Goal: Task Accomplishment & Management: Manage account settings

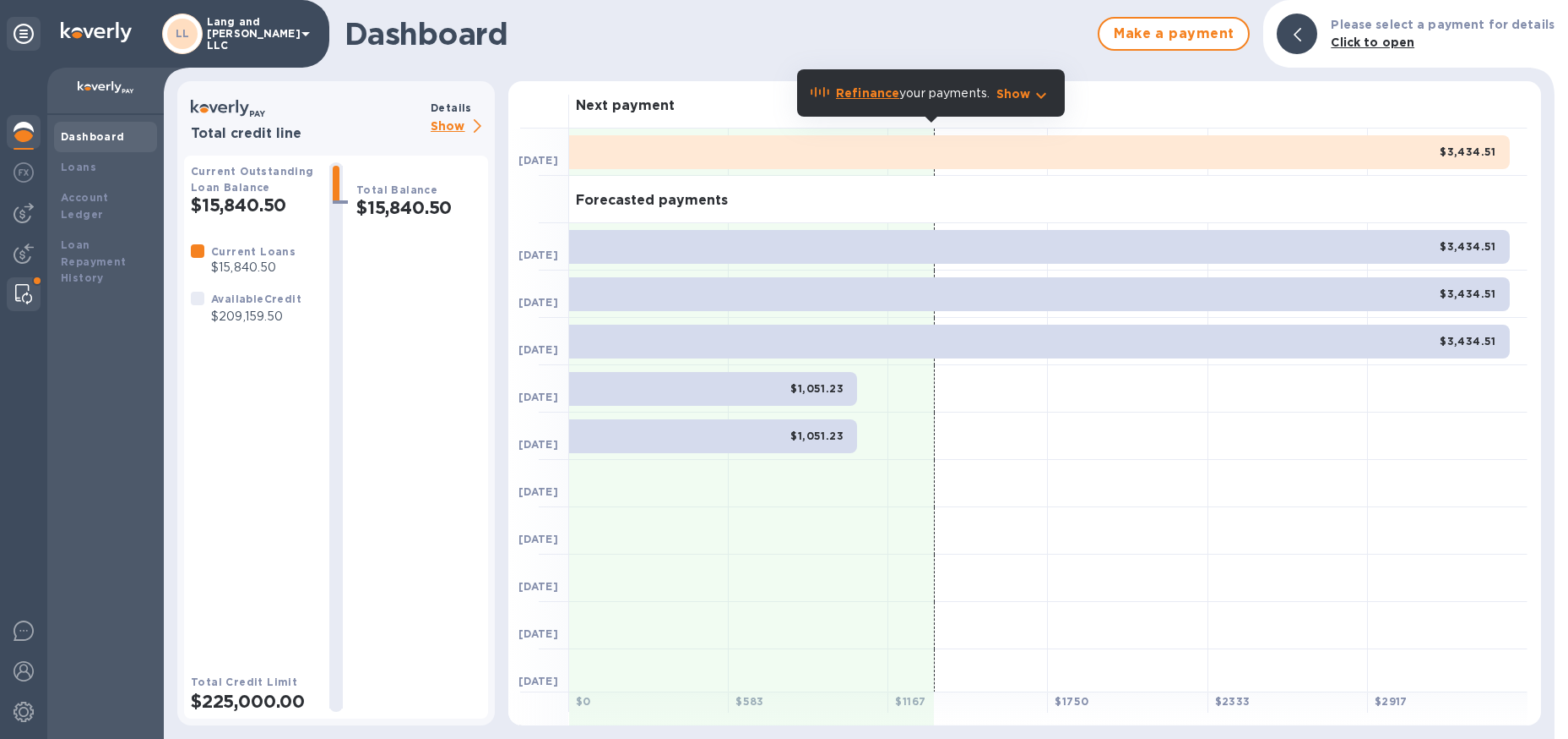
click at [24, 293] on img at bounding box center [23, 293] width 17 height 20
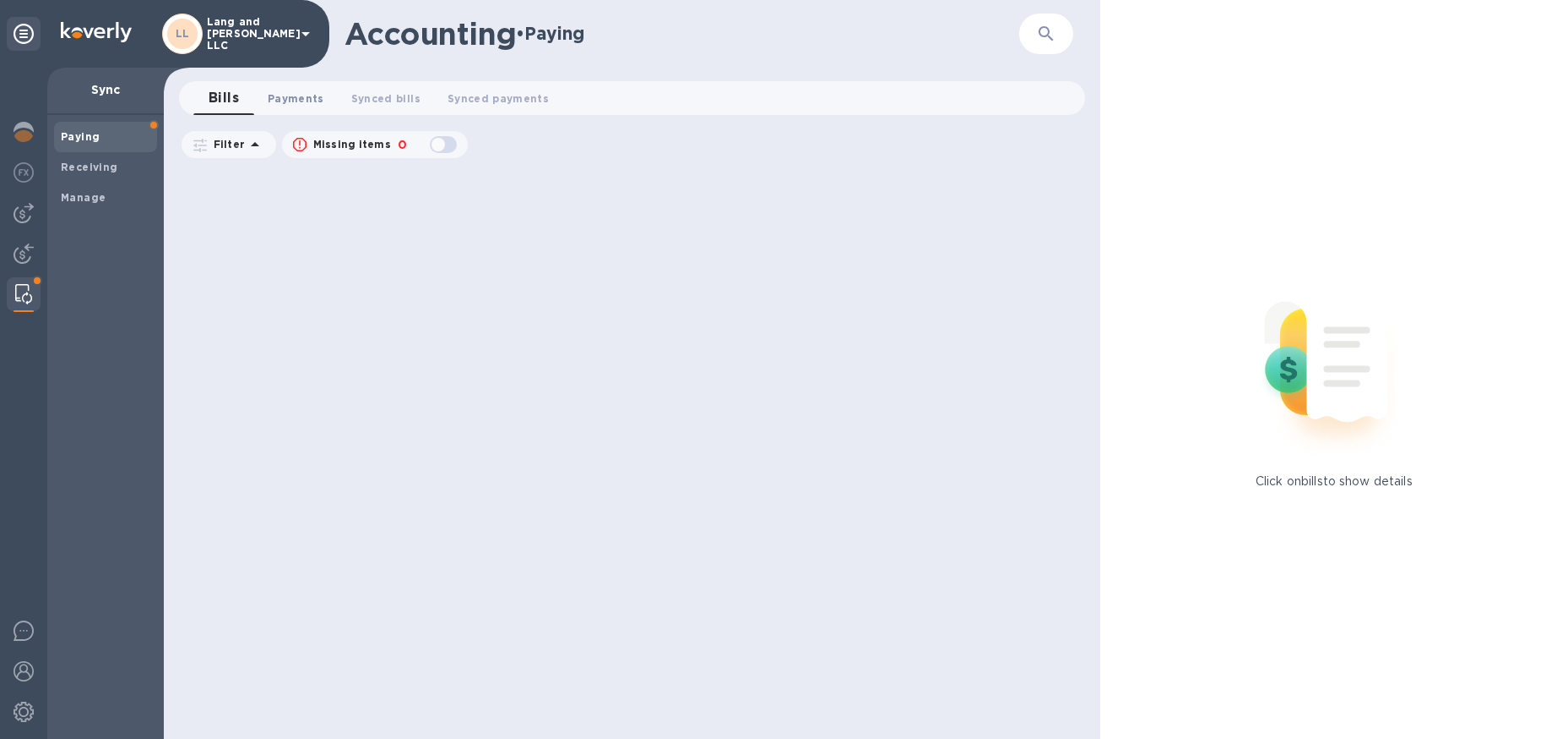
click at [282, 105] on span "Payments 0" at bounding box center [296, 98] width 57 height 18
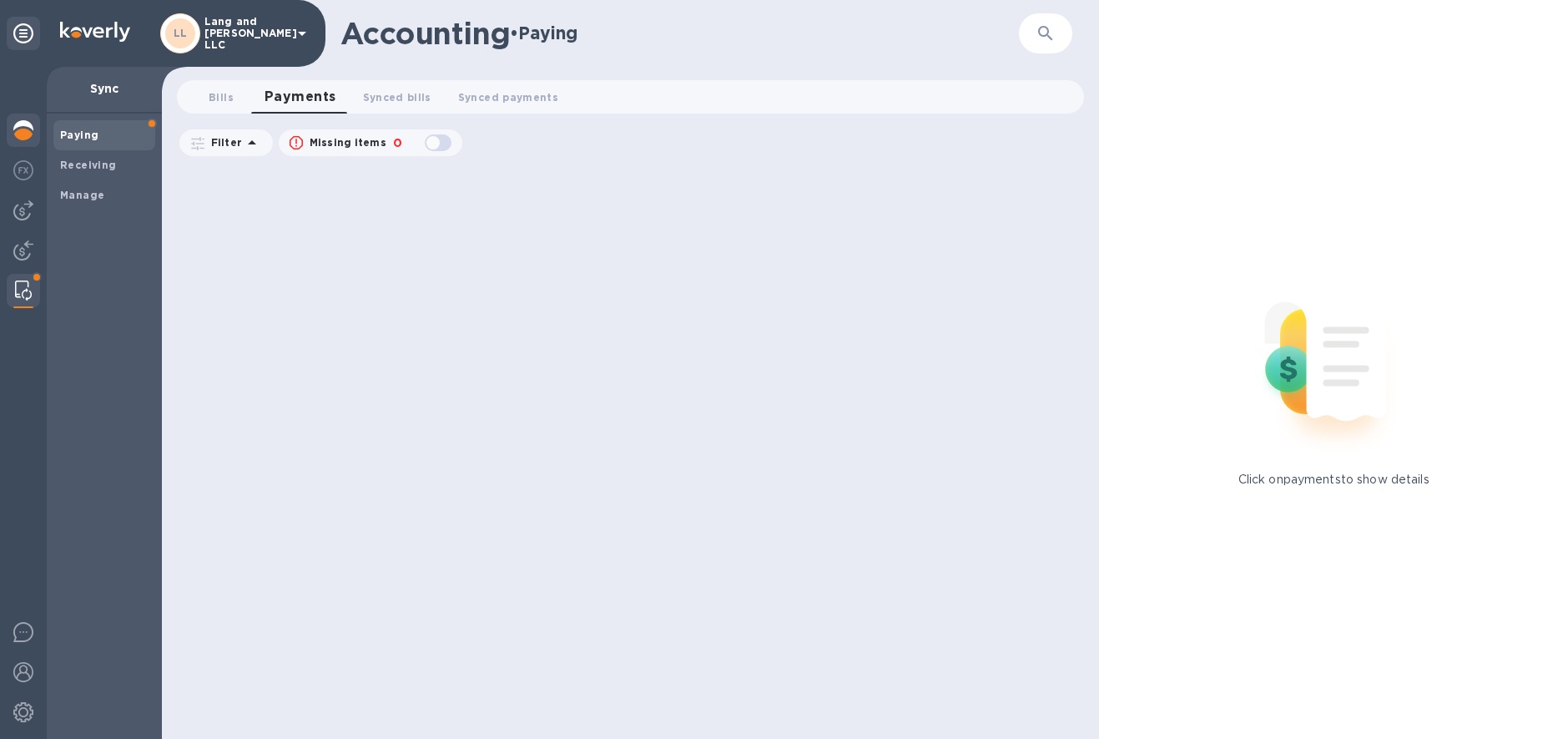
click at [29, 130] on img at bounding box center [23, 130] width 20 height 20
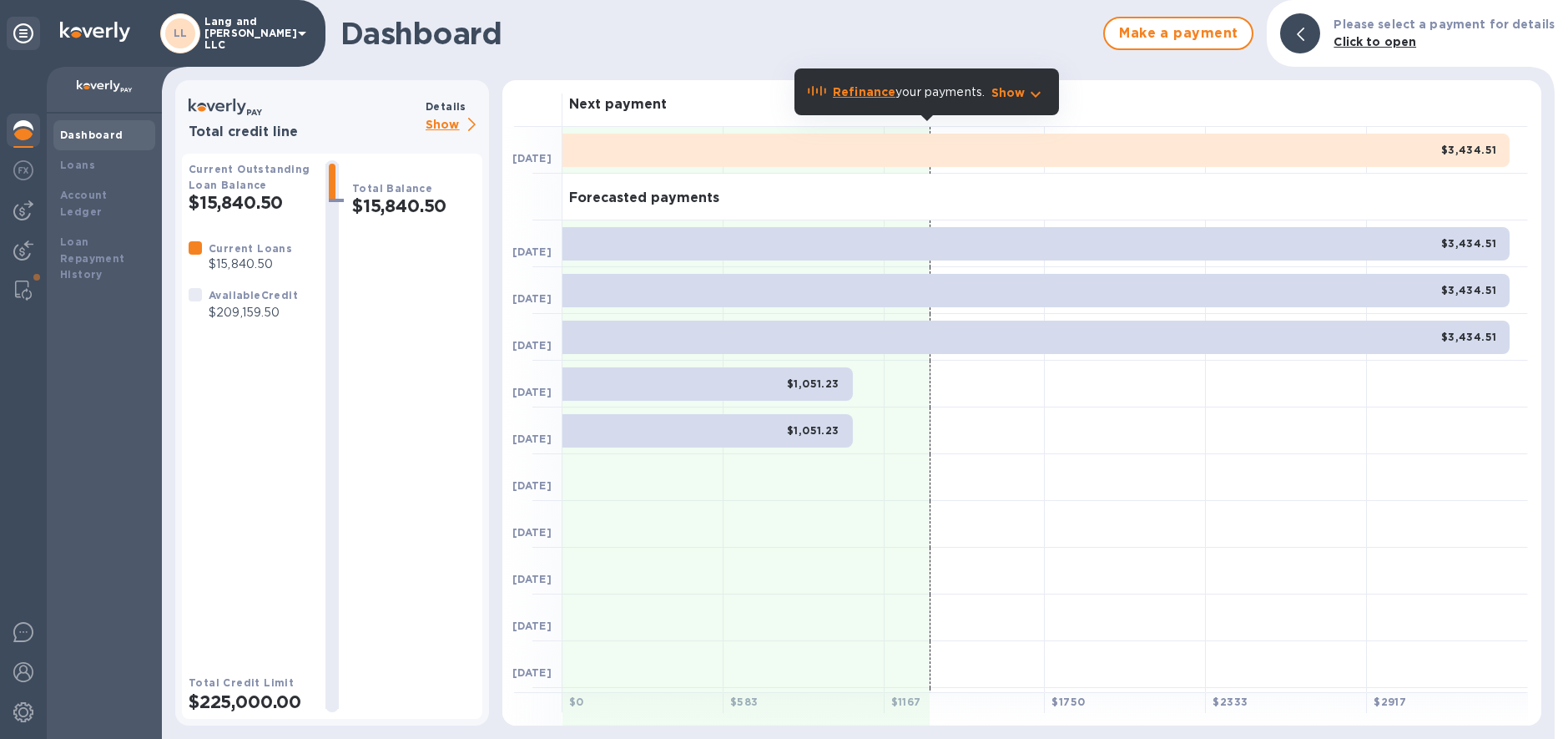
click at [449, 121] on p "Show" at bounding box center [454, 126] width 57 height 21
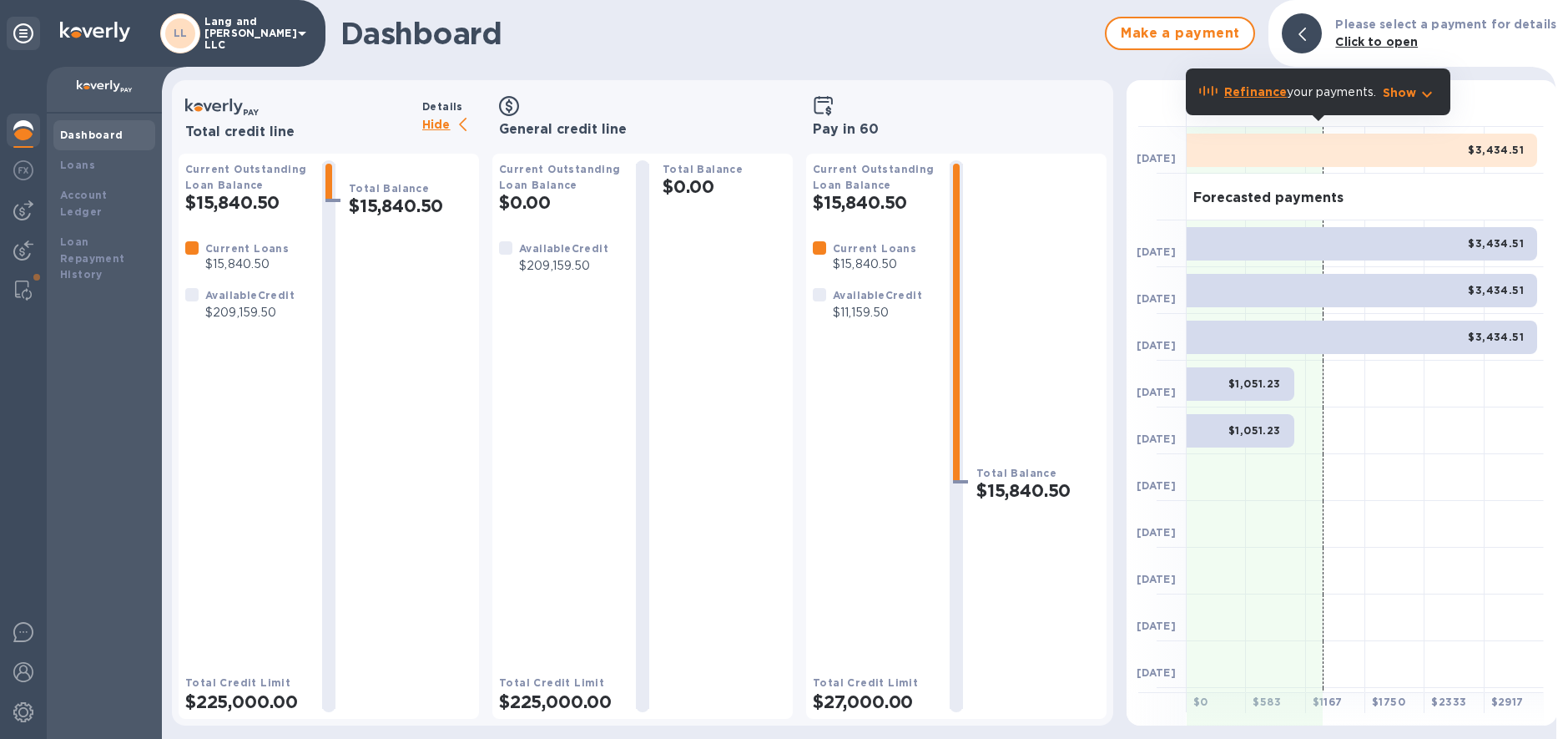
scroll to position [0, 5]
drag, startPoint x: 841, startPoint y: 314, endPoint x: 896, endPoint y: 344, distance: 62.6
click at [900, 323] on div "Available Credit $11,159.50" at bounding box center [876, 304] width 96 height 42
click at [25, 182] on div at bounding box center [24, 172] width 33 height 37
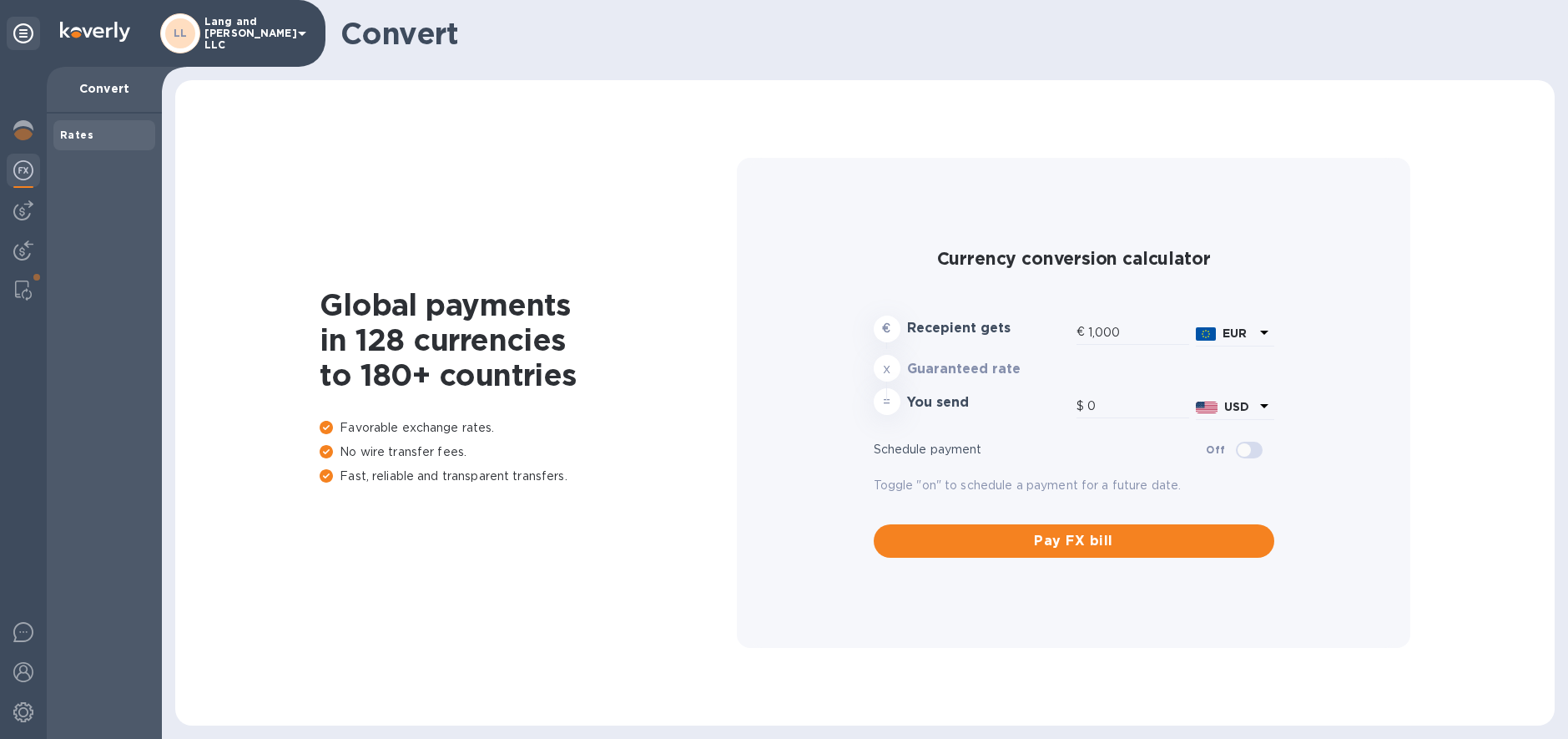
type input "1,176.79"
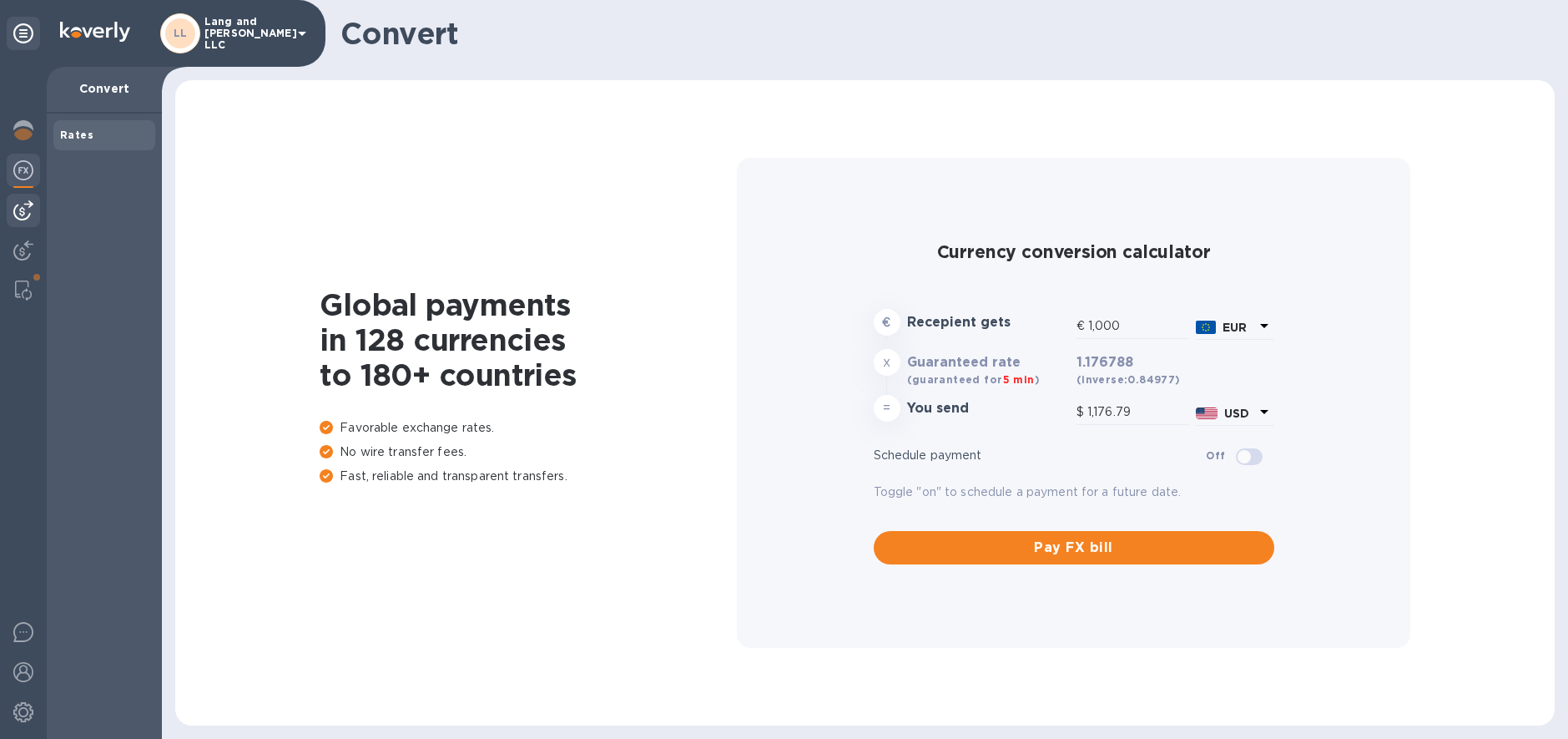
click at [31, 218] on img at bounding box center [23, 210] width 20 height 20
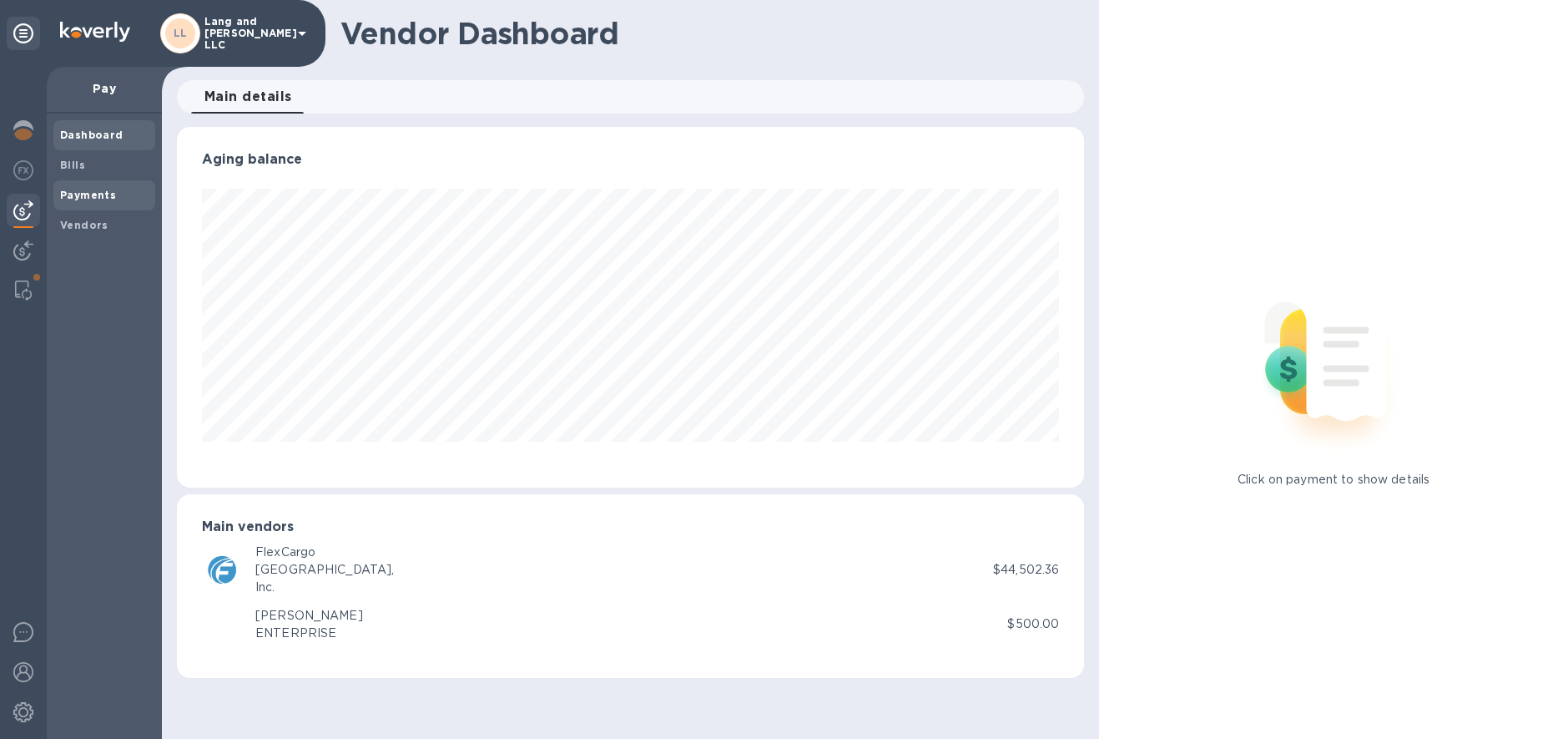
scroll to position [361, 908]
click at [93, 201] on span "Payments" at bounding box center [88, 195] width 56 height 17
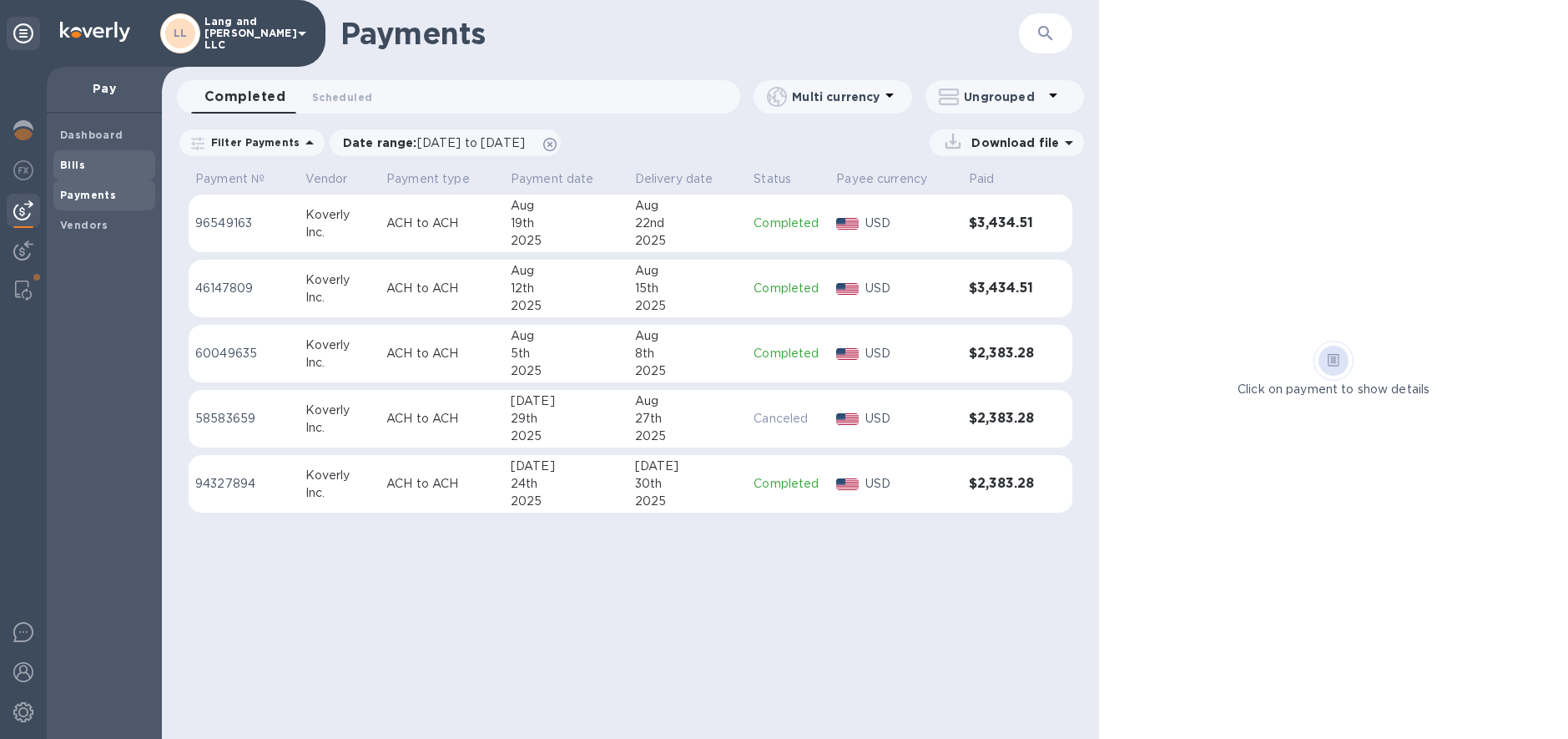
click at [91, 161] on span "Bills" at bounding box center [104, 165] width 88 height 17
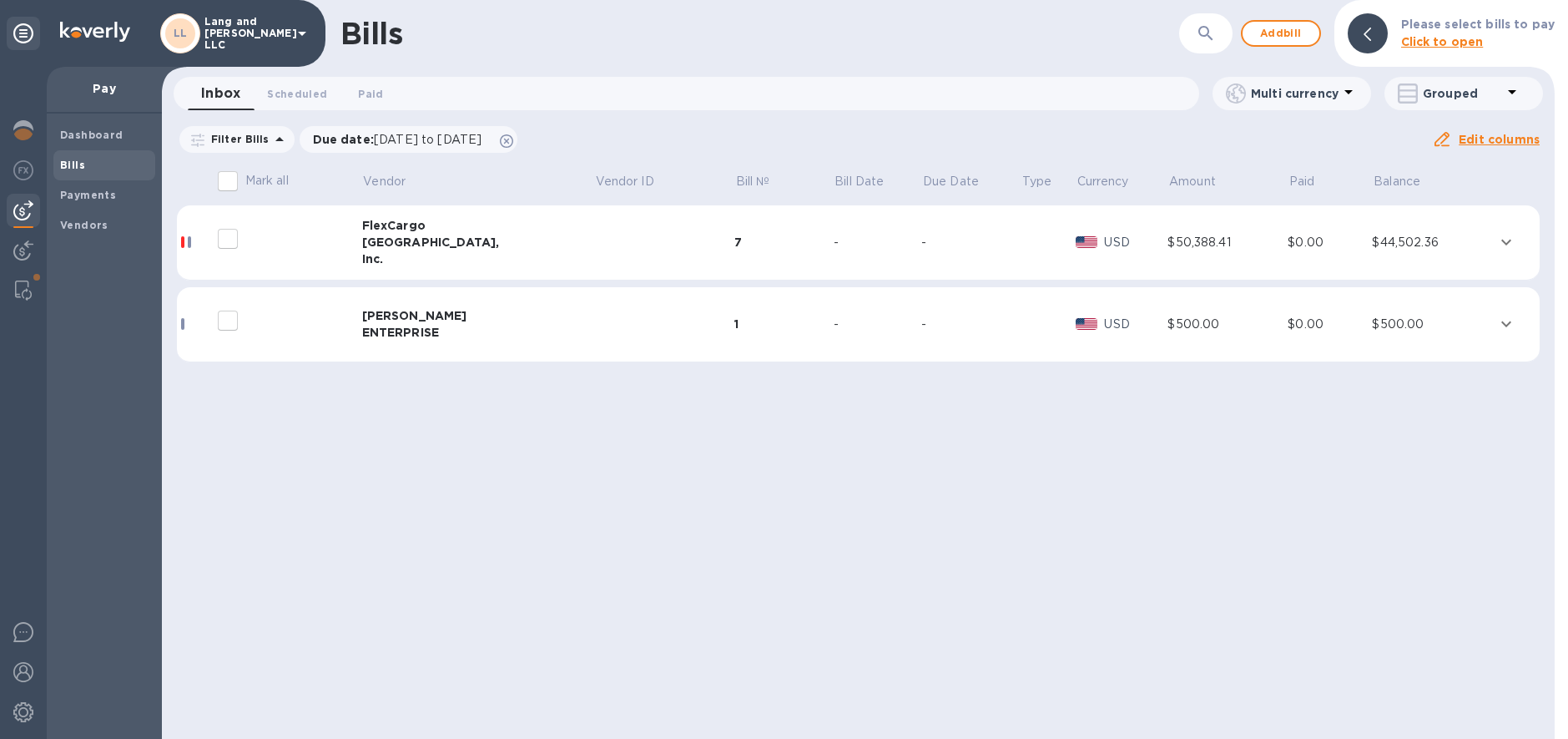
click at [380, 261] on div "Inc." at bounding box center [478, 259] width 232 height 17
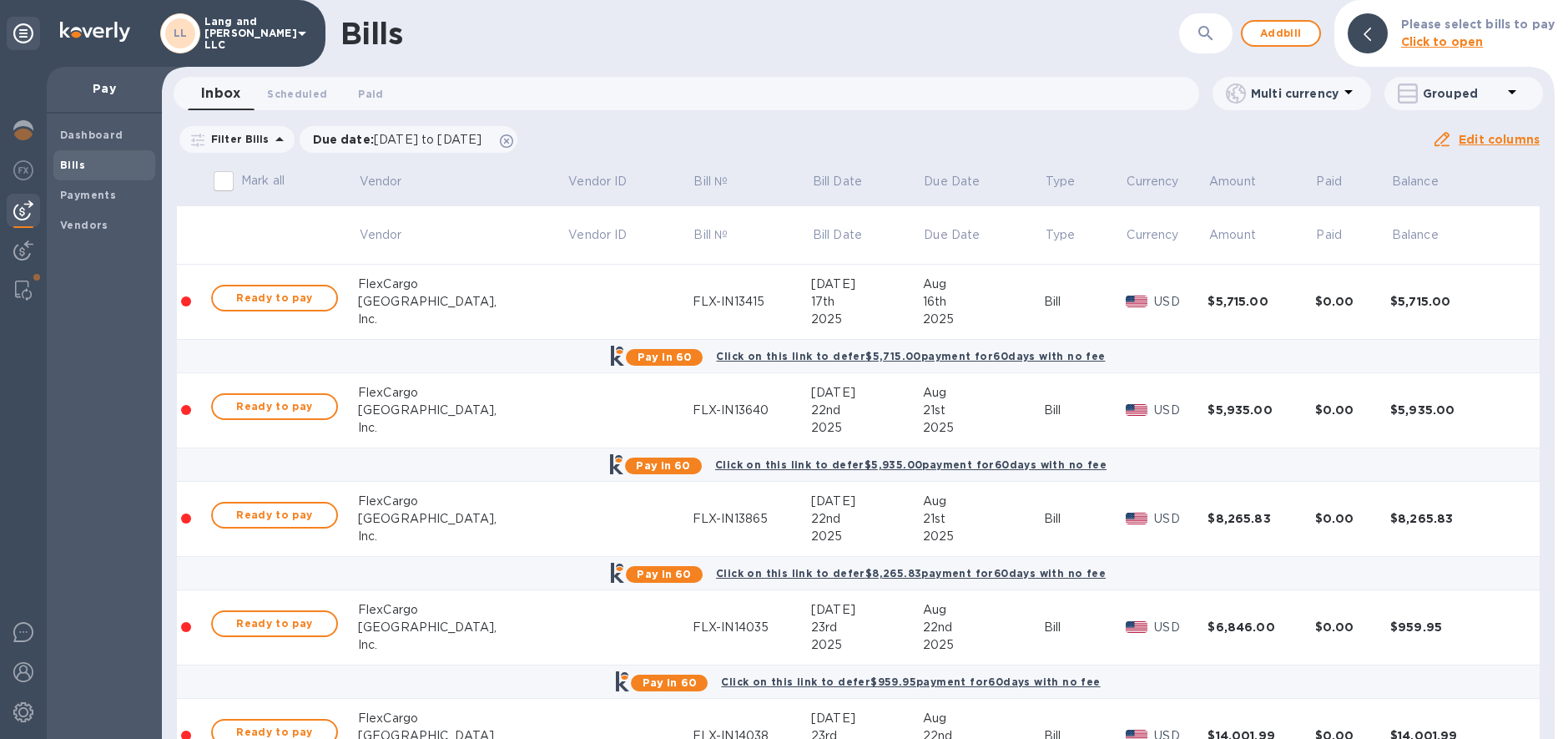
scroll to position [79, 0]
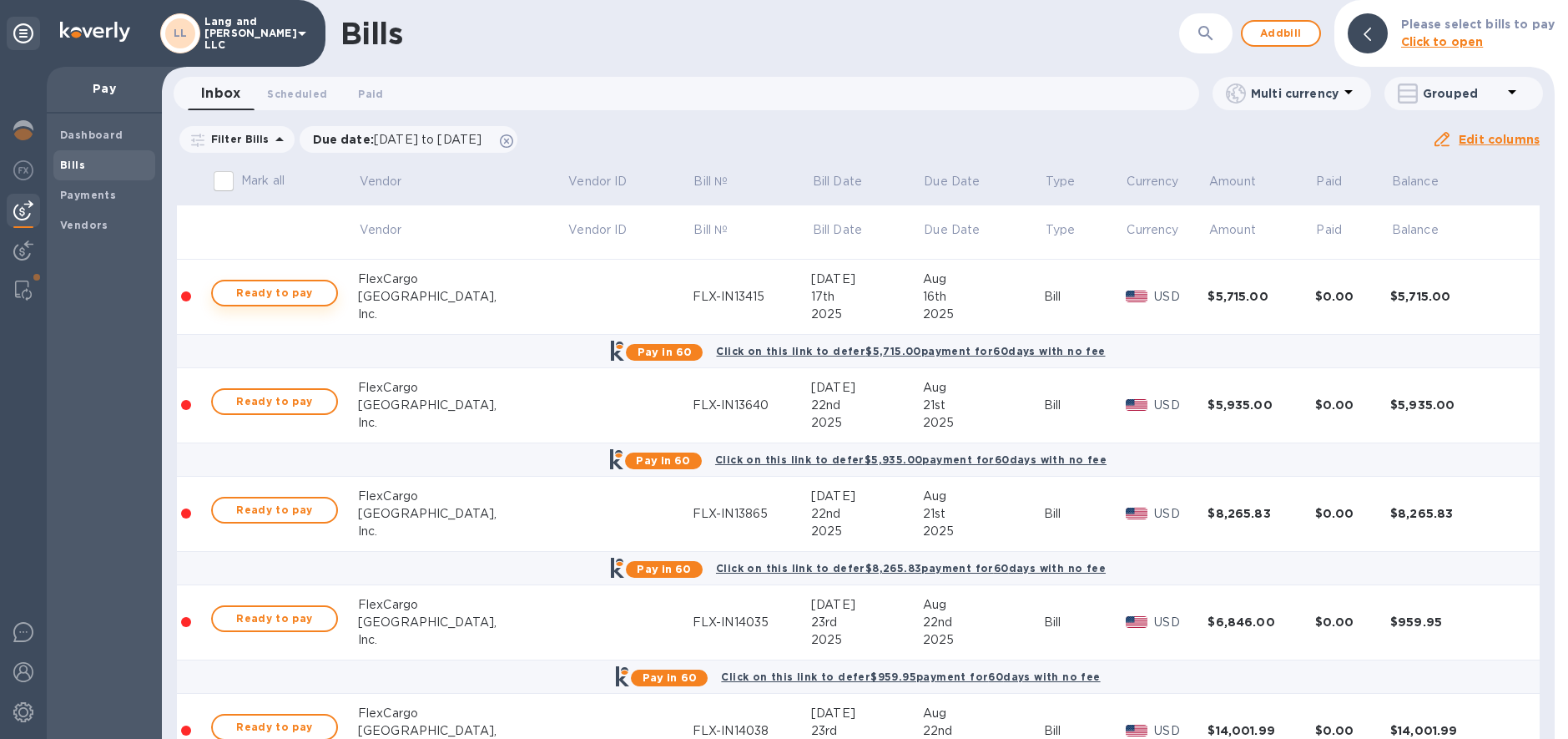
click at [274, 290] on span "Ready to pay" at bounding box center [274, 293] width 97 height 20
click at [274, 294] on span "Ready to pay" at bounding box center [274, 293] width 97 height 20
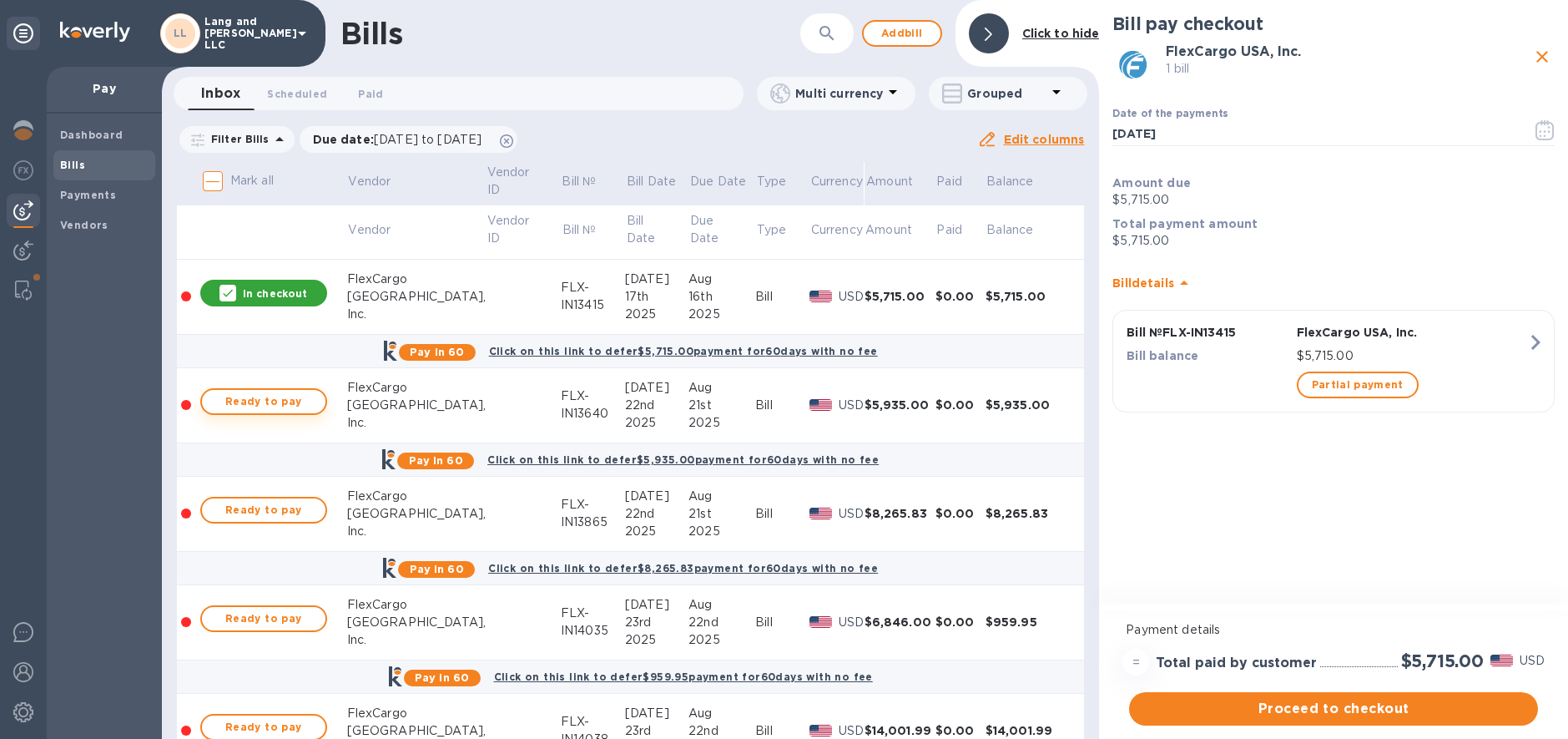
click at [288, 404] on span "Ready to pay" at bounding box center [264, 401] width 97 height 20
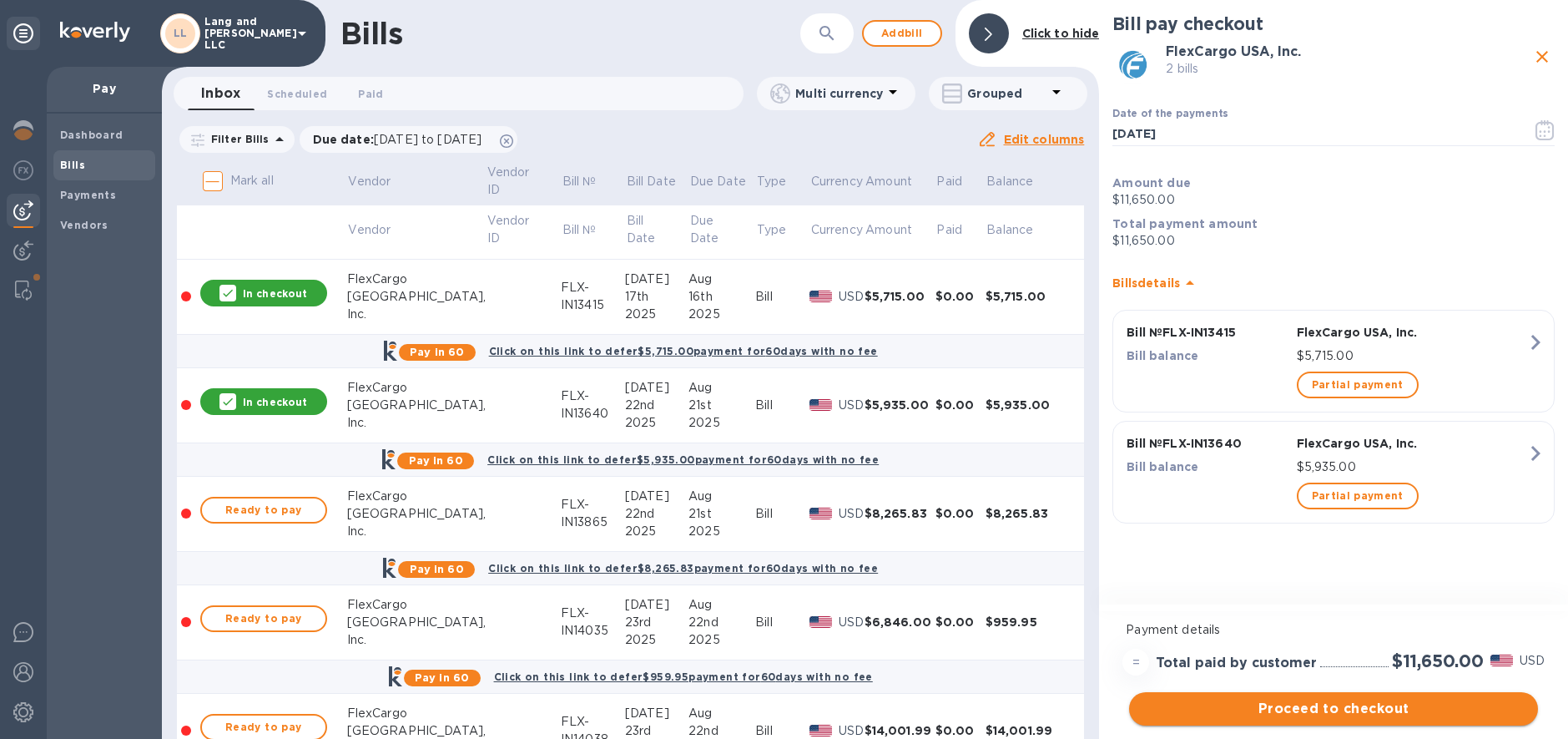
click at [1307, 708] on span "Proceed to checkout" at bounding box center [1334, 708] width 382 height 20
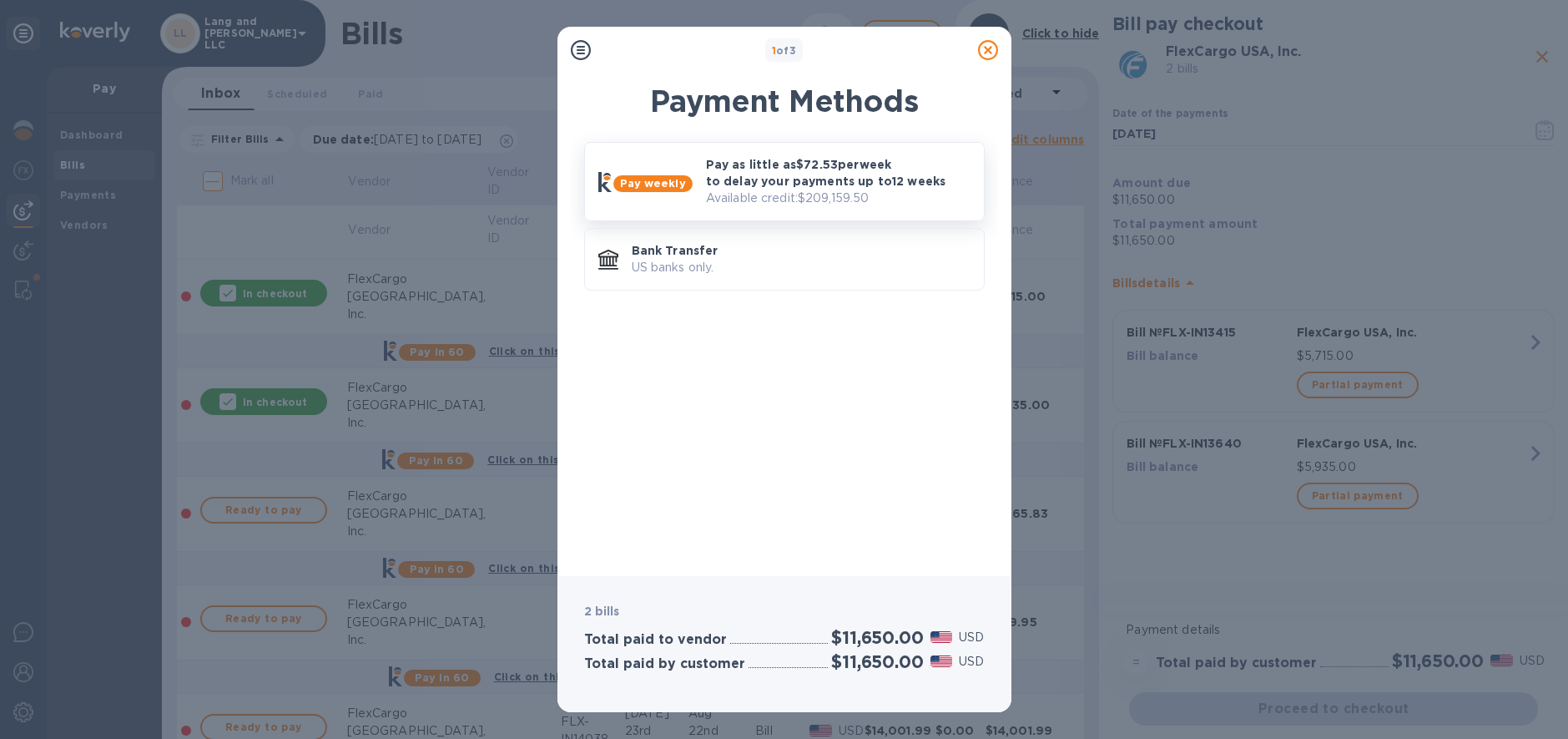
click at [744, 192] on p "Available credit: $209,159.50" at bounding box center [838, 198] width 265 height 17
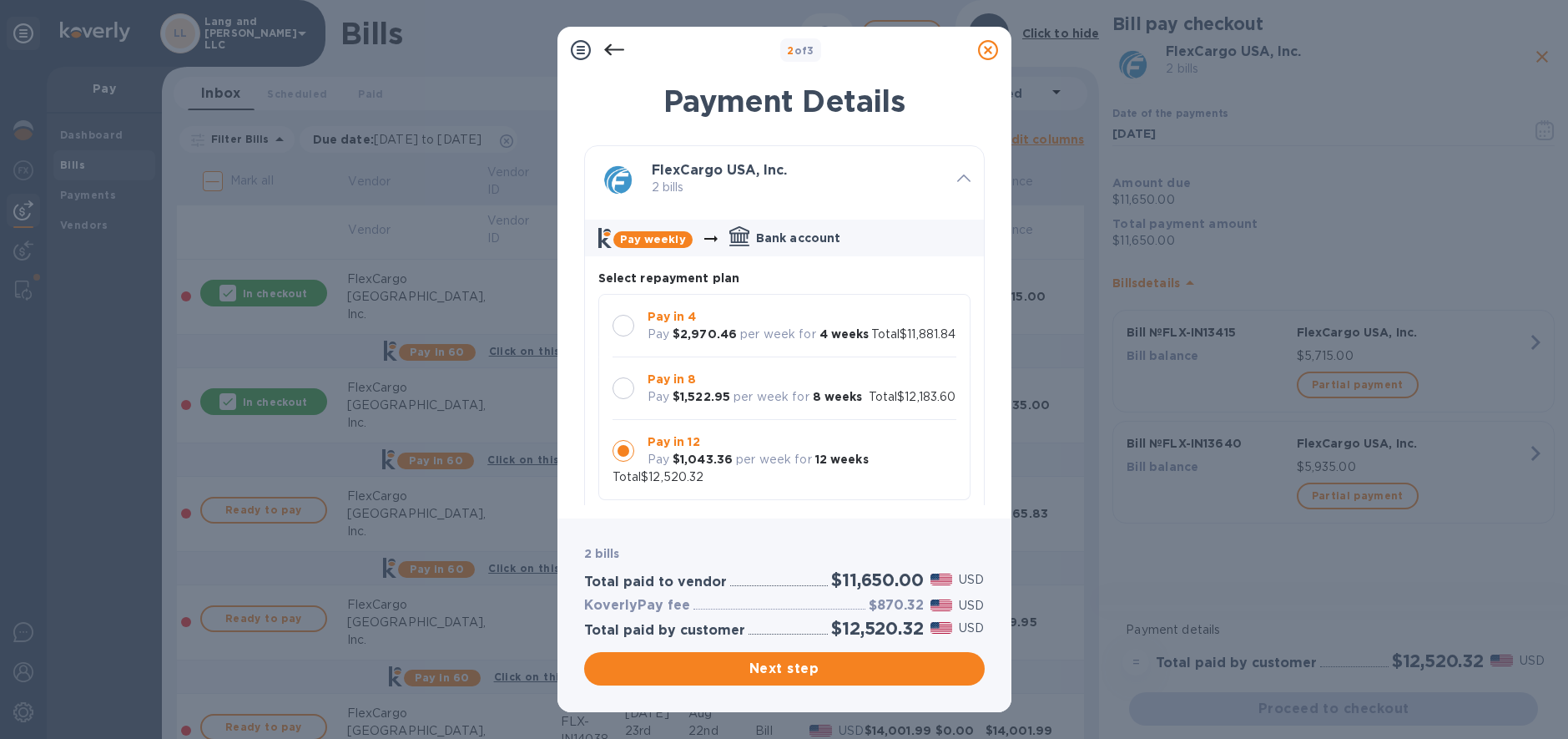
scroll to position [16, 0]
click at [988, 50] on icon at bounding box center [987, 50] width 20 height 20
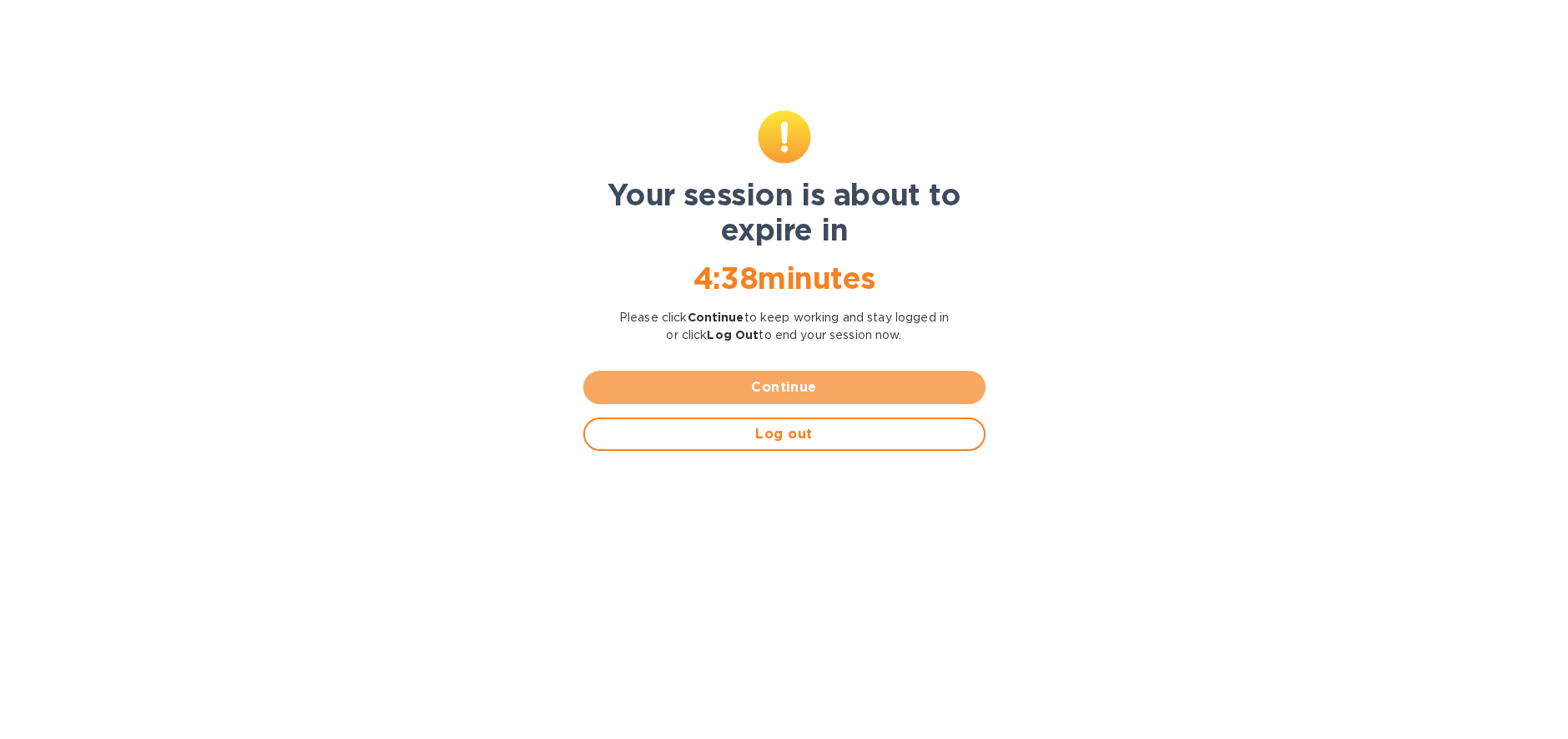
click at [767, 397] on button "Continue" at bounding box center [784, 387] width 402 height 33
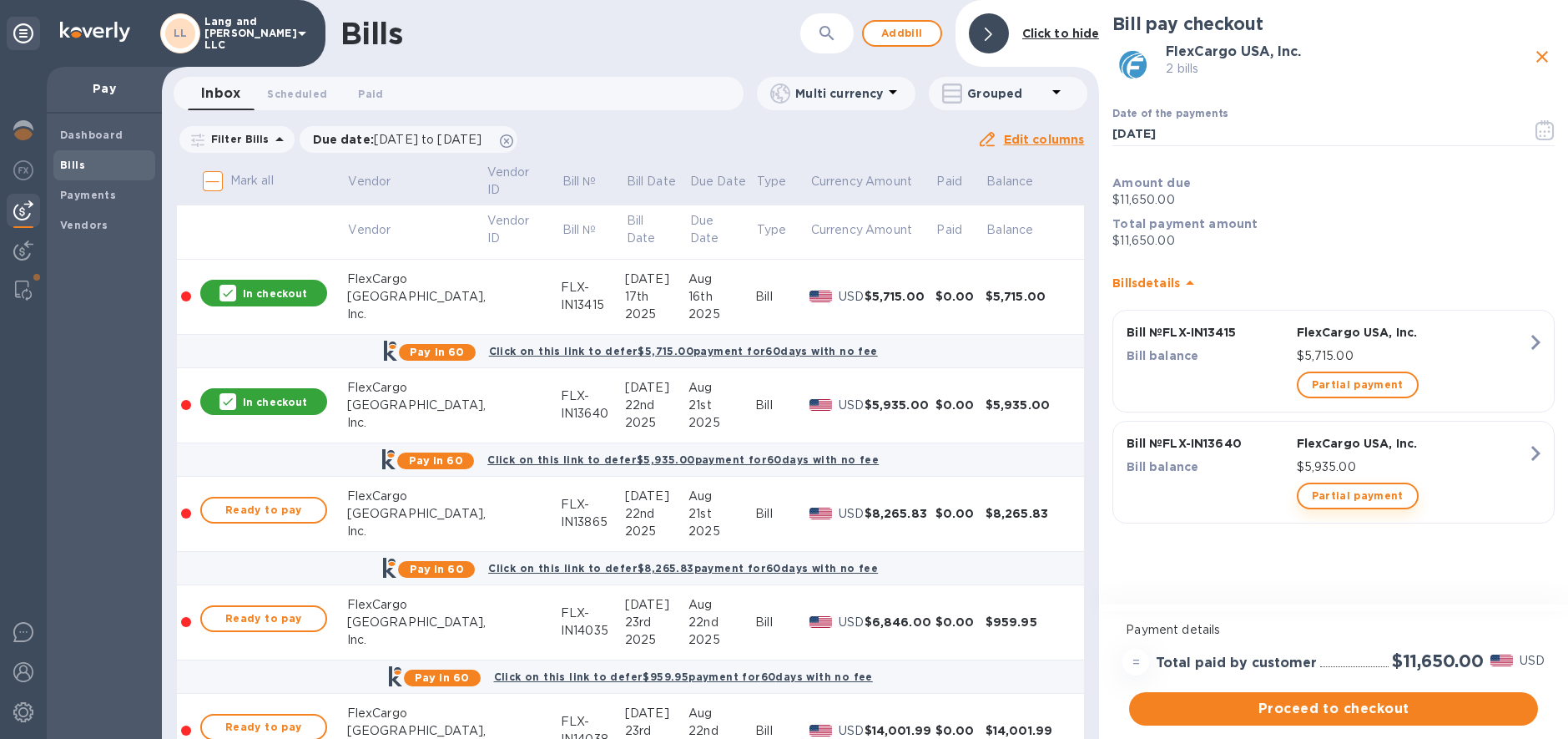
click at [1356, 503] on span "Partial payment" at bounding box center [1358, 495] width 92 height 20
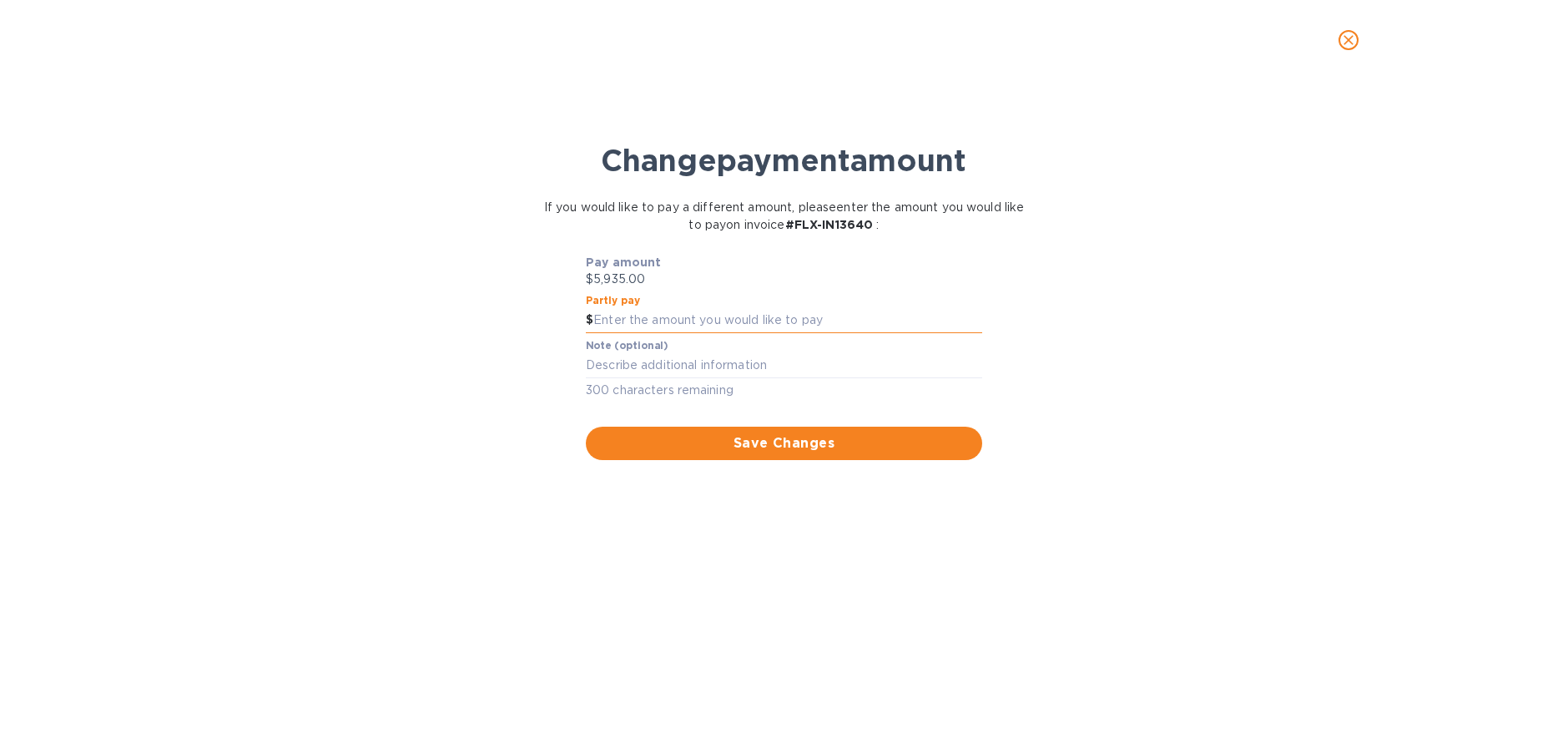
click at [616, 323] on input "text" at bounding box center [787, 321] width 389 height 25
type input "5,444.5"
click at [625, 373] on div "x" at bounding box center [784, 365] width 396 height 25
click at [748, 448] on span "Save Changes" at bounding box center [783, 443] width 369 height 20
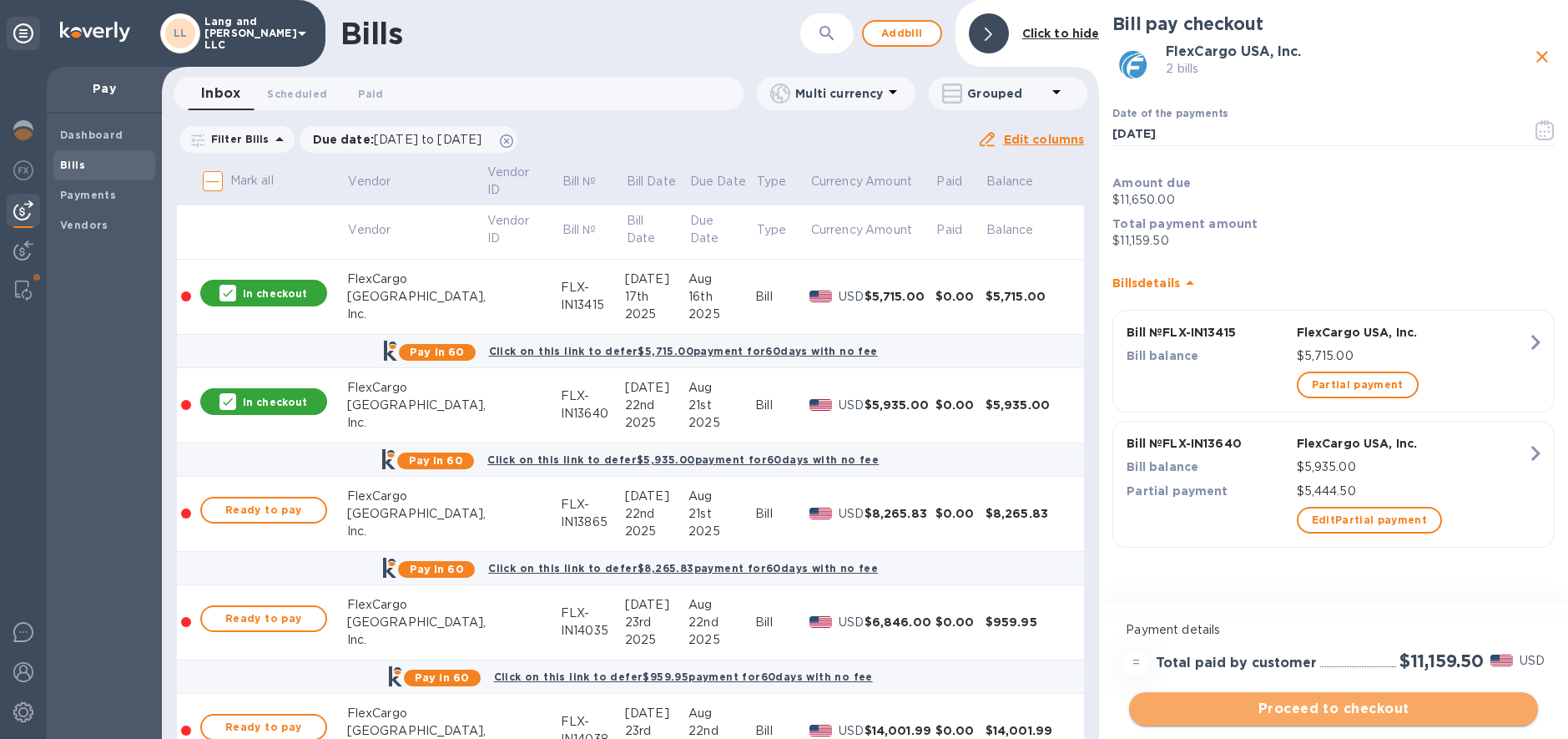
click at [1337, 711] on span "Proceed to checkout" at bounding box center [1334, 708] width 382 height 20
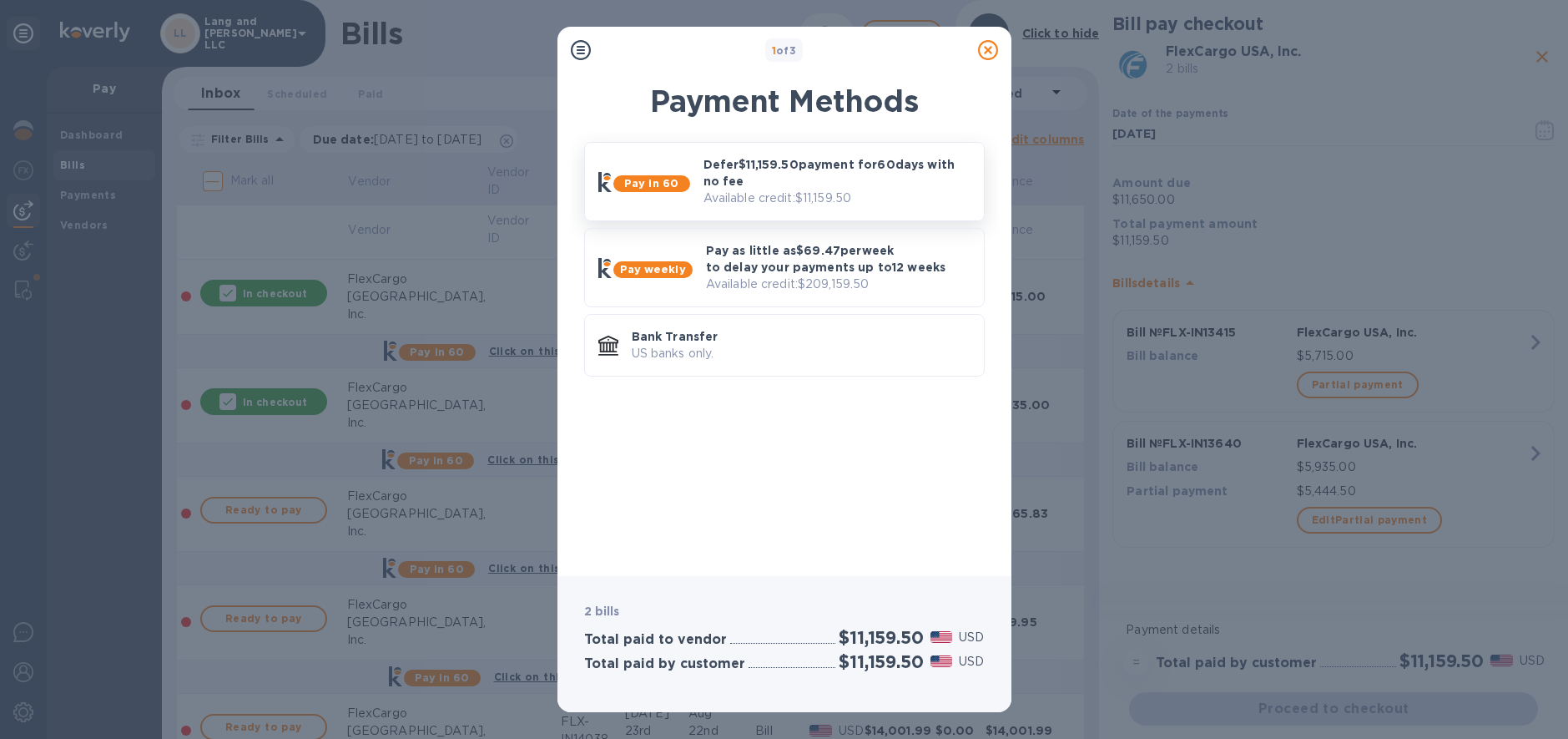
click at [788, 184] on p "Defer $11,159.50 payment for 60 days with no fee" at bounding box center [837, 173] width 267 height 33
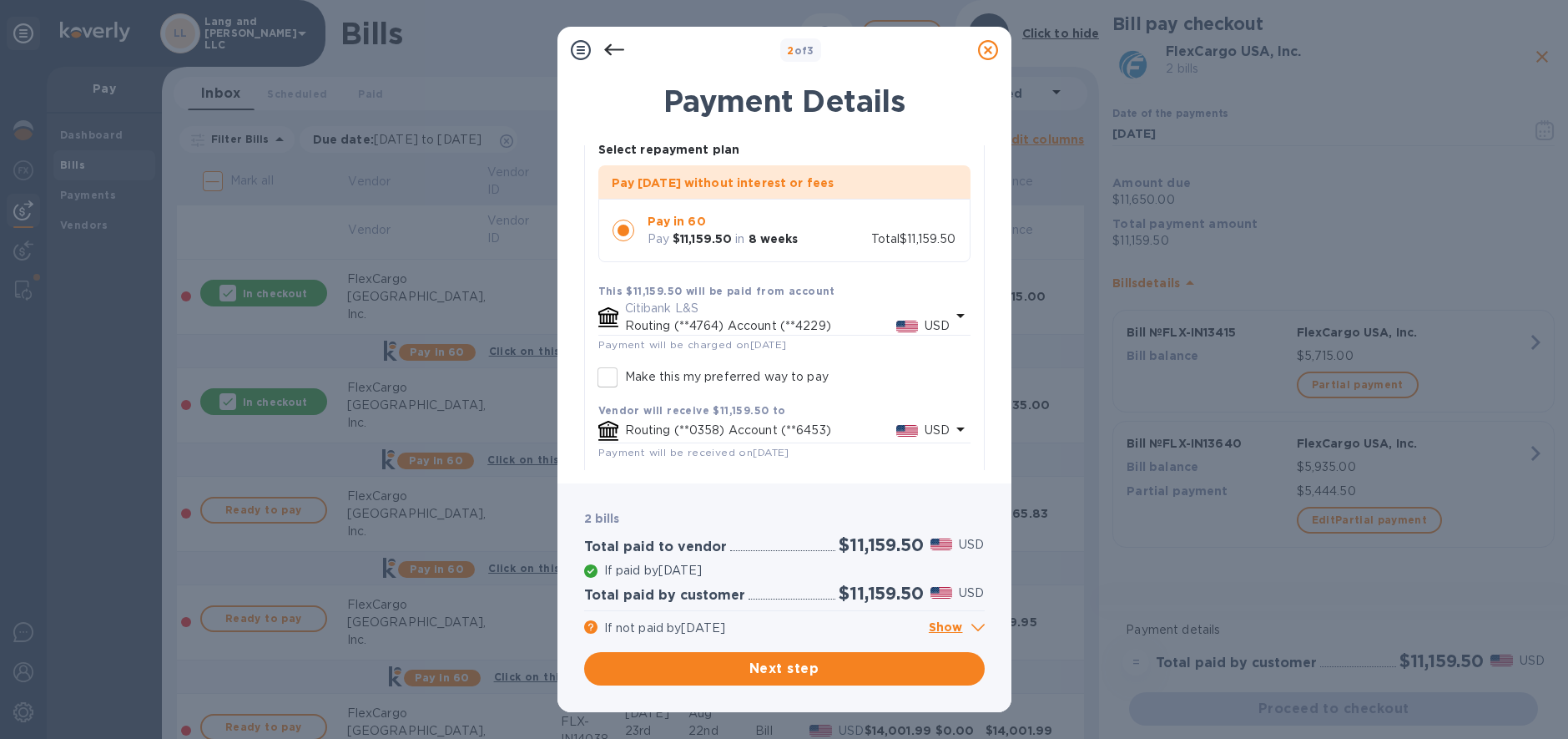
scroll to position [131, 0]
click at [818, 666] on span "Next step" at bounding box center [784, 668] width 374 height 20
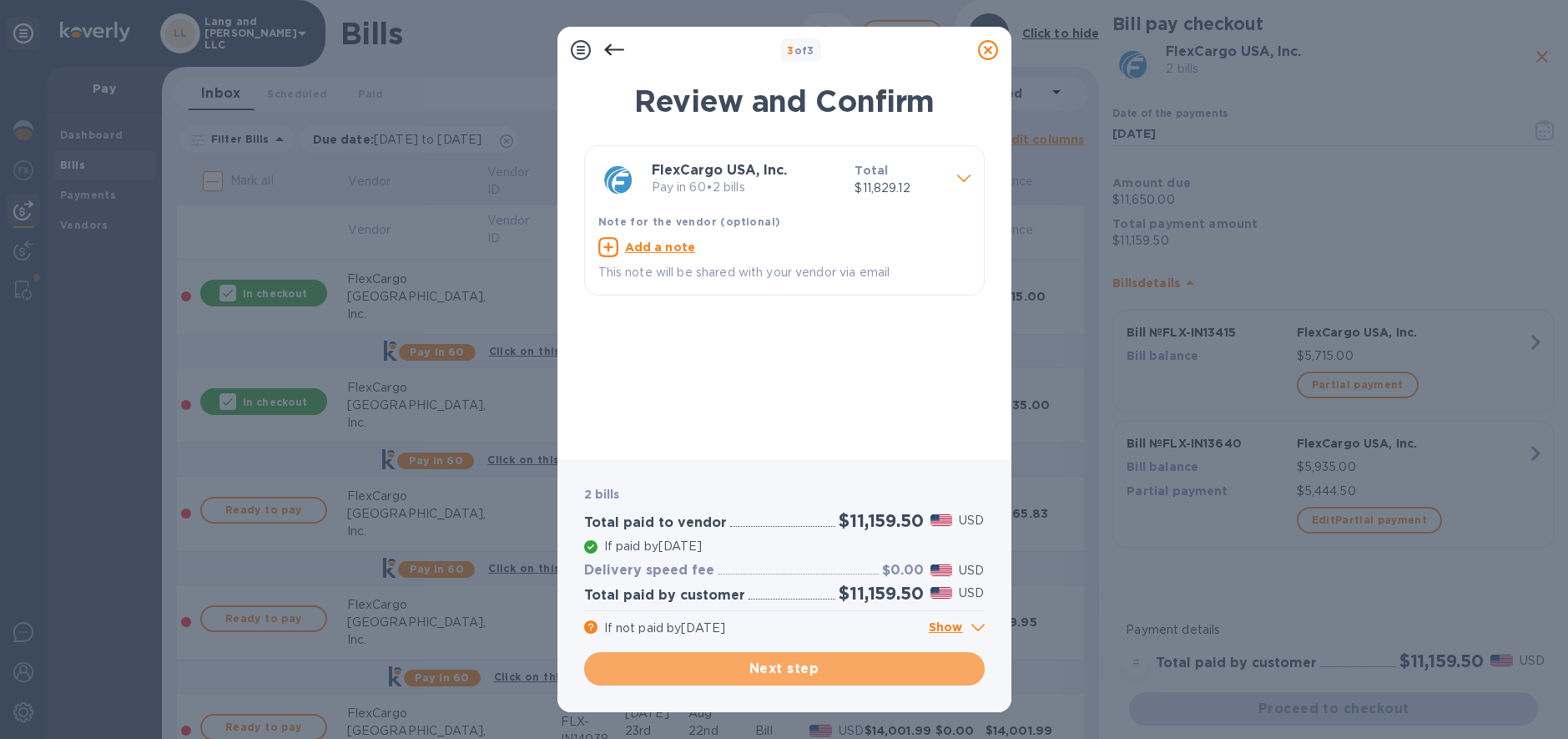
click at [777, 668] on span "Next step" at bounding box center [784, 668] width 374 height 20
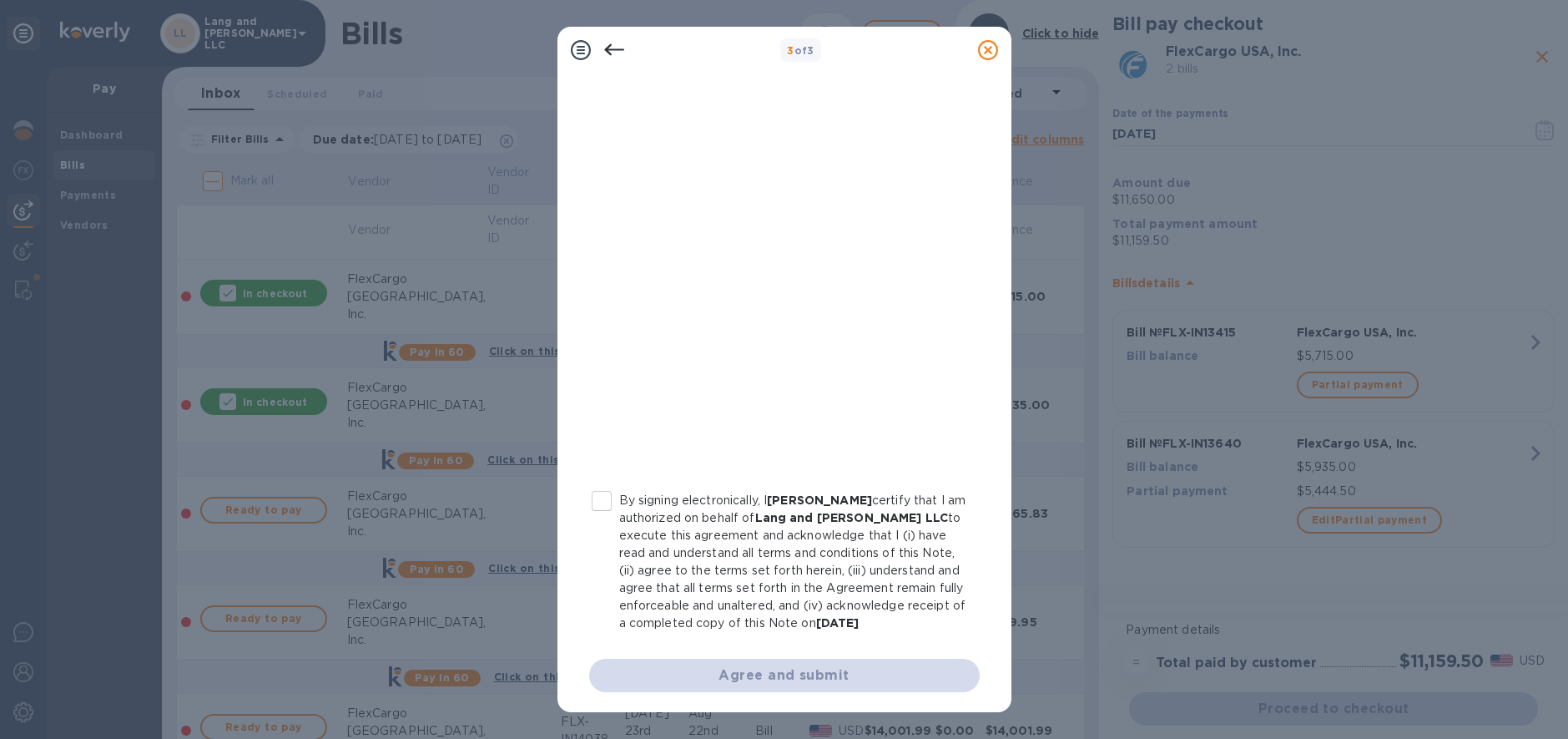
scroll to position [212, 0]
click at [603, 480] on input "By signing electronically, I Marcus Schwander certify that I am authorized on b…" at bounding box center [602, 498] width 35 height 35
checkbox input "true"
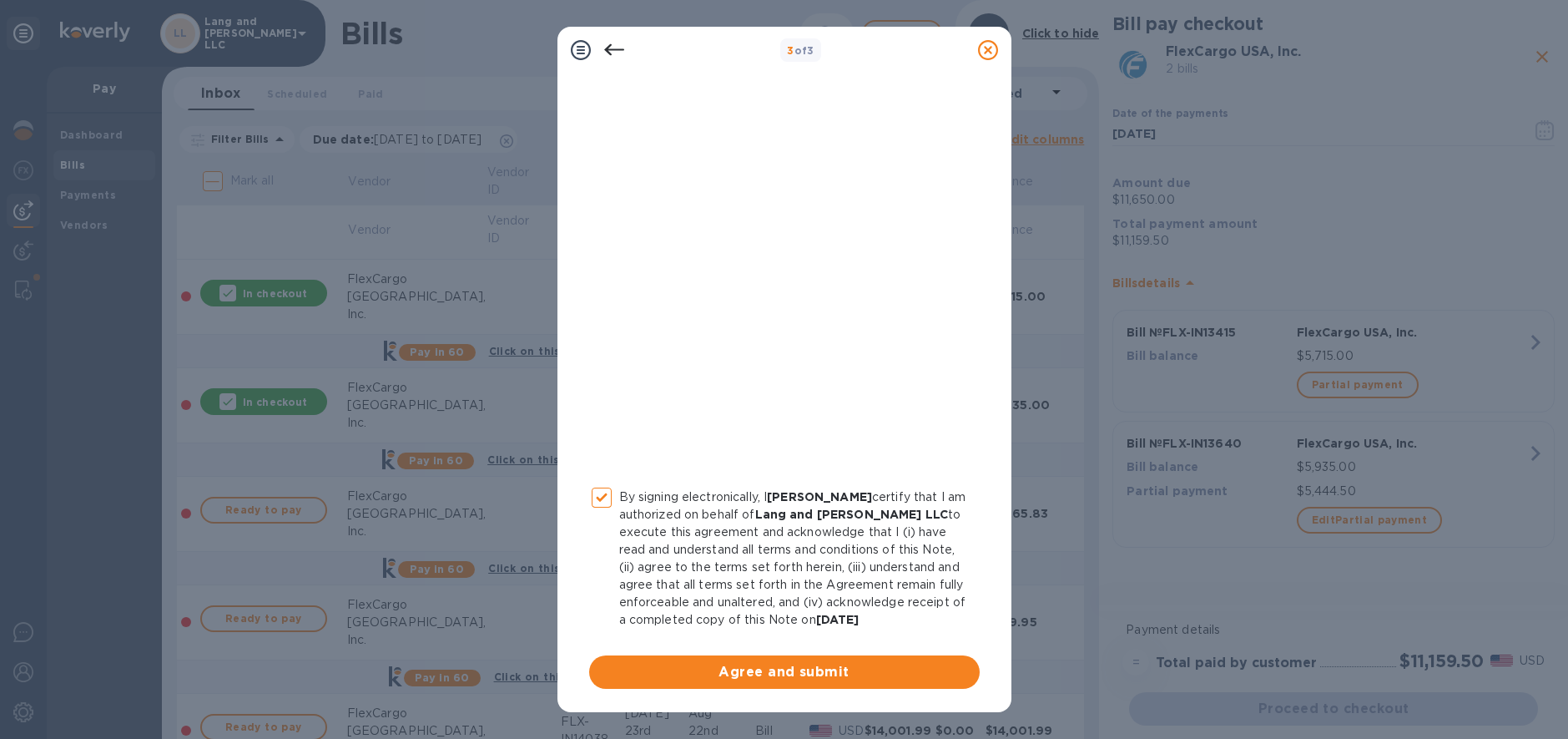
click at [787, 676] on span "Agree and submit" at bounding box center [784, 672] width 364 height 20
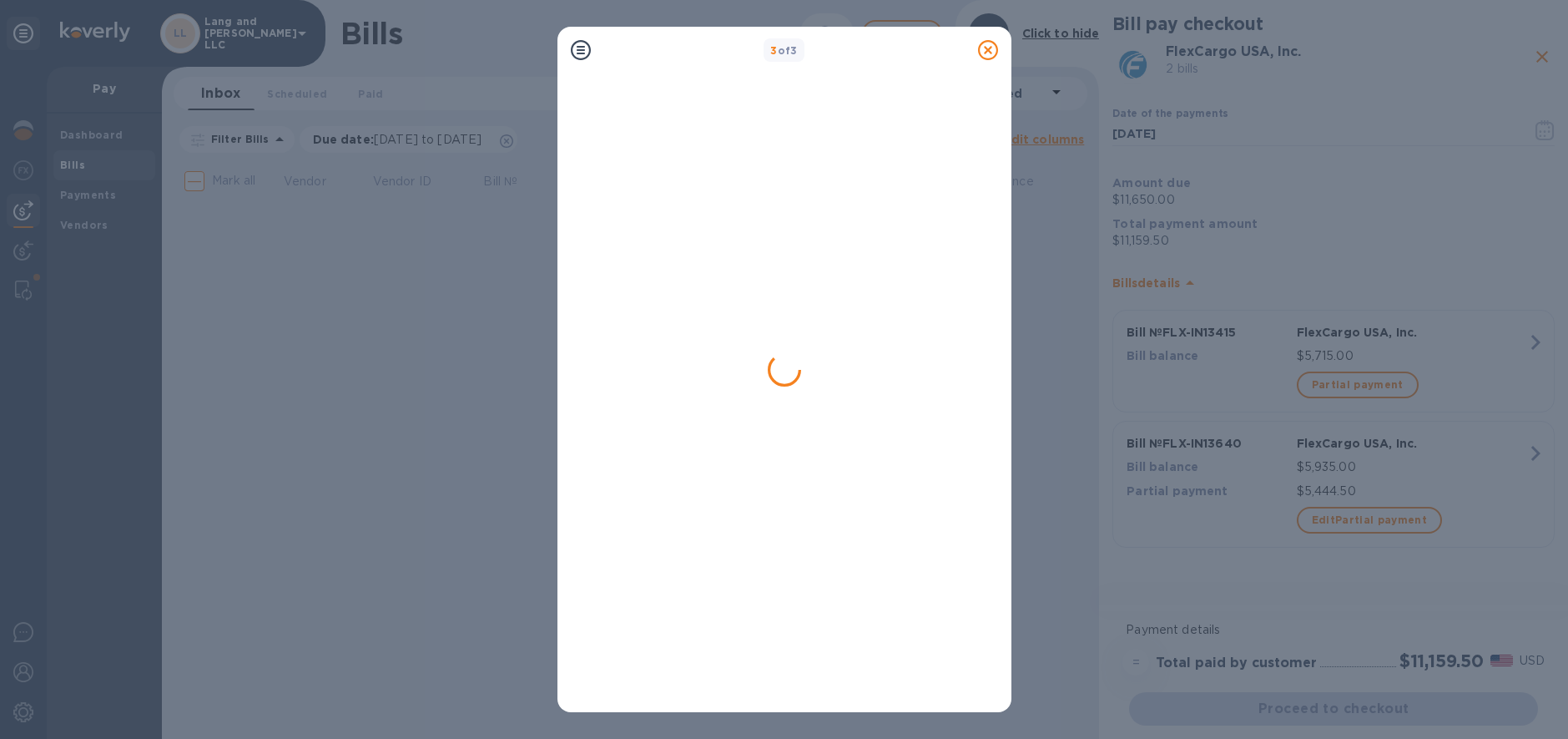
scroll to position [0, 0]
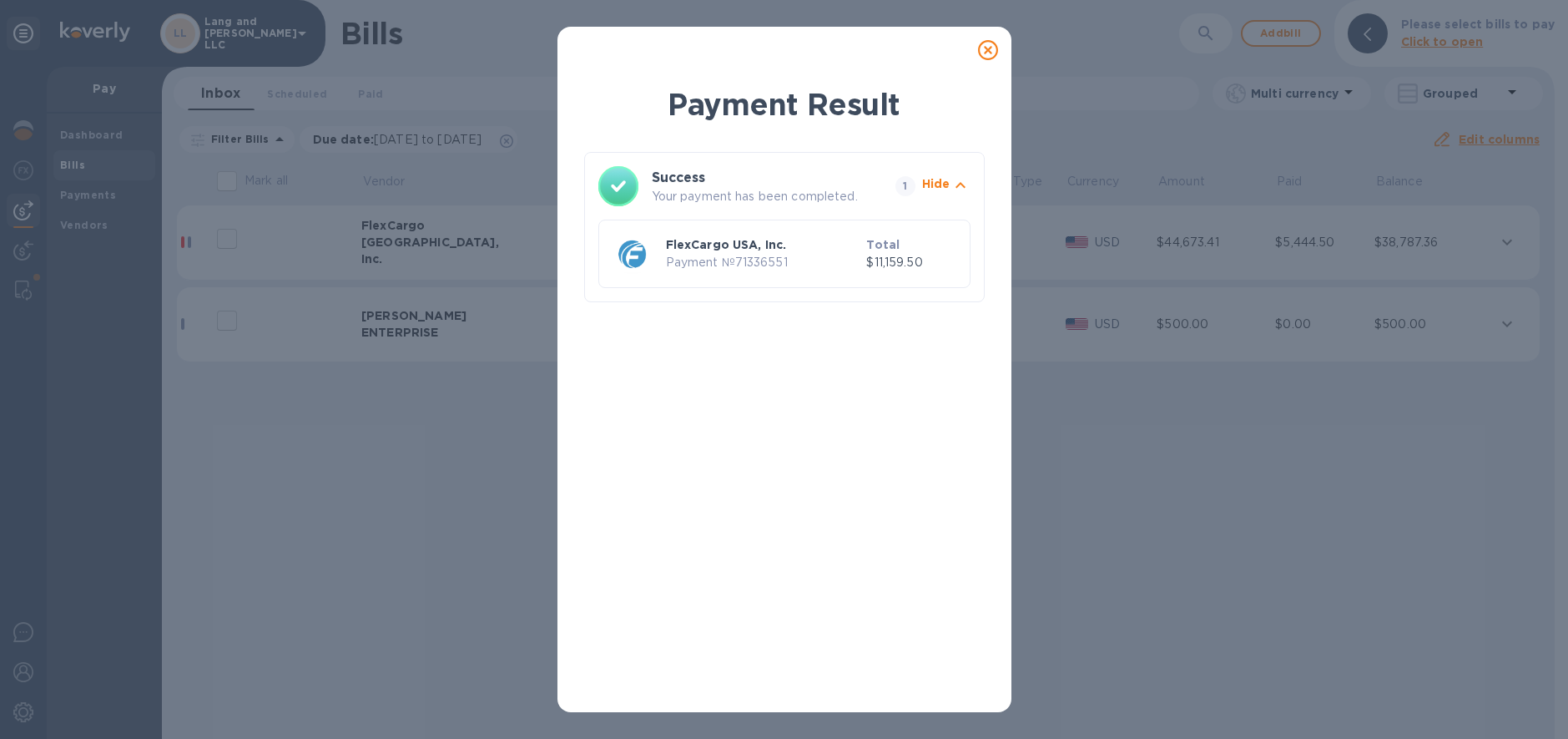
click at [984, 48] on icon at bounding box center [987, 50] width 20 height 20
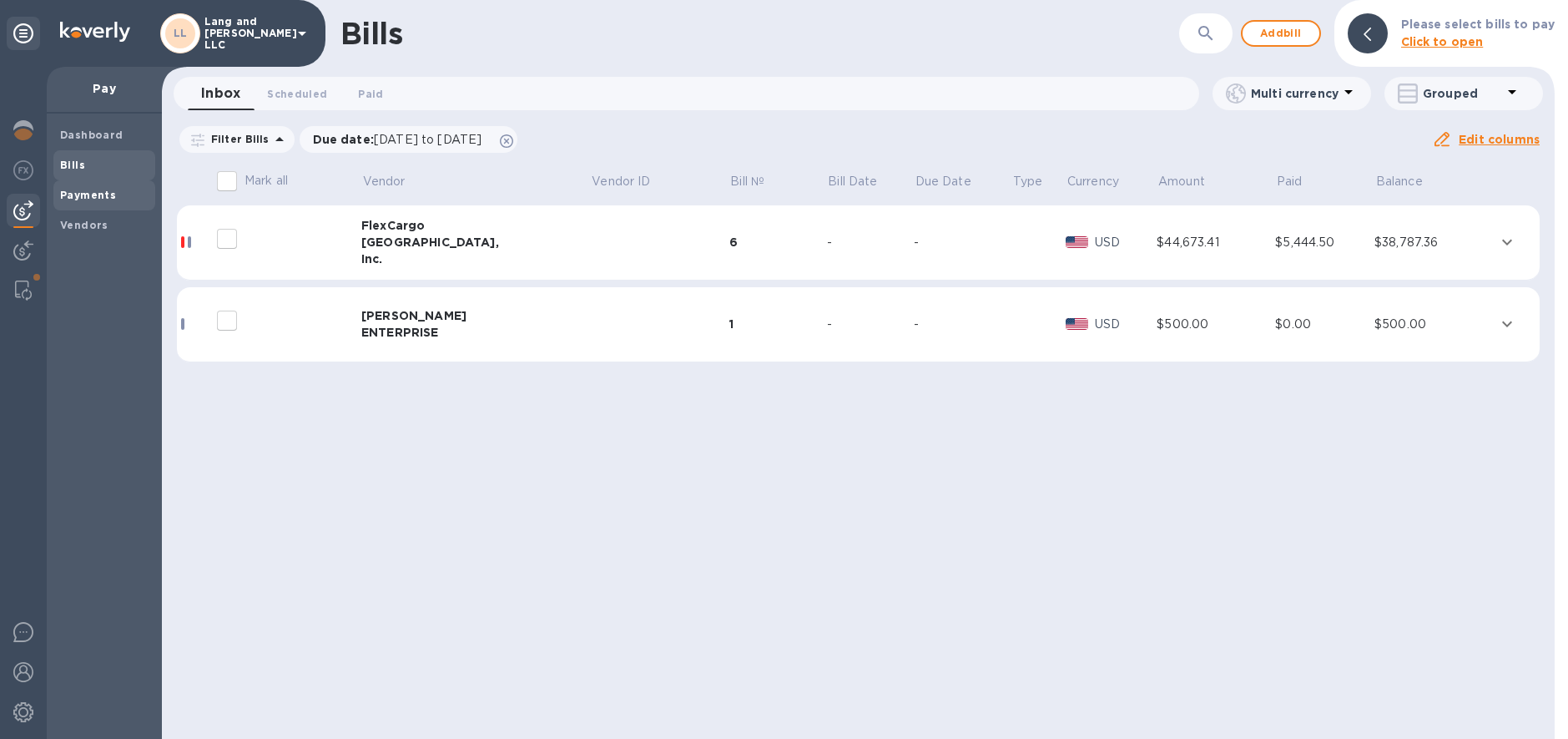
click at [82, 183] on div "Payments" at bounding box center [104, 195] width 102 height 30
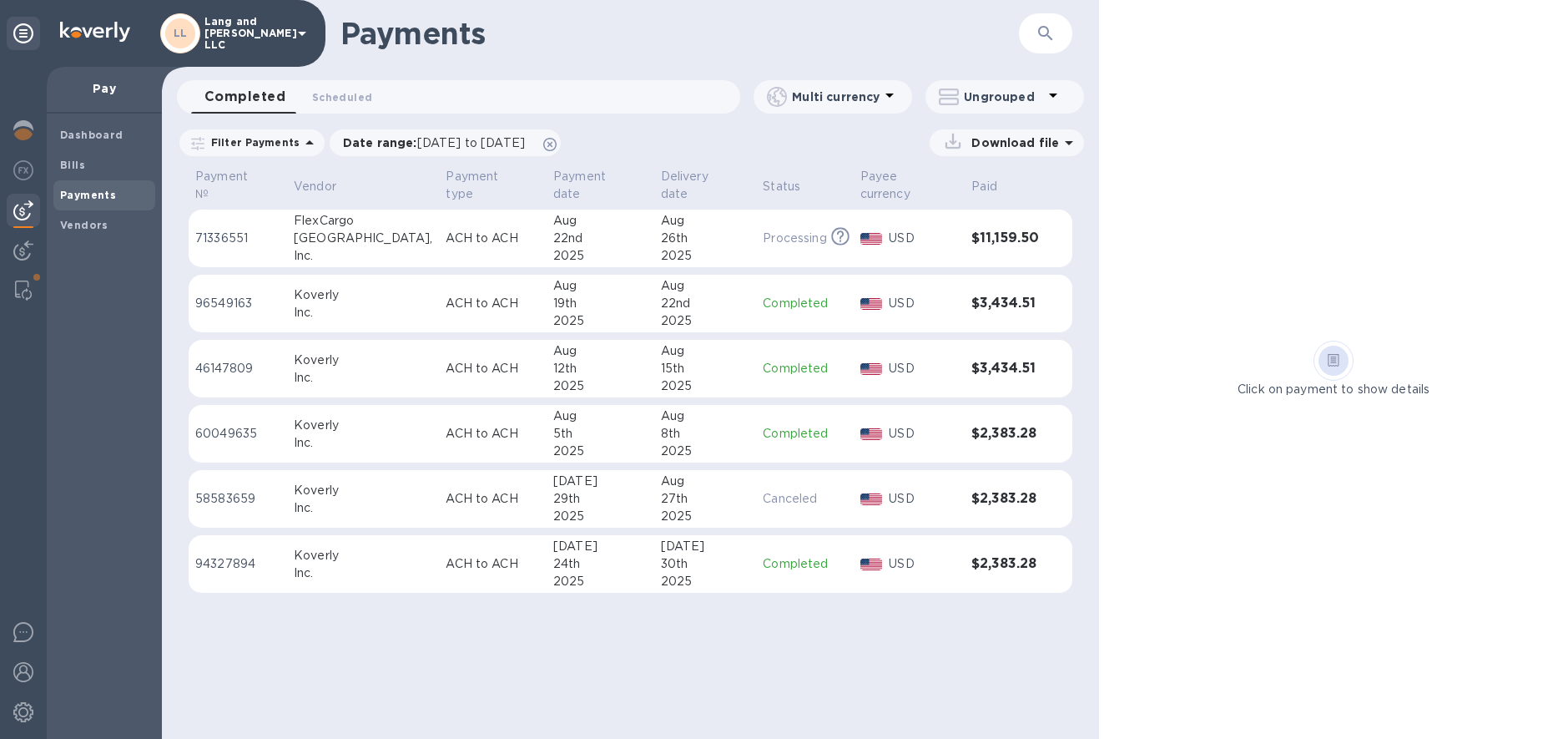
click at [18, 201] on img at bounding box center [23, 210] width 20 height 20
click at [83, 159] on b "Bills" at bounding box center [72, 165] width 25 height 12
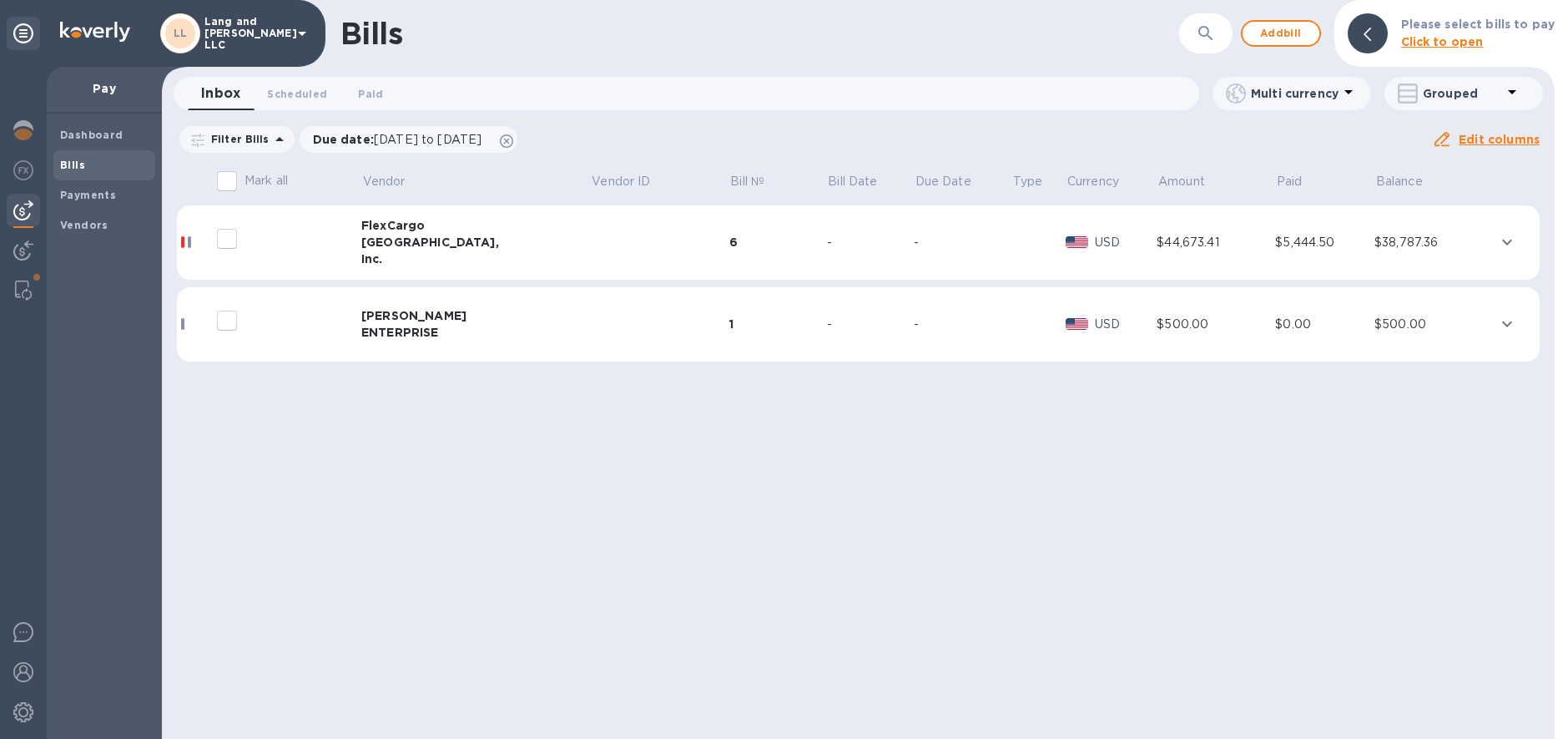
click at [396, 247] on div "USA," at bounding box center [476, 242] width 230 height 17
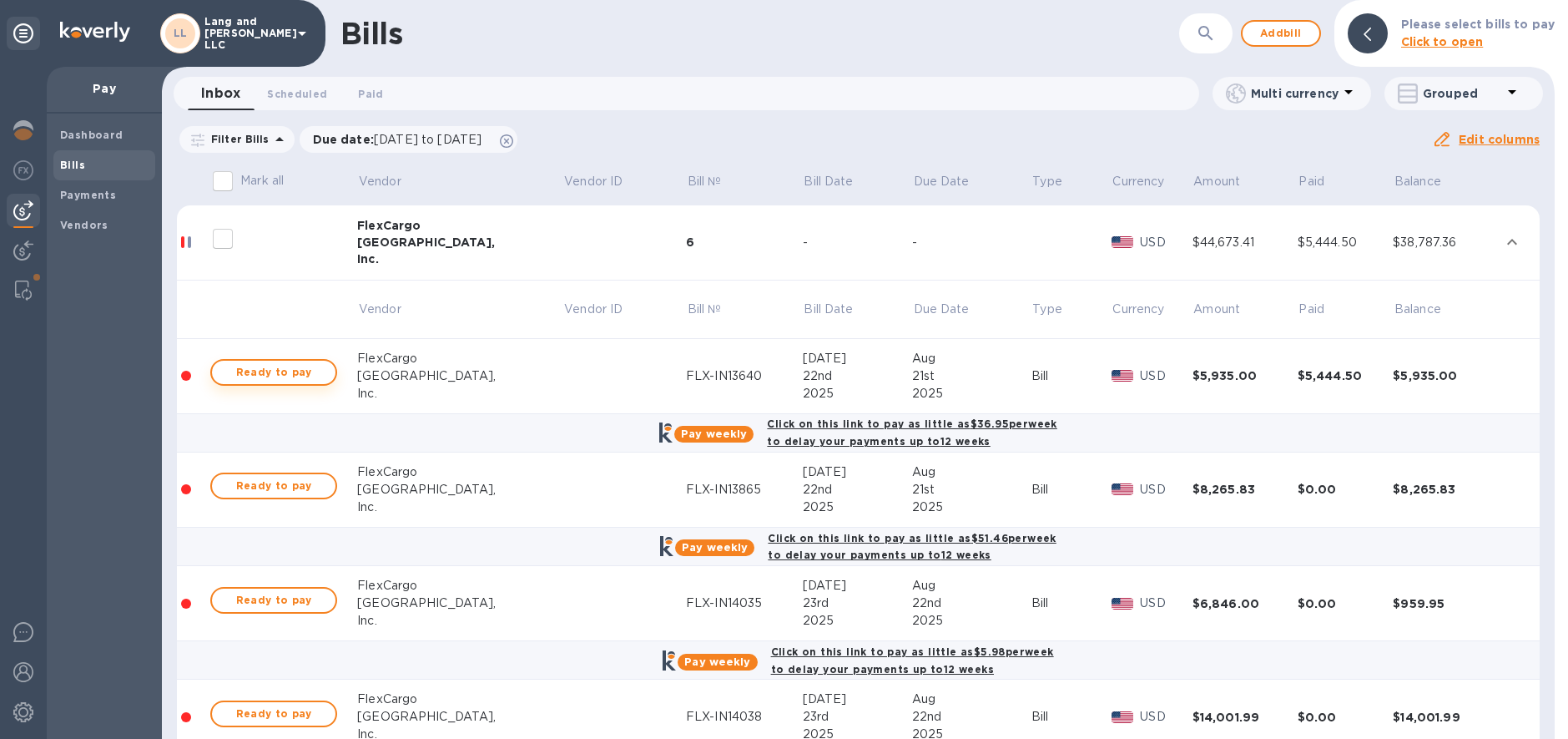
click at [293, 371] on span "Ready to pay" at bounding box center [273, 372] width 97 height 20
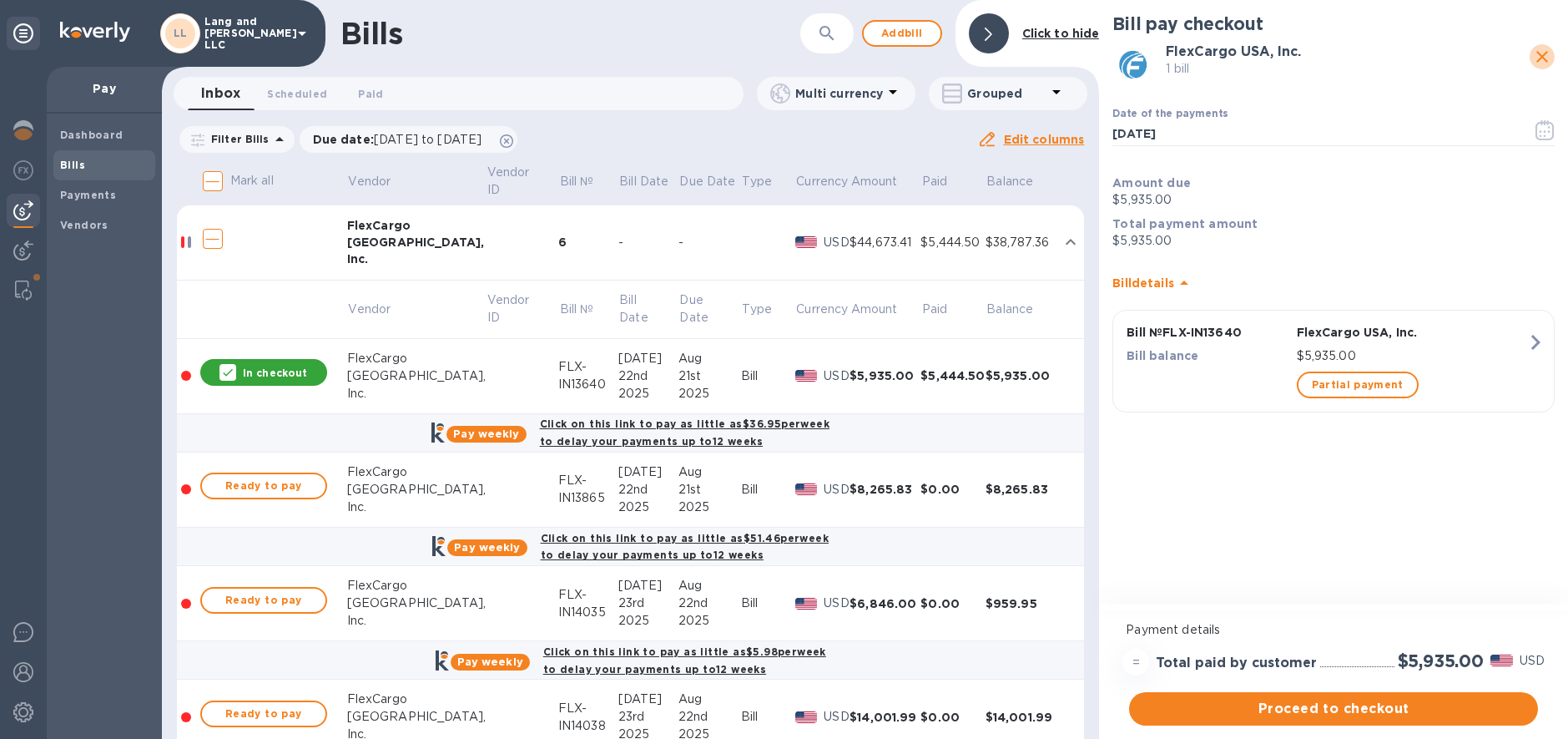
drag, startPoint x: 1544, startPoint y: 53, endPoint x: 1450, endPoint y: 114, distance: 112.1
click at [1544, 53] on icon "close" at bounding box center [1542, 56] width 11 height 11
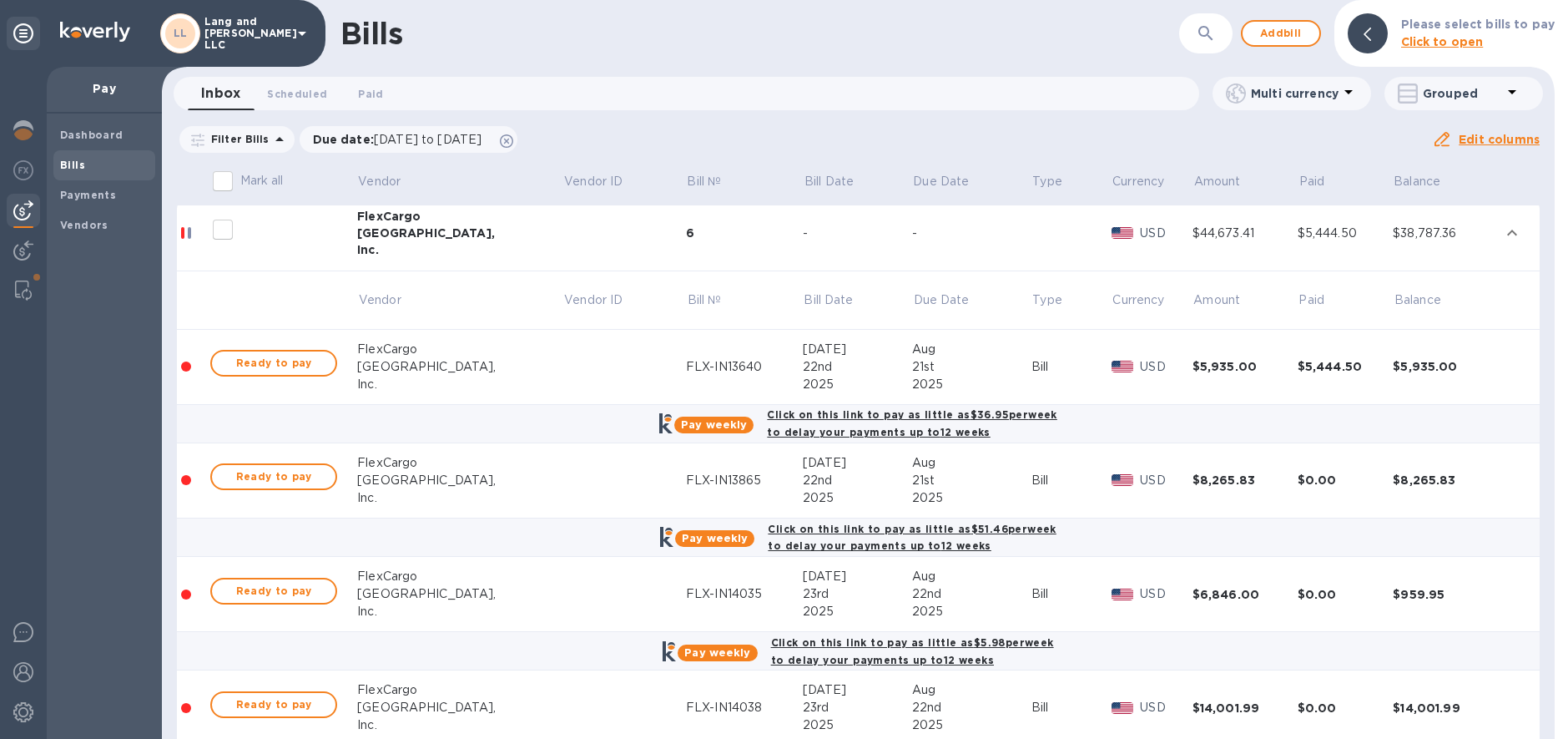
scroll to position [10, 0]
click at [291, 360] on span "Ready to pay" at bounding box center [273, 361] width 97 height 20
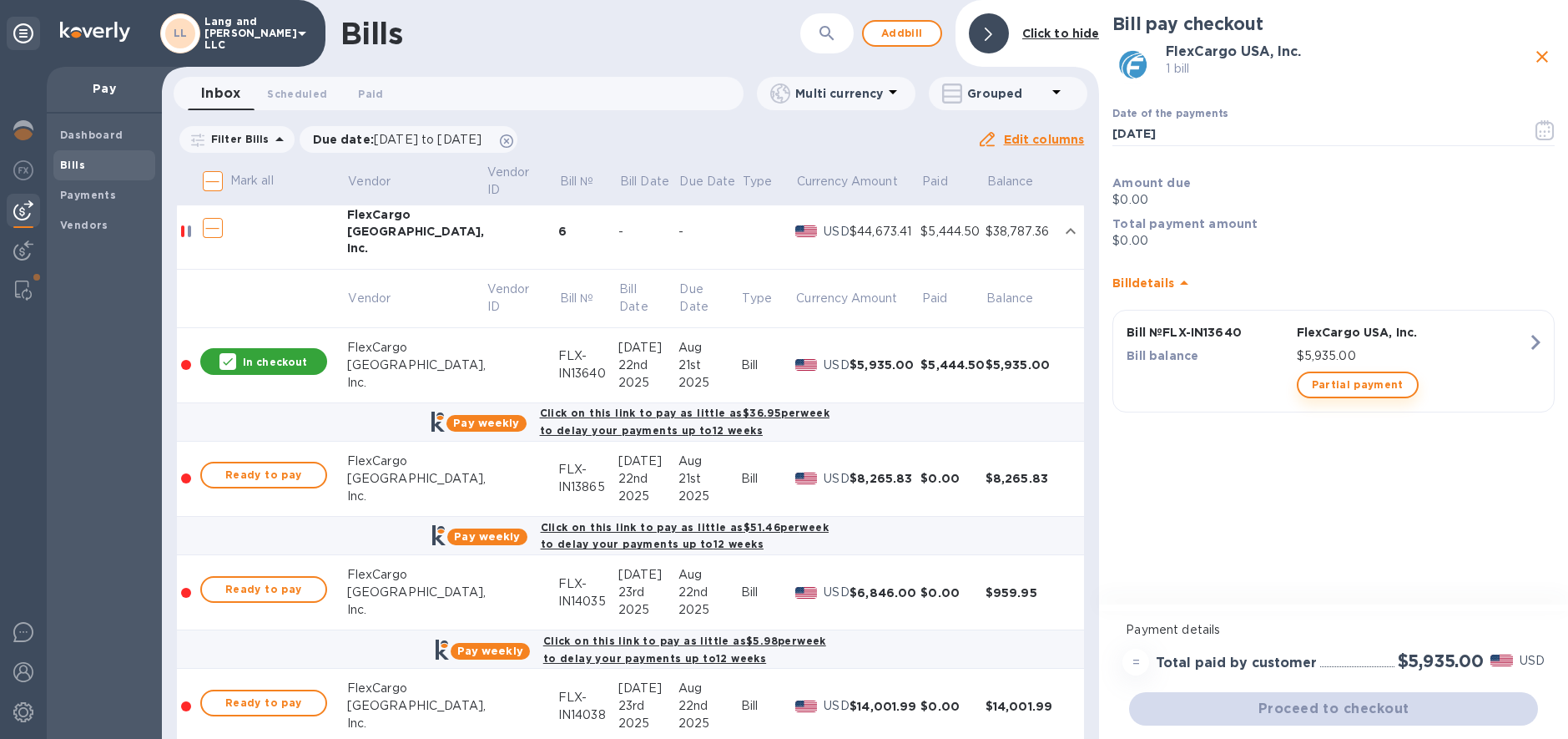
click at [1361, 381] on span "Partial payment" at bounding box center [1358, 384] width 92 height 20
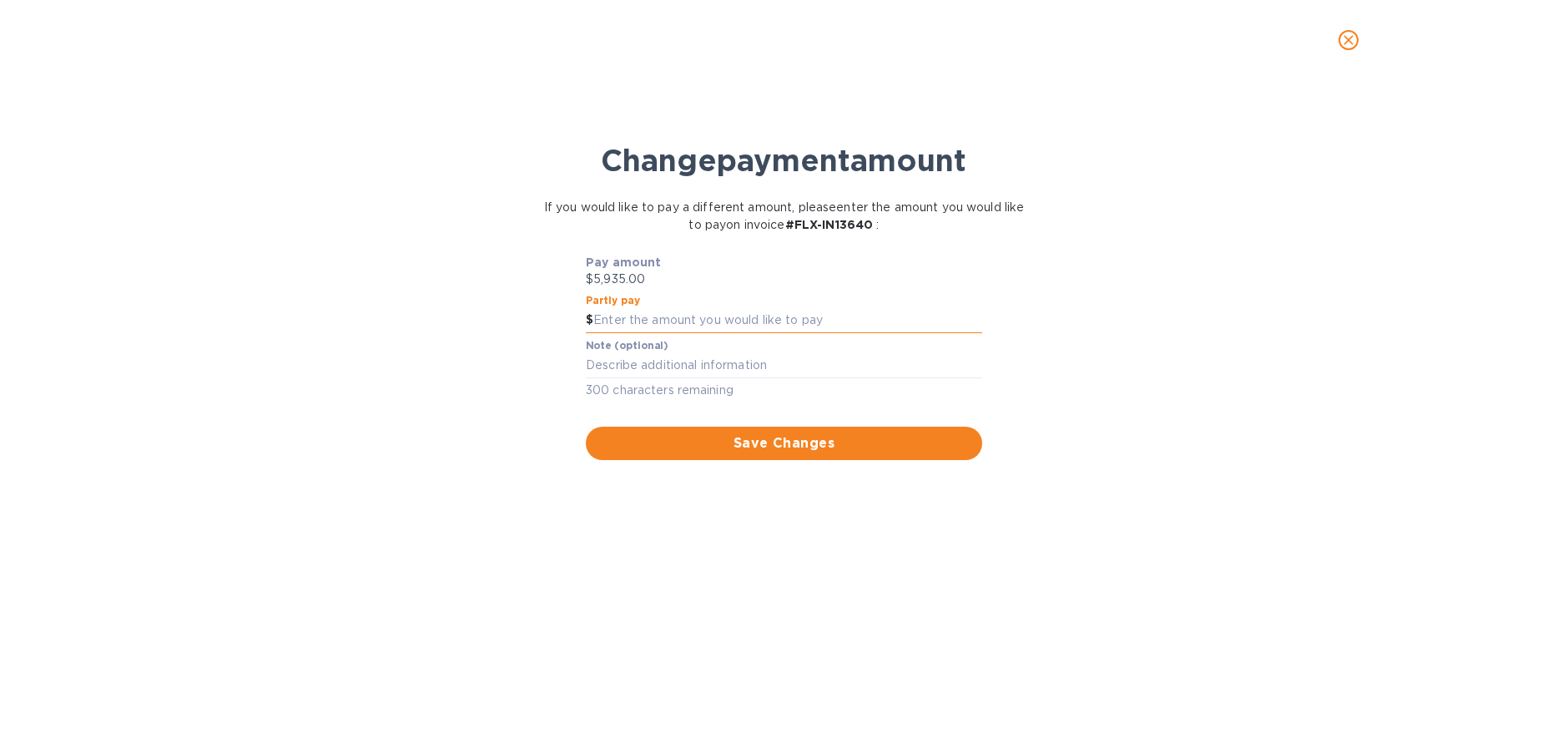
click at [639, 312] on input "text" at bounding box center [787, 321] width 389 height 25
type input "490.5"
click at [623, 375] on div "x" at bounding box center [784, 365] width 396 height 25
click at [706, 429] on button "Save Changes" at bounding box center [784, 443] width 396 height 33
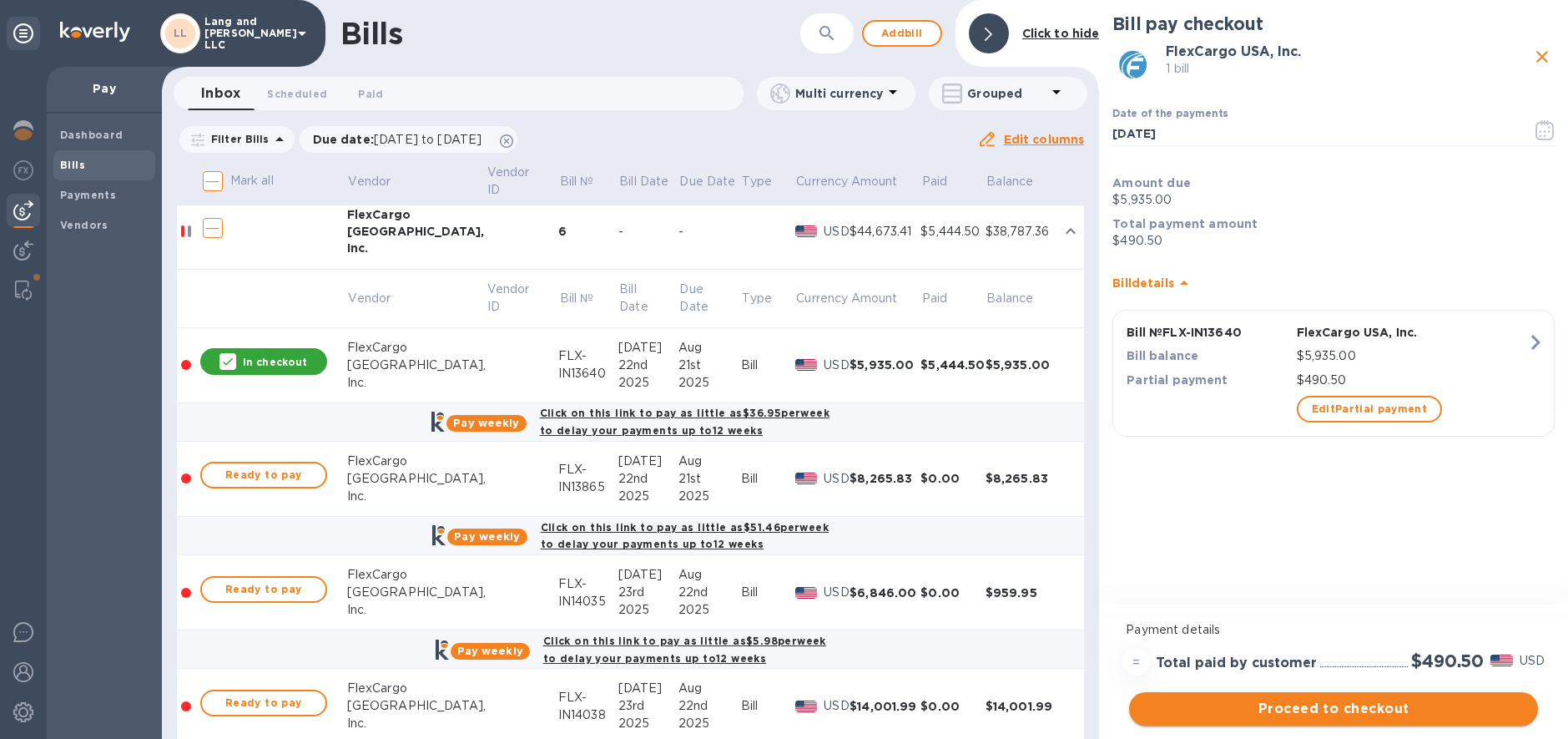
click at [1343, 706] on span "Proceed to checkout" at bounding box center [1334, 708] width 382 height 20
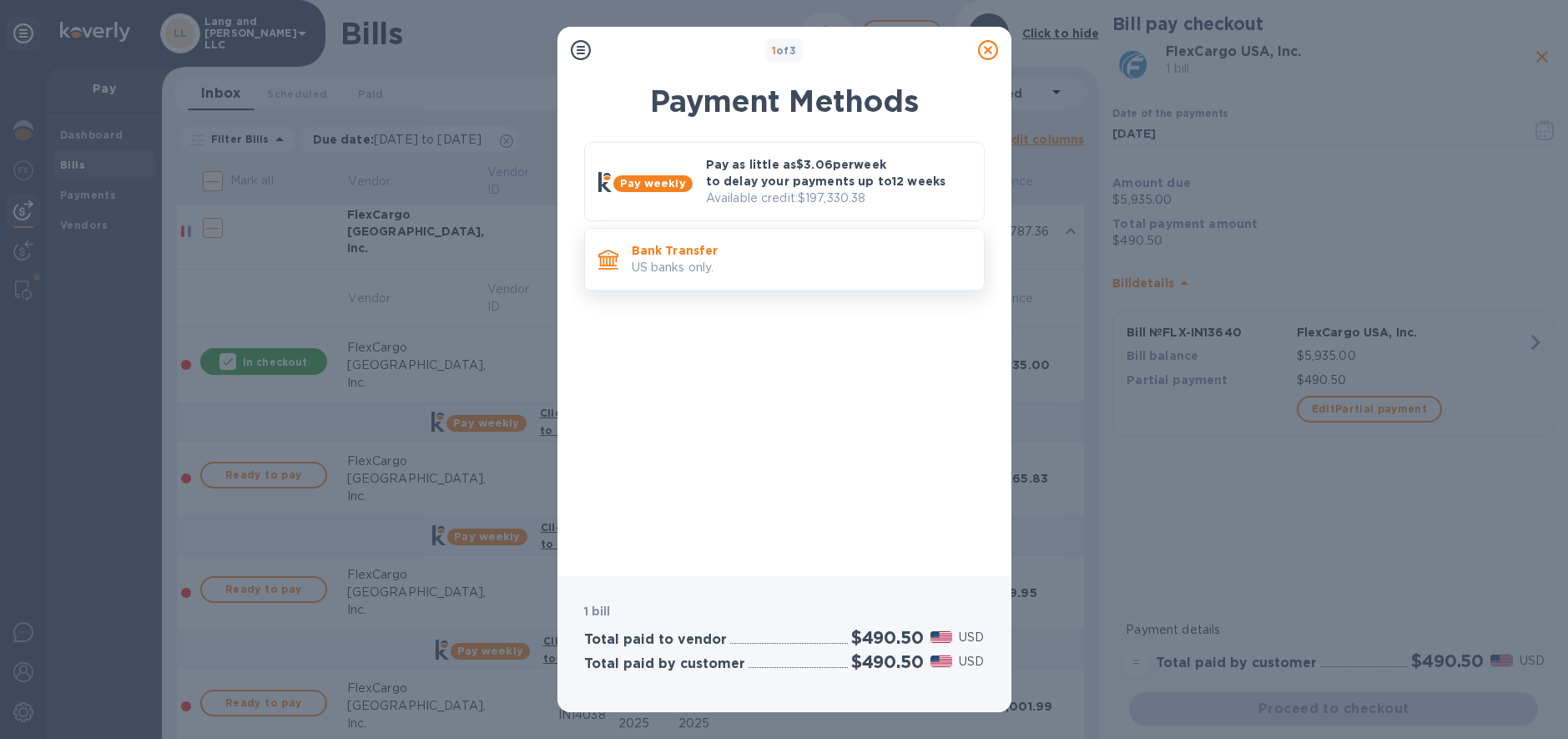
click at [699, 291] on div "Pay weekly Pay as little as $3.06 per week to delay your payments up to 12 week…" at bounding box center [784, 220] width 401 height 155
click at [701, 273] on p "US banks only." at bounding box center [801, 267] width 339 height 17
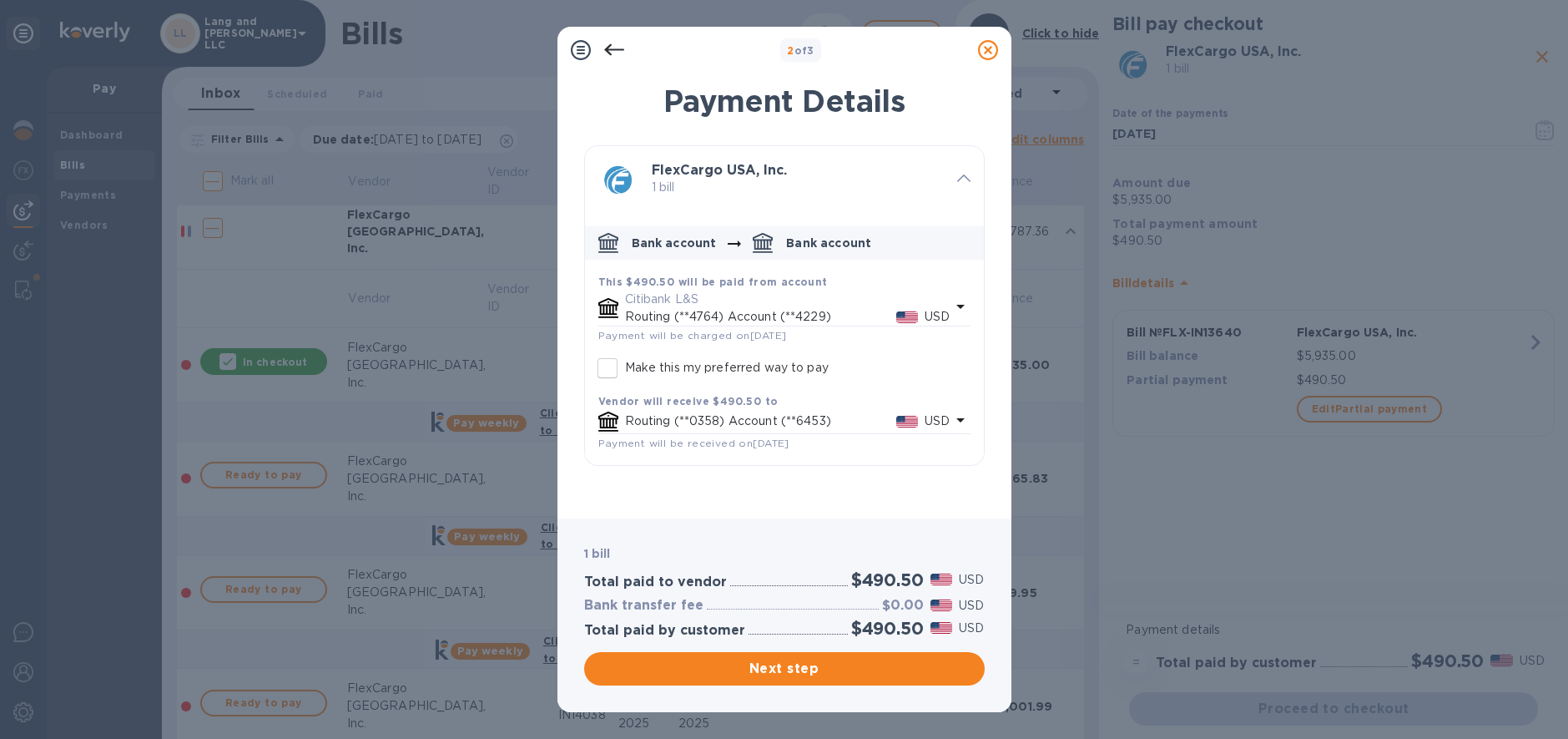
click at [745, 310] on p "Routing (**4764) Account (**4229)" at bounding box center [760, 317] width 272 height 17
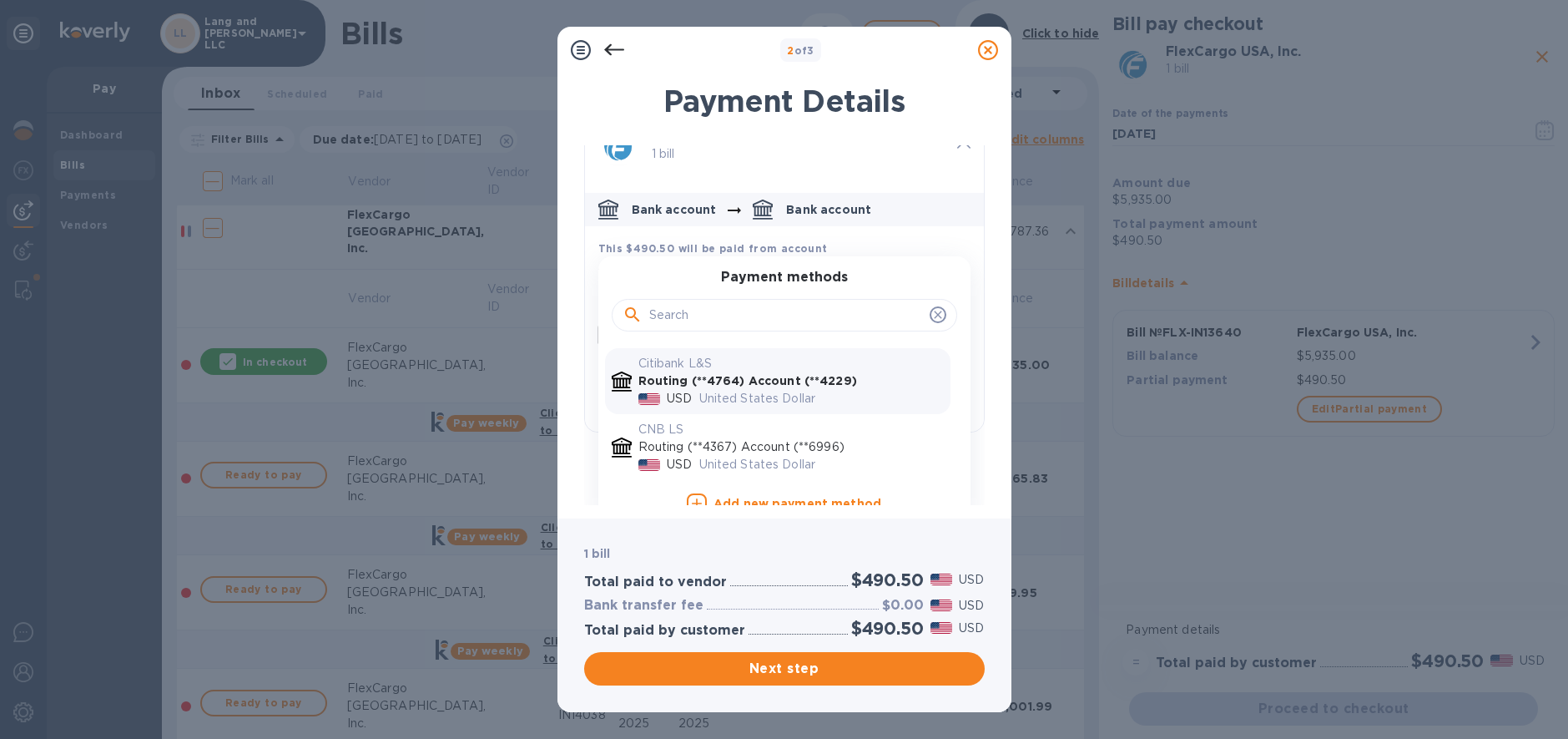
scroll to position [55, 0]
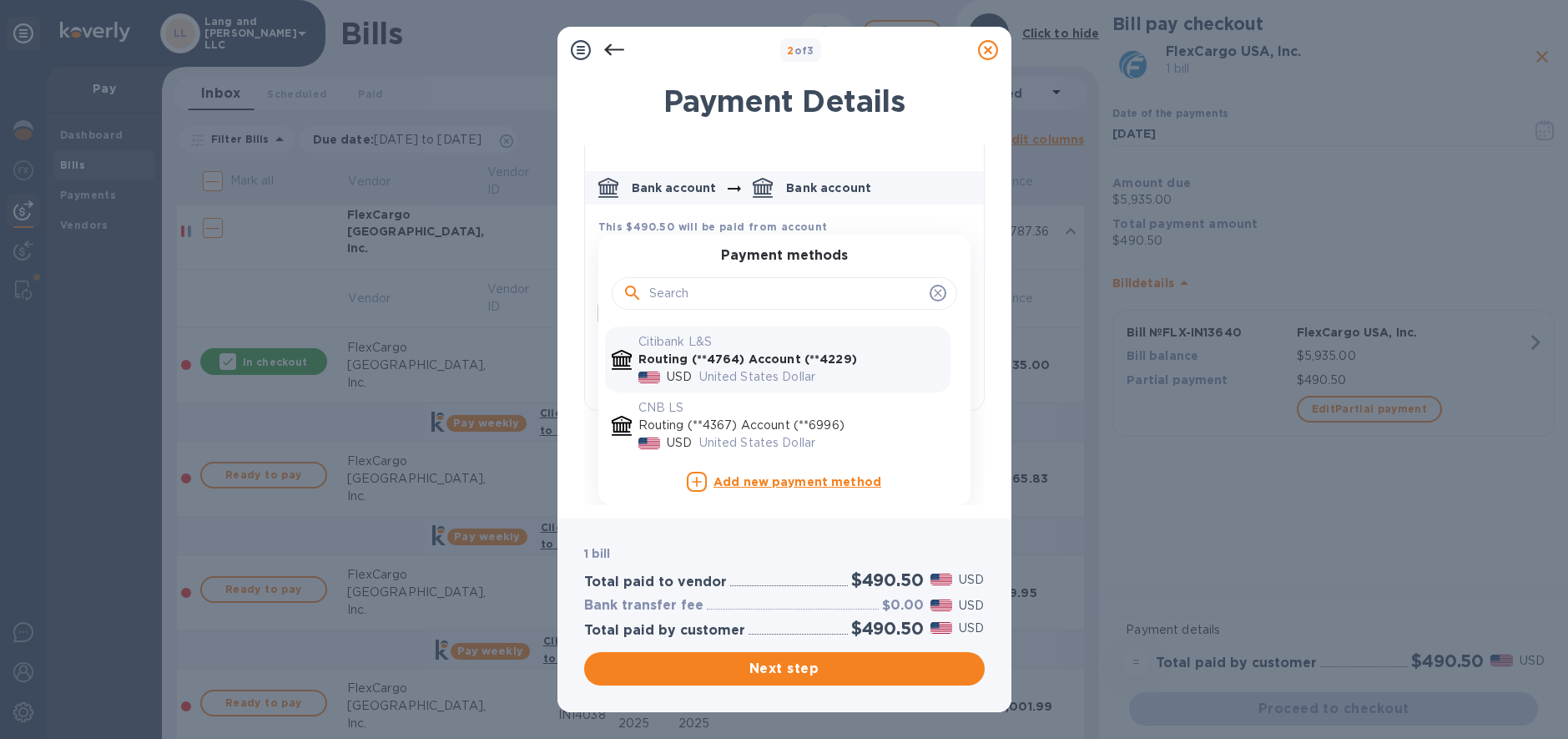
click at [732, 370] on p "United States Dollar" at bounding box center [822, 377] width 244 height 17
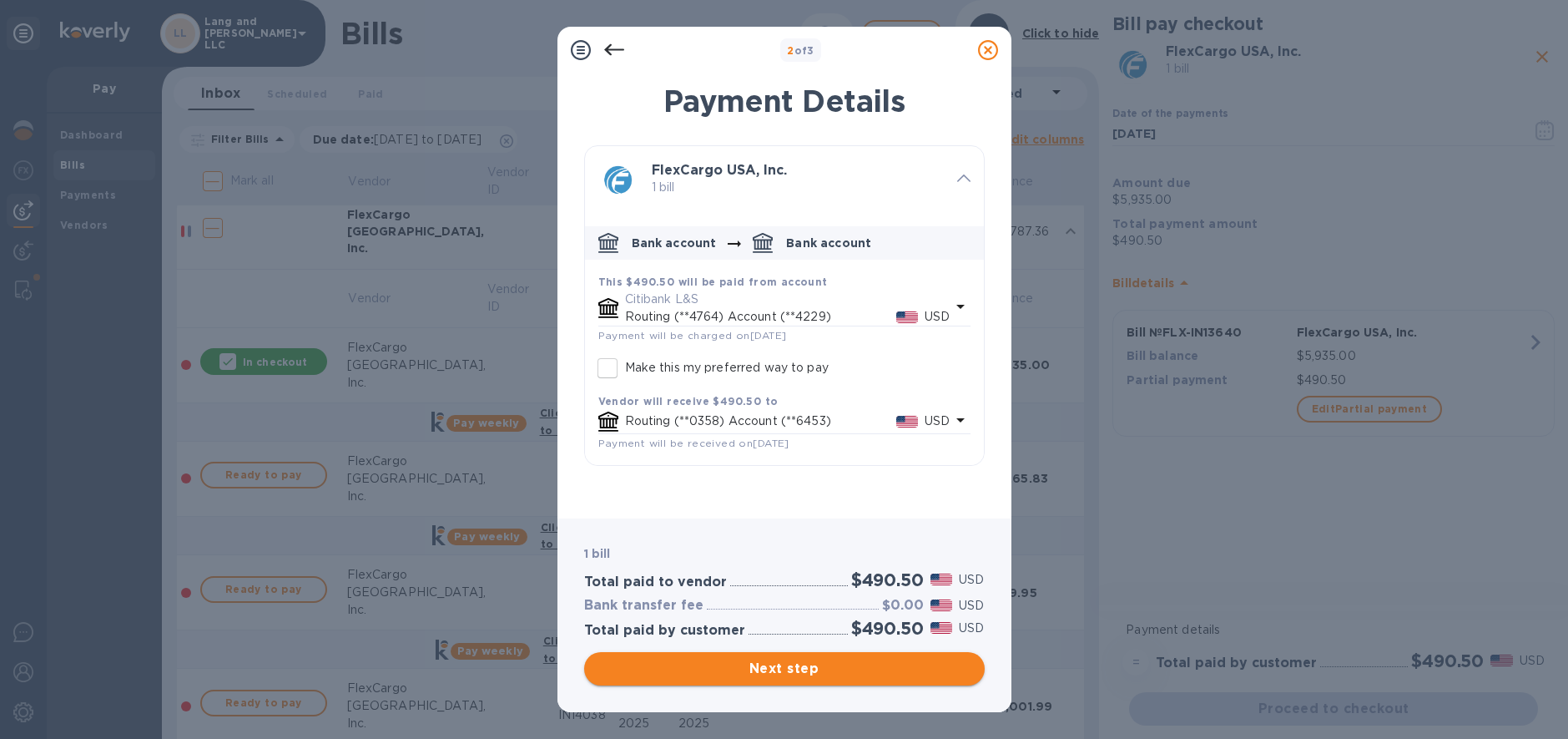
click at [760, 667] on span "Next step" at bounding box center [784, 668] width 374 height 20
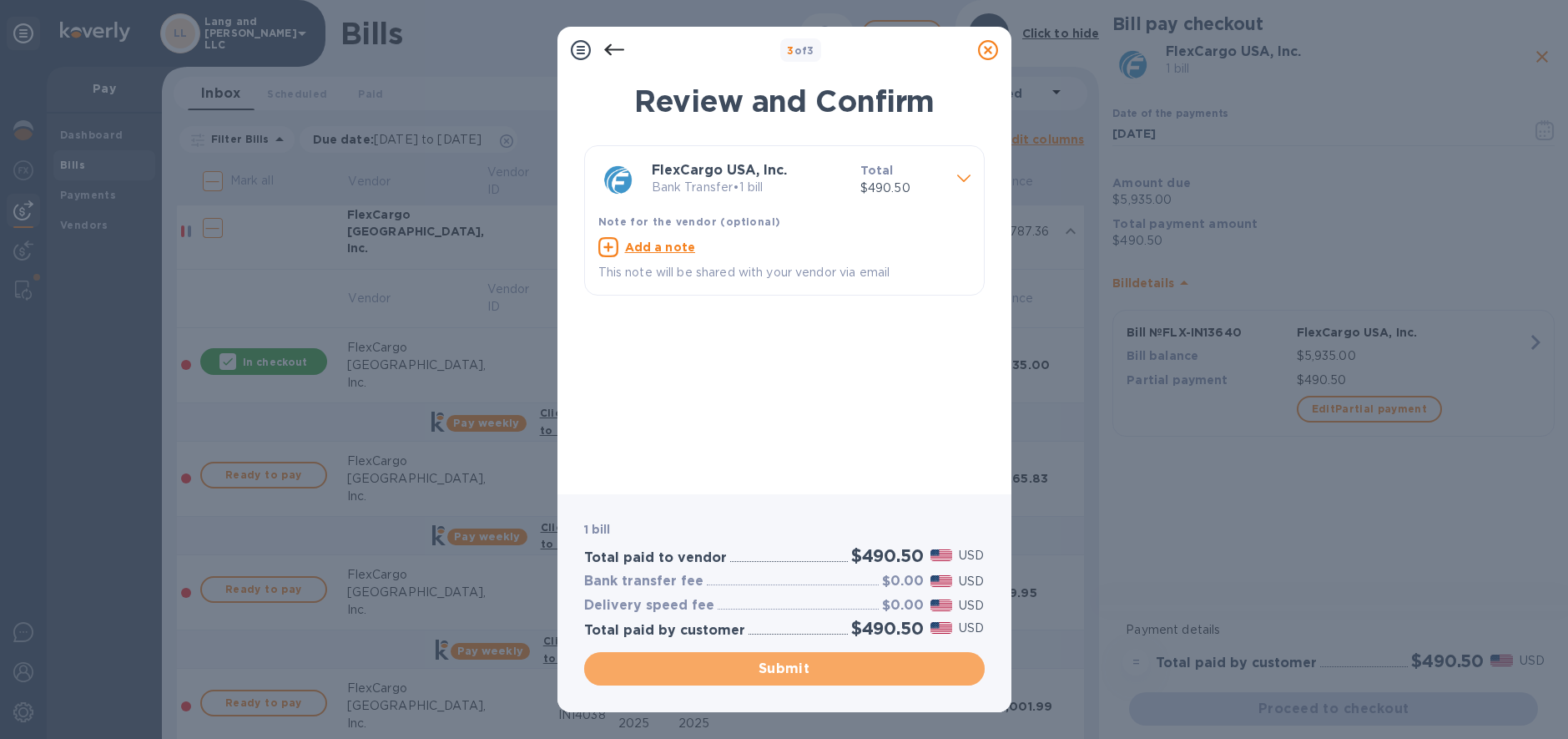
click at [795, 673] on span "Submit" at bounding box center [784, 668] width 374 height 20
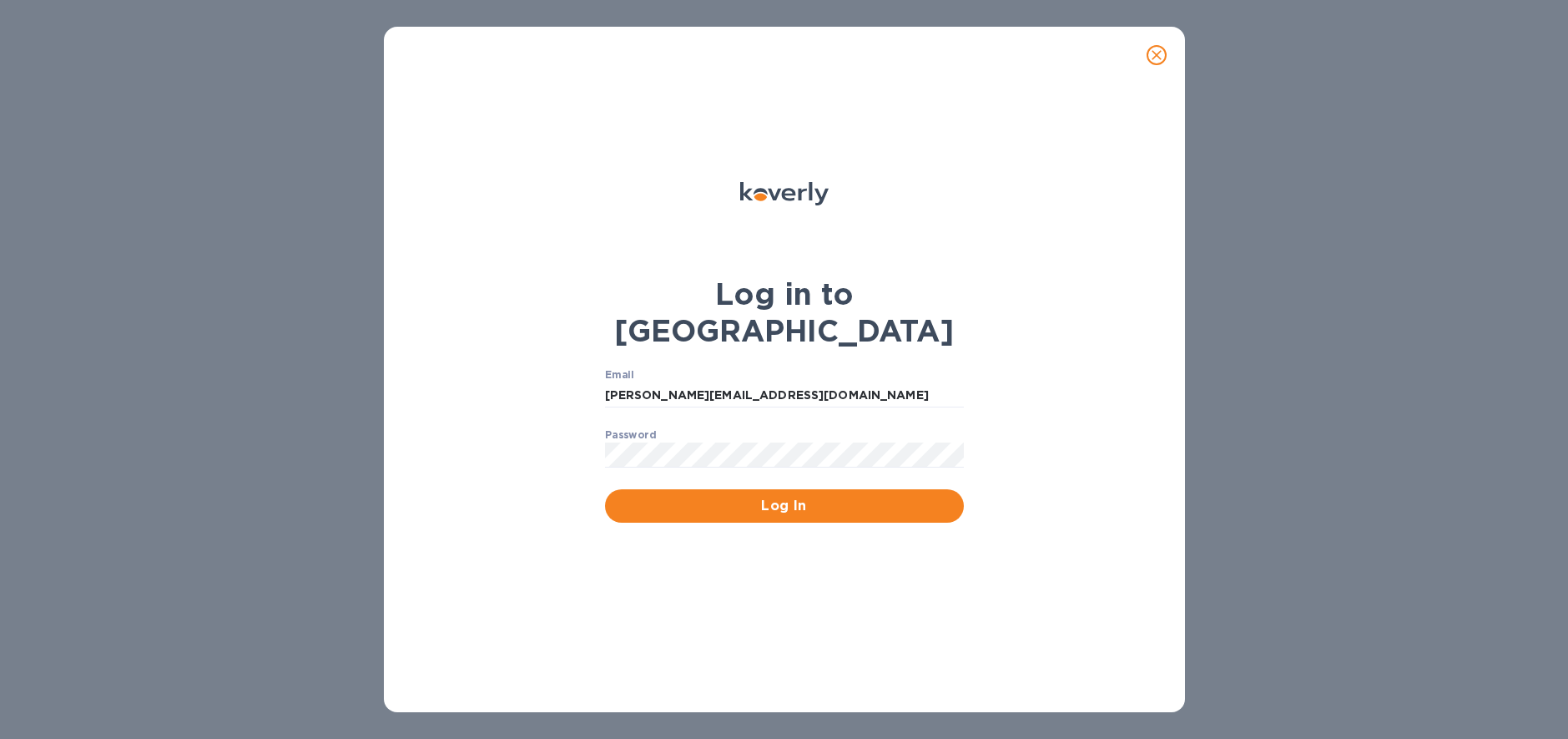
click at [767, 496] on span "Log In" at bounding box center [784, 506] width 332 height 20
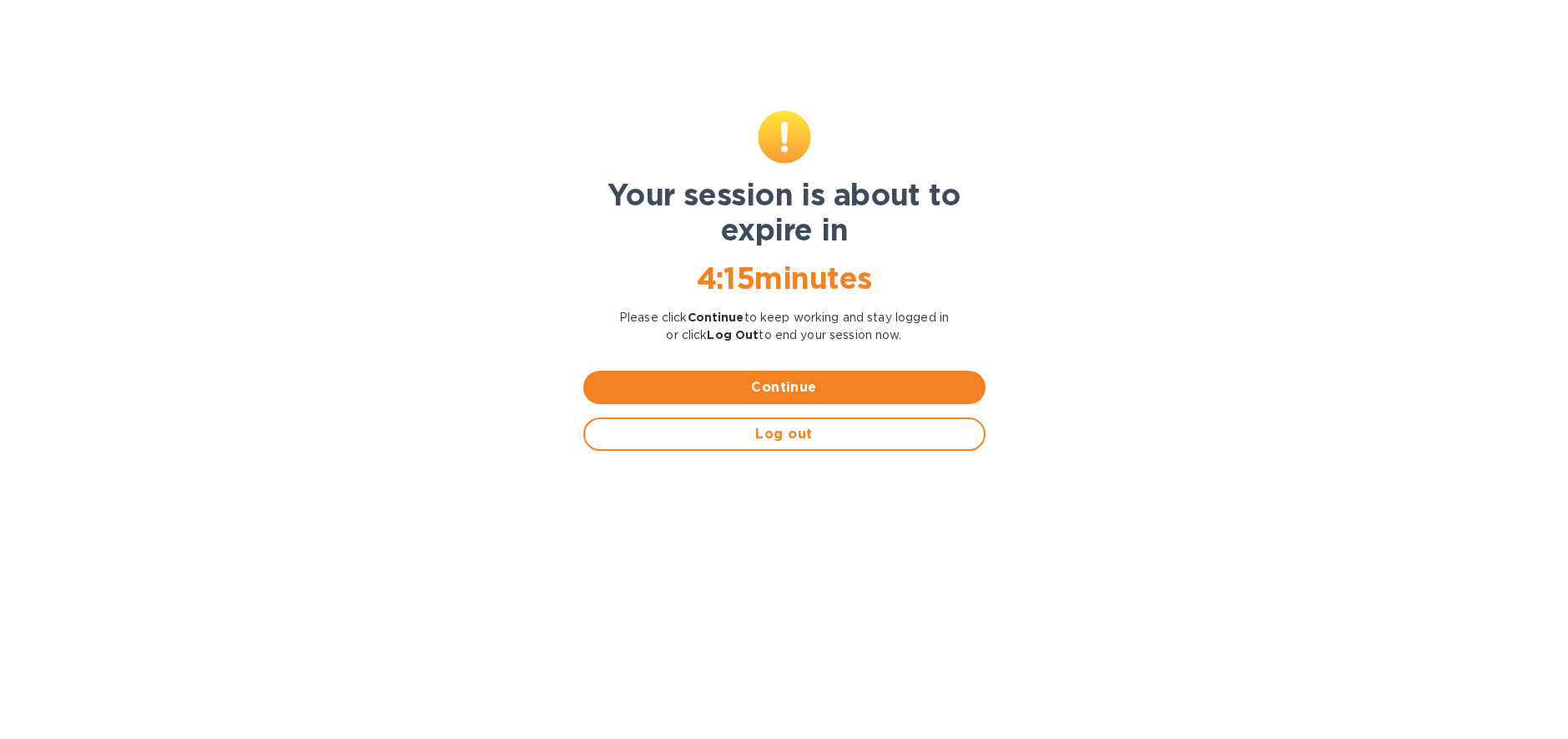
click at [780, 391] on span "Continue" at bounding box center [785, 387] width 375 height 20
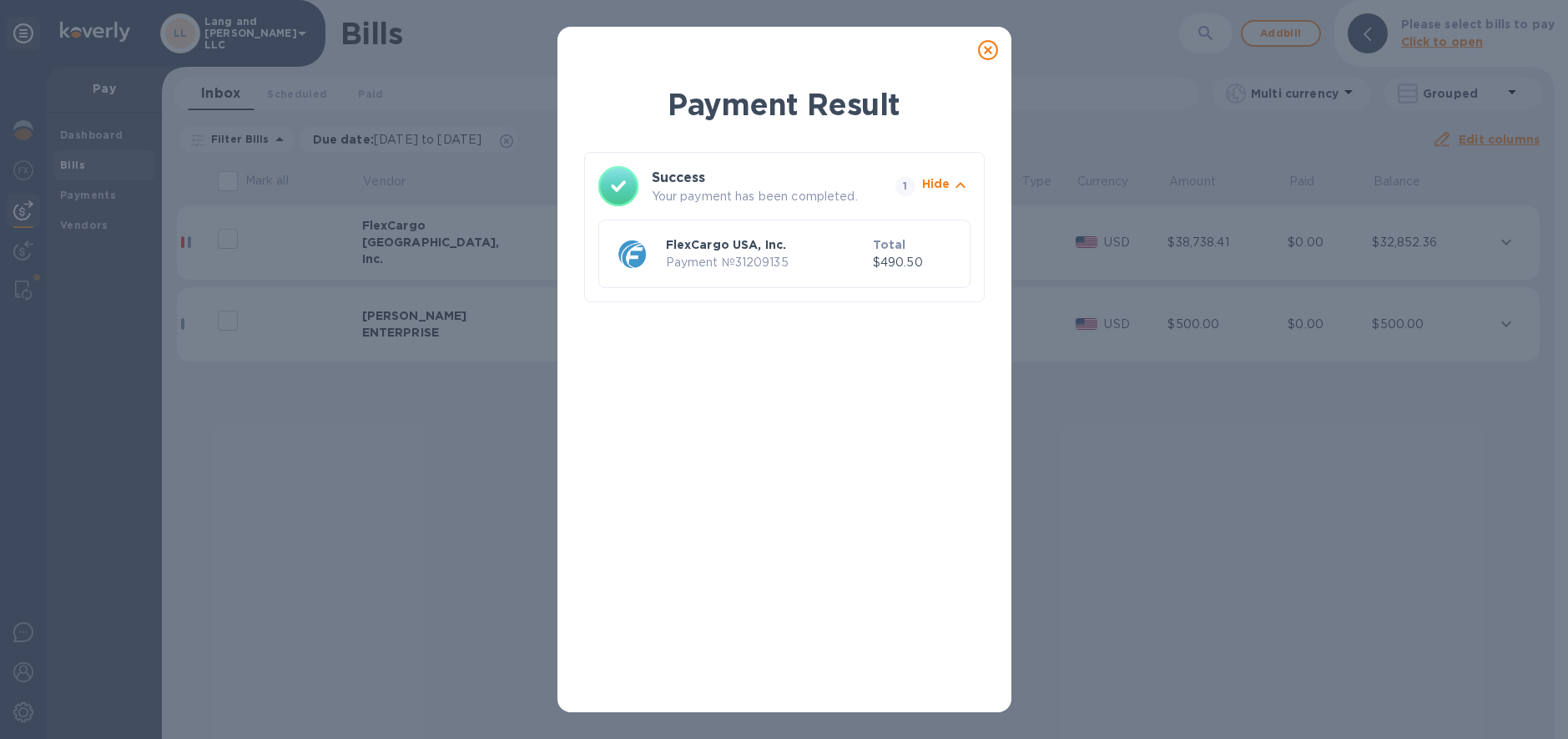
click at [987, 49] on icon at bounding box center [987, 50] width 20 height 20
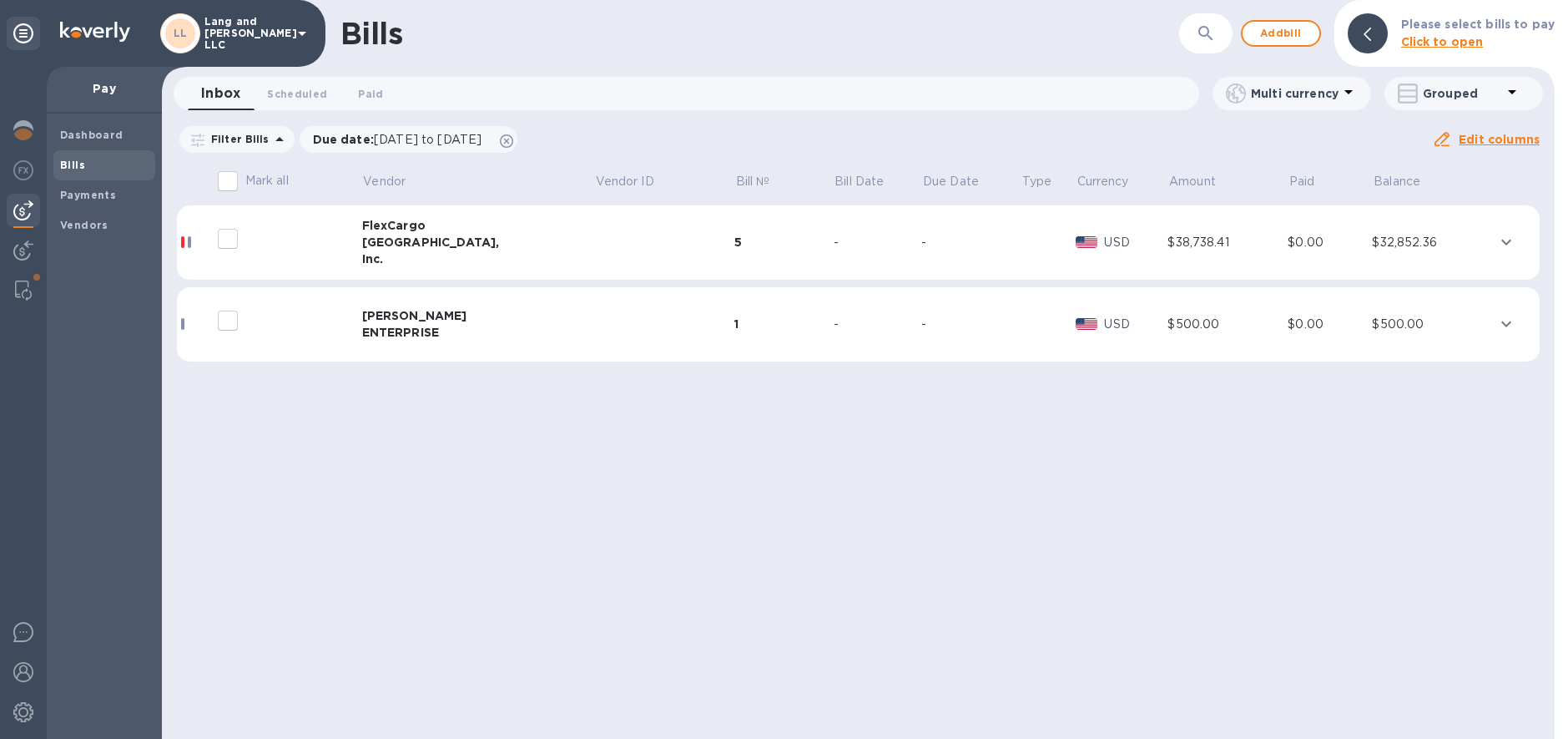
click at [354, 264] on td at bounding box center [288, 243] width 148 height 75
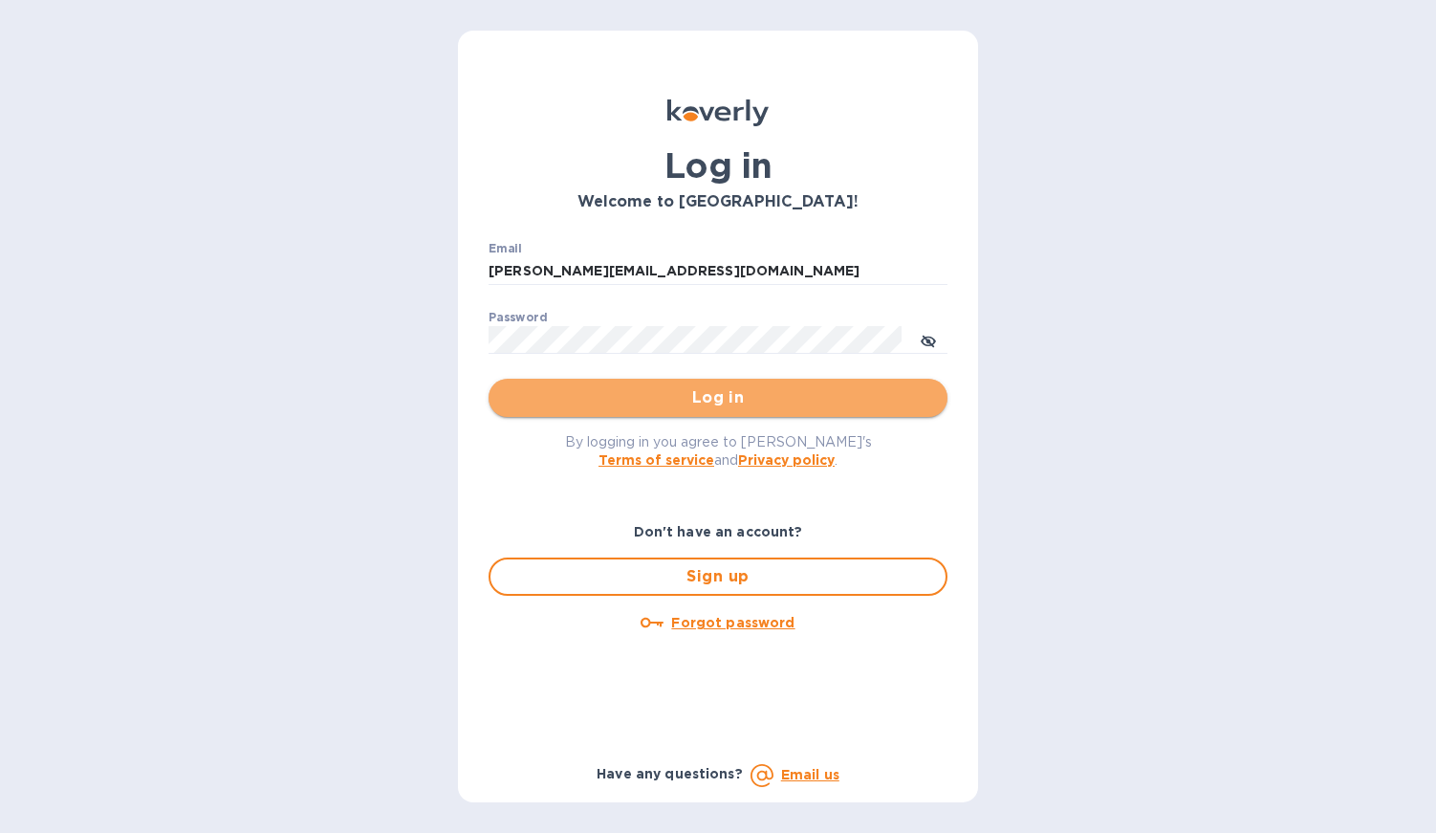
click at [702, 403] on span "Log in" at bounding box center [718, 397] width 428 height 23
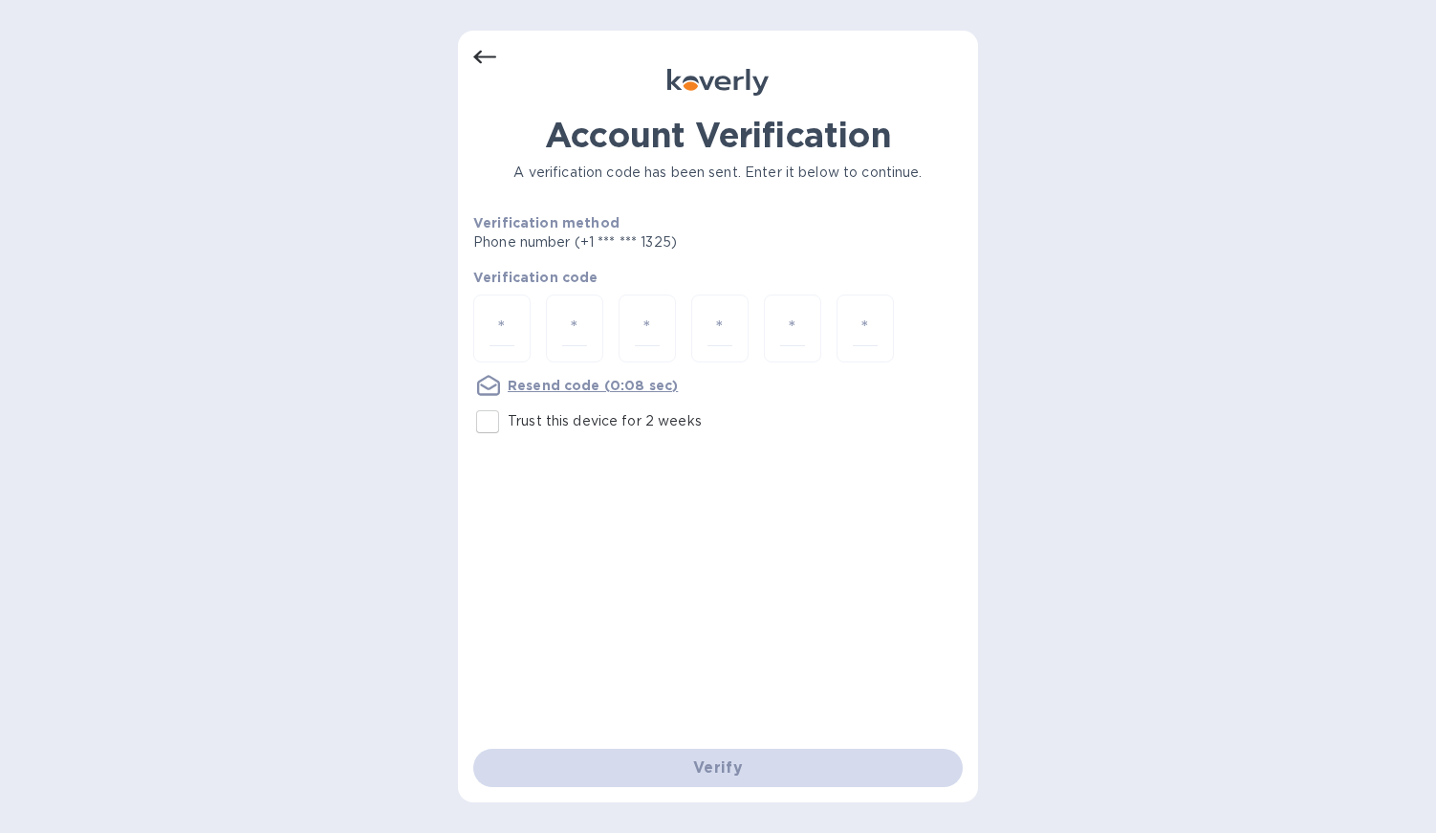
click at [481, 421] on input "Trust this device for 2 weeks" at bounding box center [487, 422] width 40 height 40
checkbox input "true"
click at [502, 330] on input "number" at bounding box center [501, 328] width 25 height 35
type input "5"
type input "6"
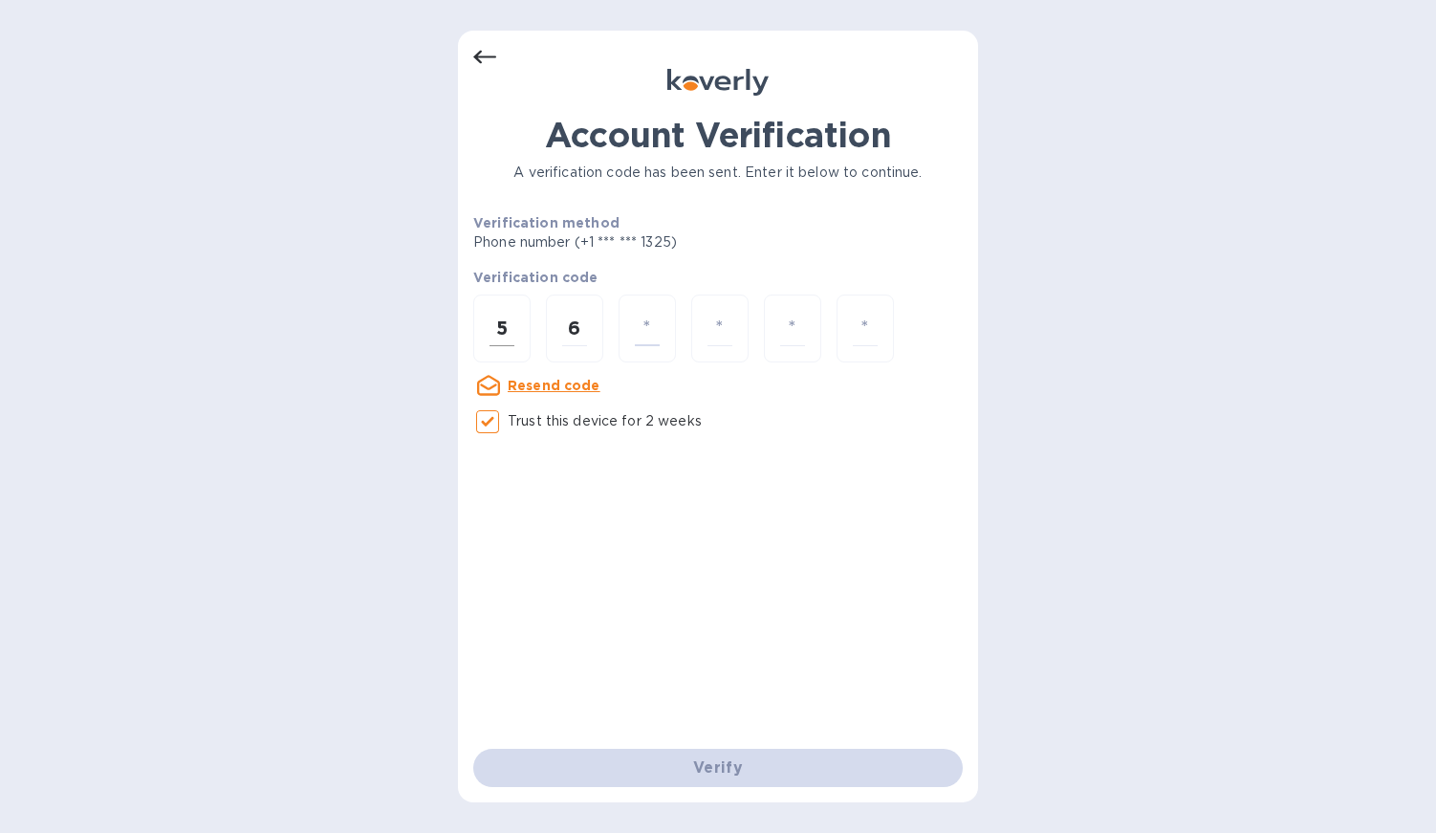
type input "0"
type input "9"
type input "3"
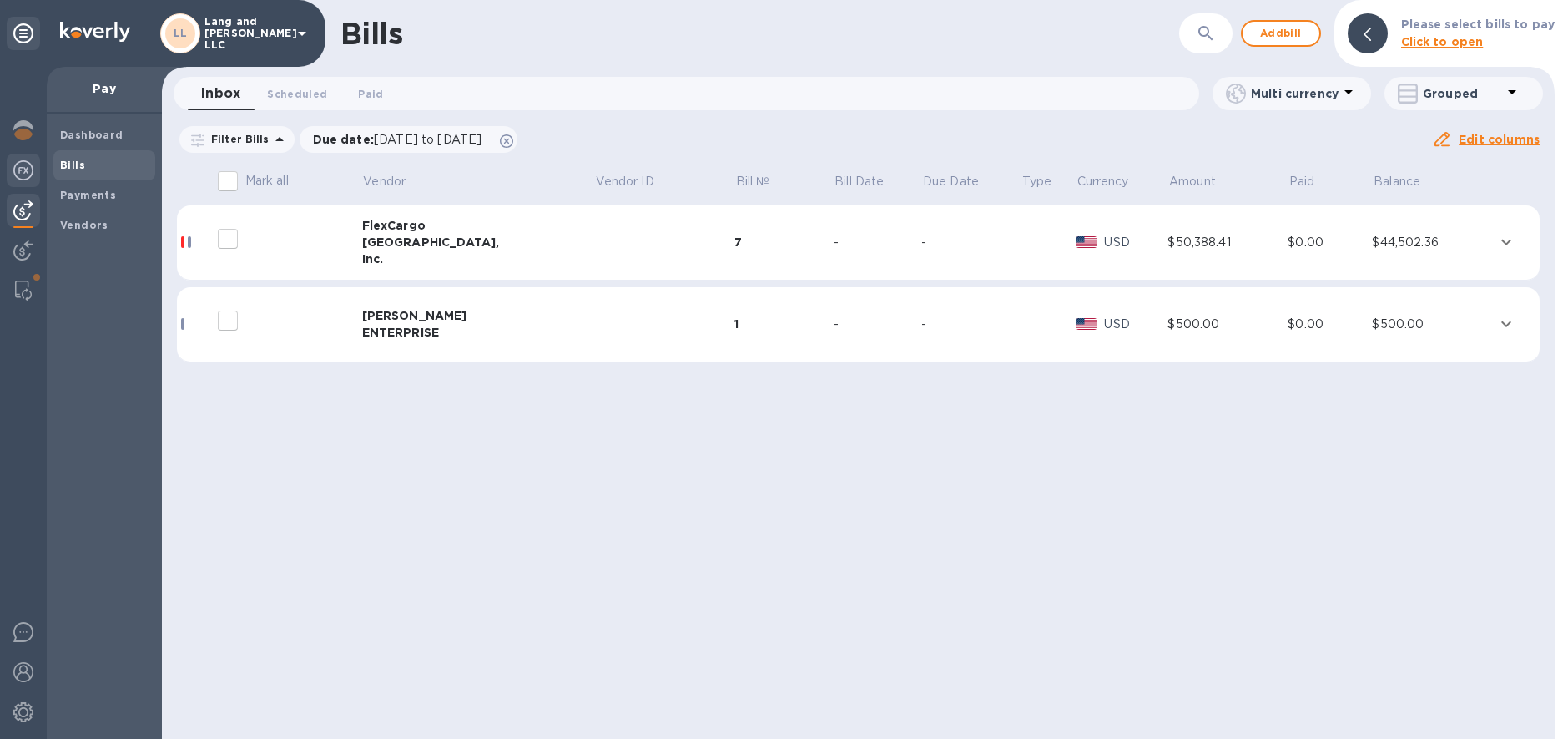
click at [10, 176] on div at bounding box center [24, 172] width 33 height 37
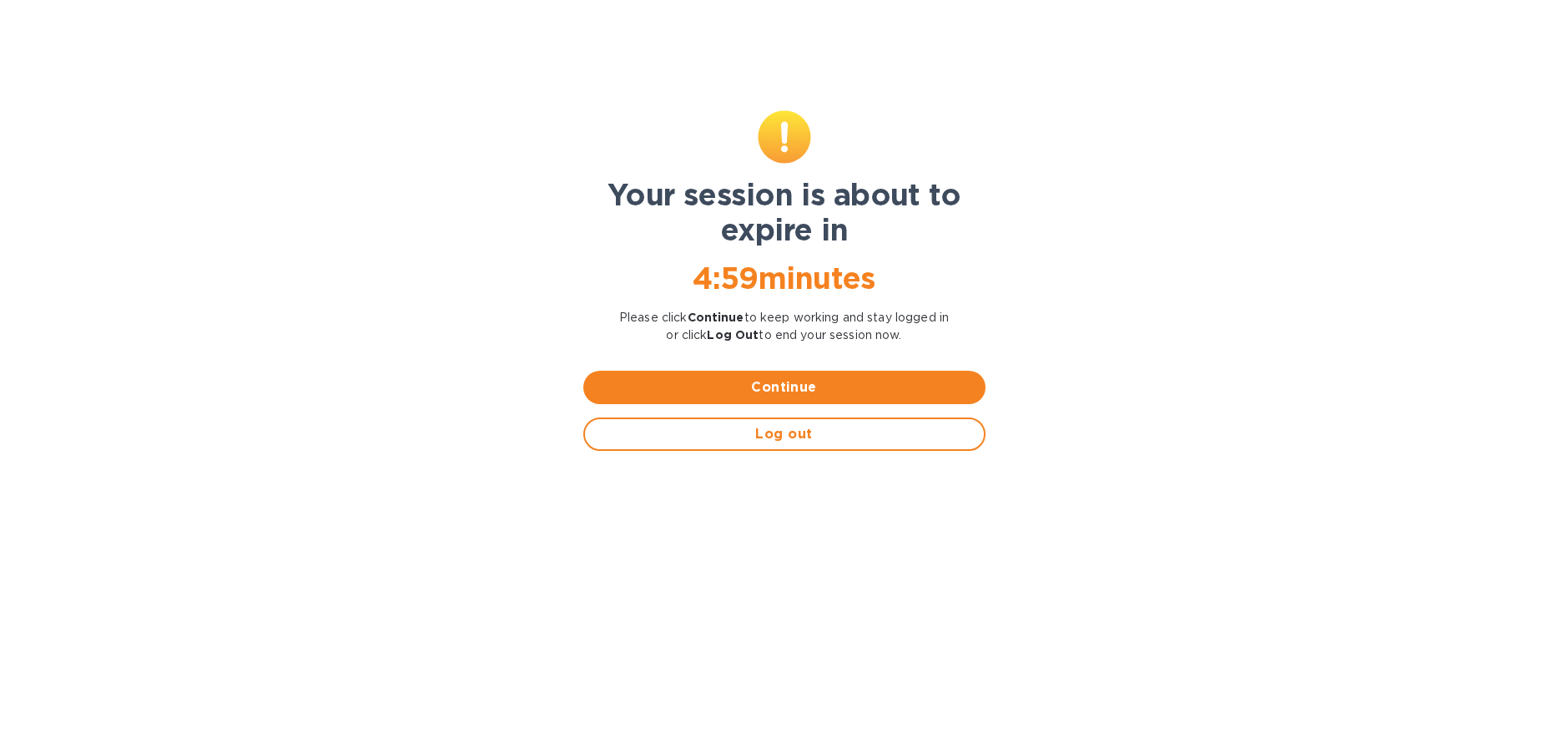
type input "1,176.79"
click at [709, 397] on span "Continue" at bounding box center [785, 387] width 375 height 20
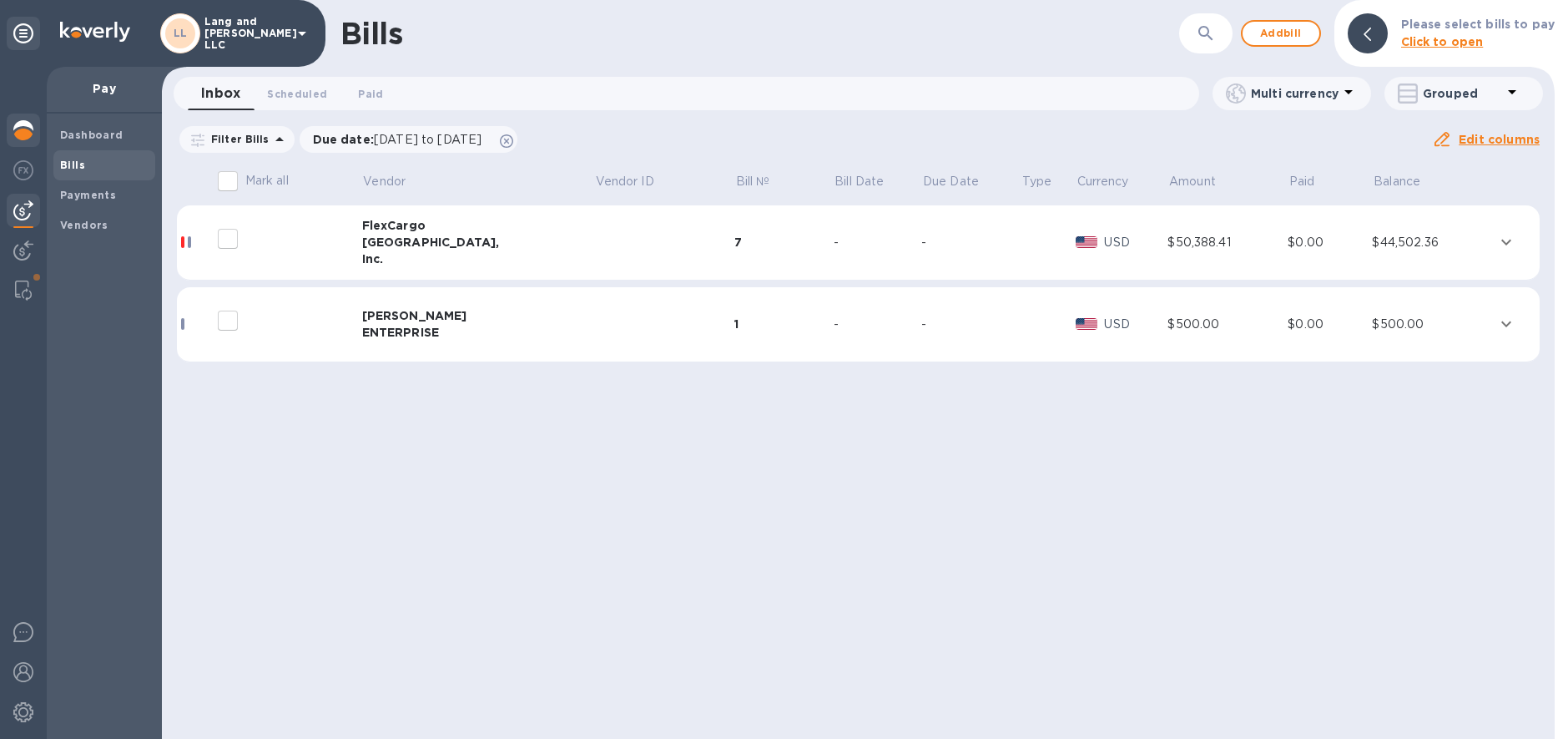
click at [23, 121] on img at bounding box center [23, 130] width 20 height 20
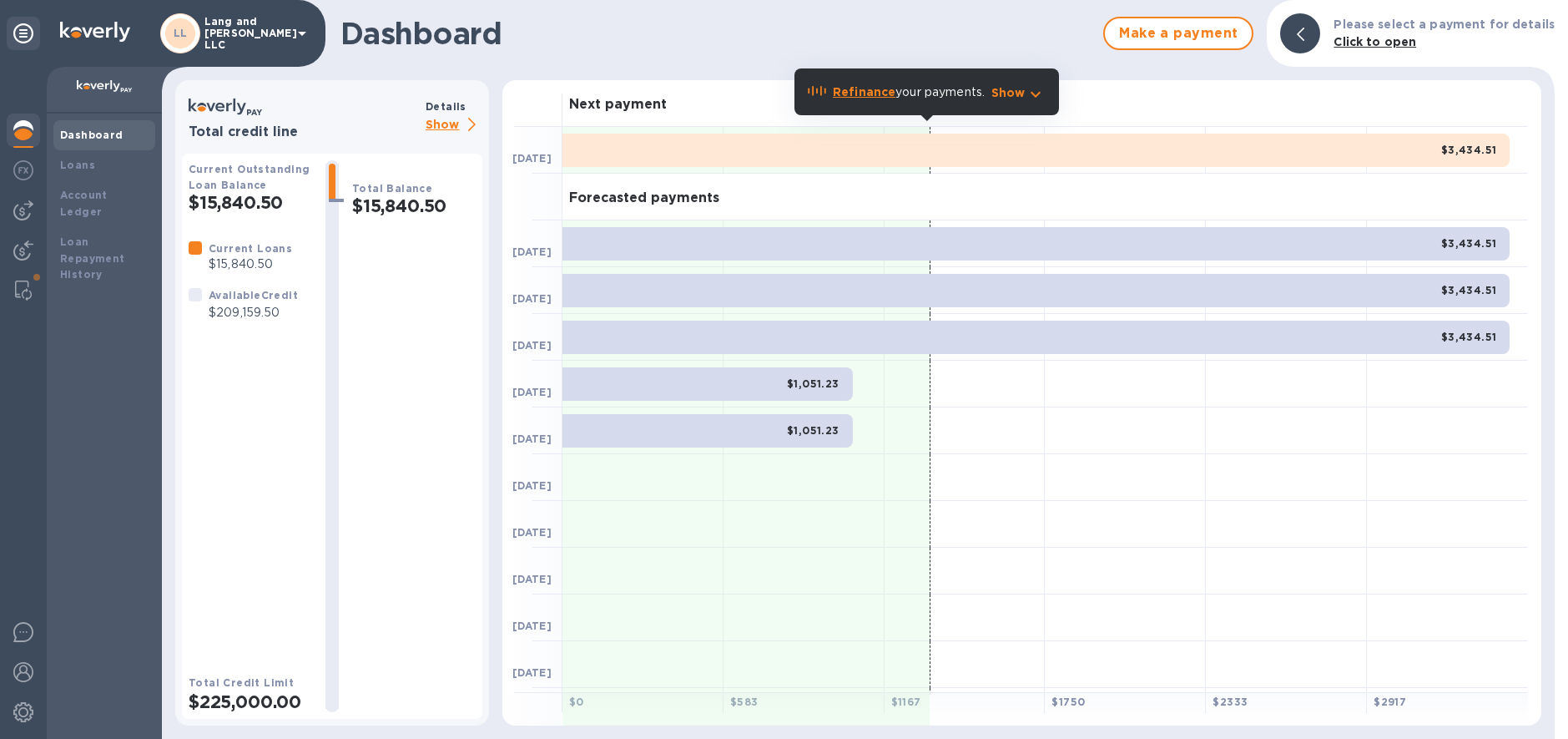
click at [446, 122] on p "Show" at bounding box center [454, 126] width 57 height 21
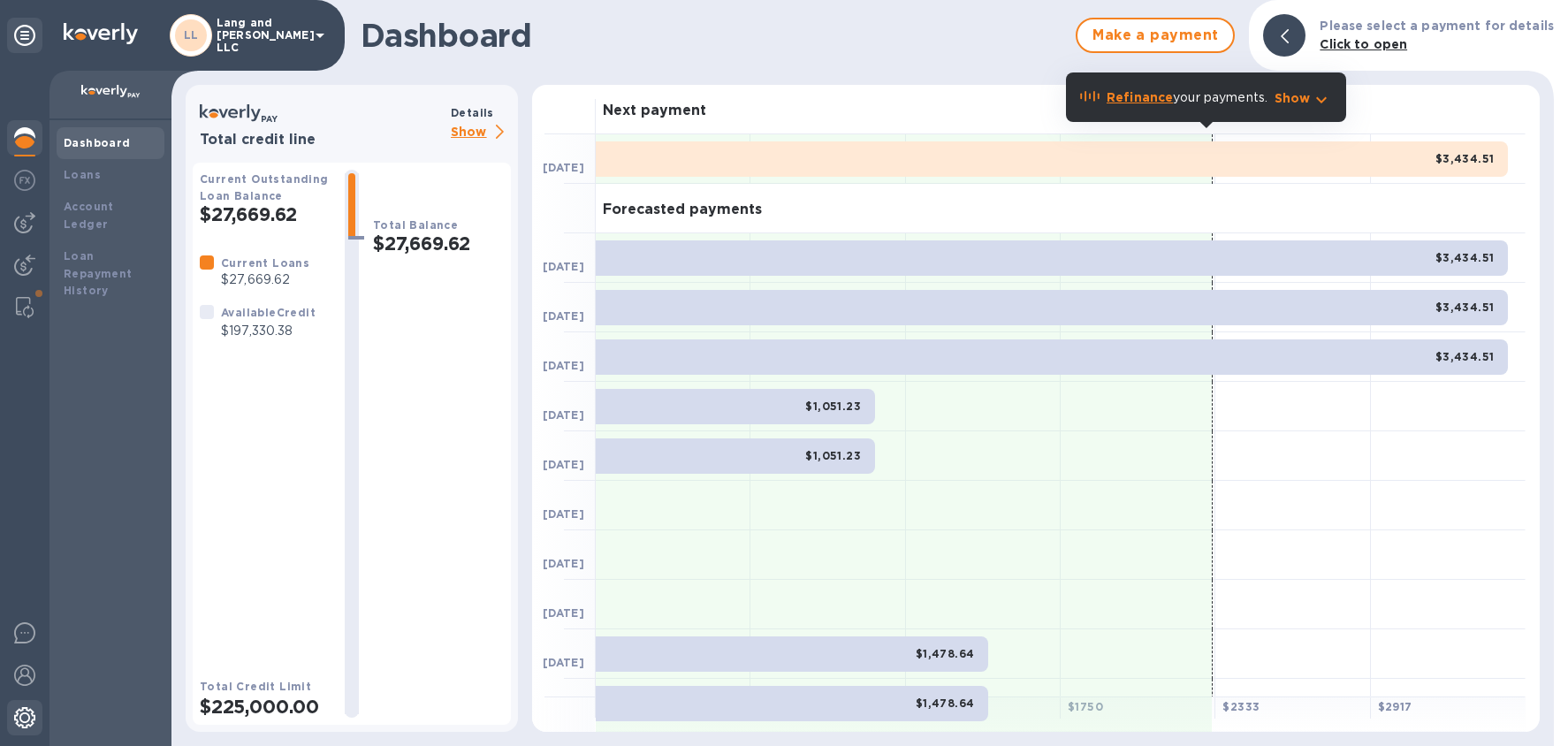
click at [26, 719] on img at bounding box center [24, 717] width 21 height 21
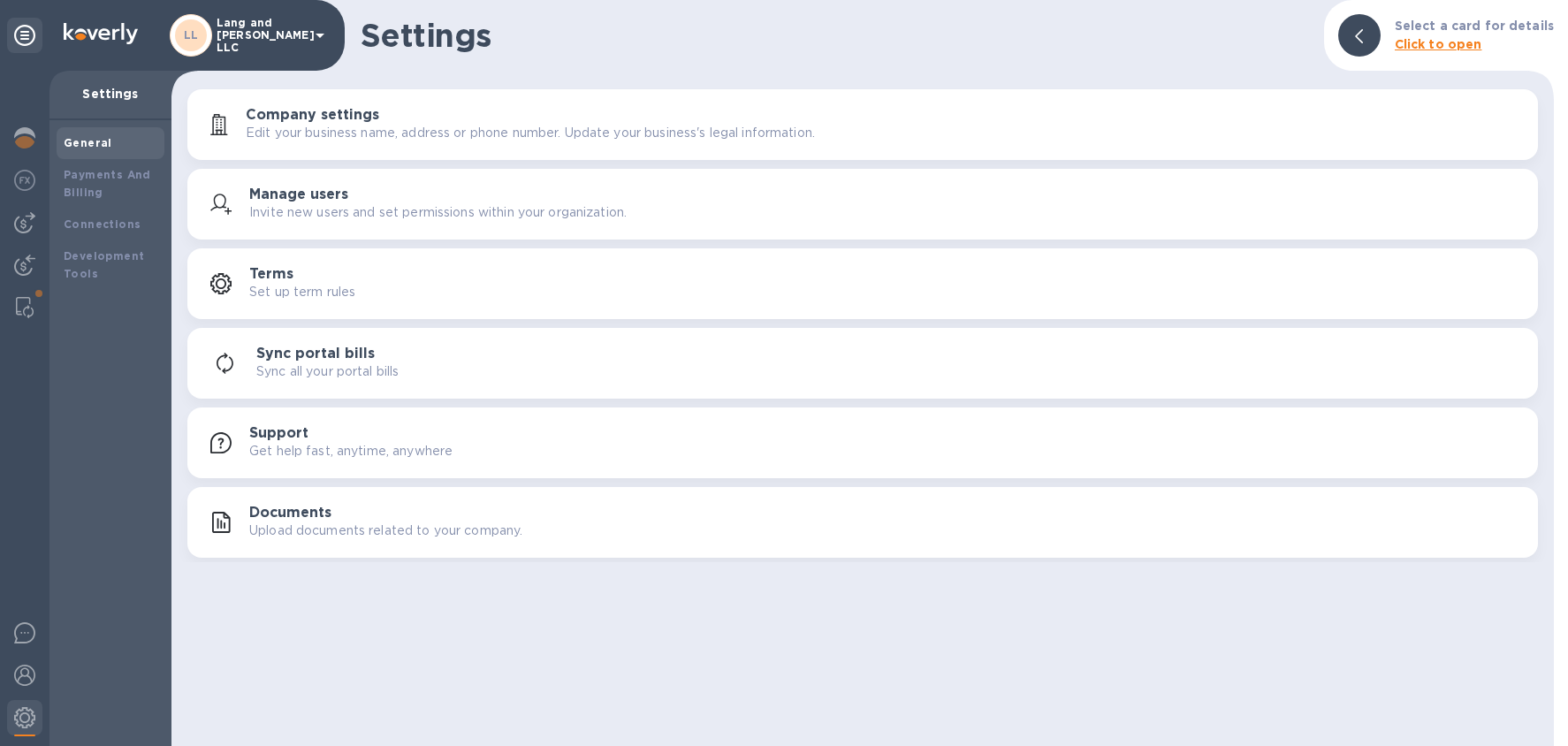
click at [336, 508] on div "Documents Upload documents related to your company." at bounding box center [887, 522] width 1275 height 35
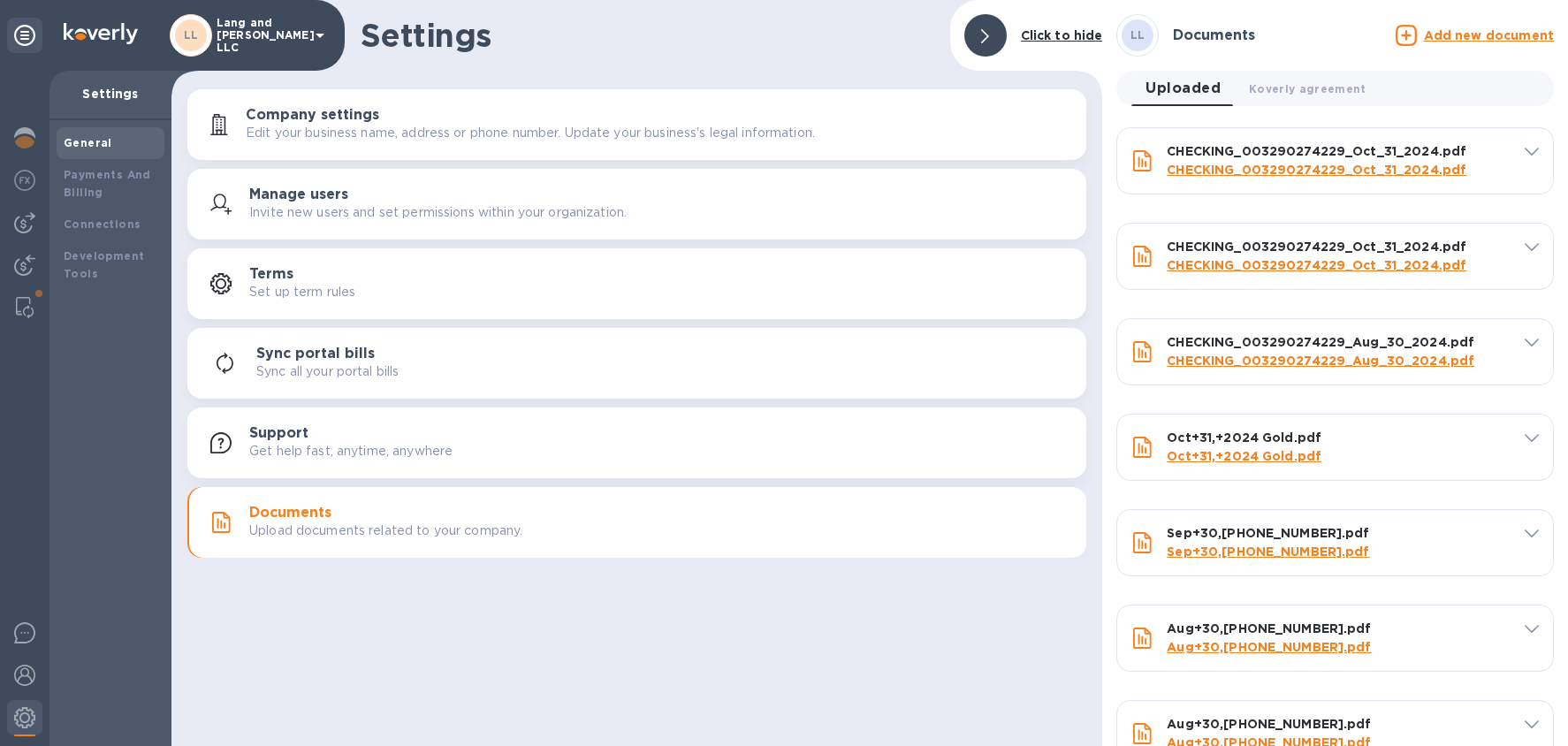
click at [1327, 38] on icon at bounding box center [1405, 35] width 21 height 21
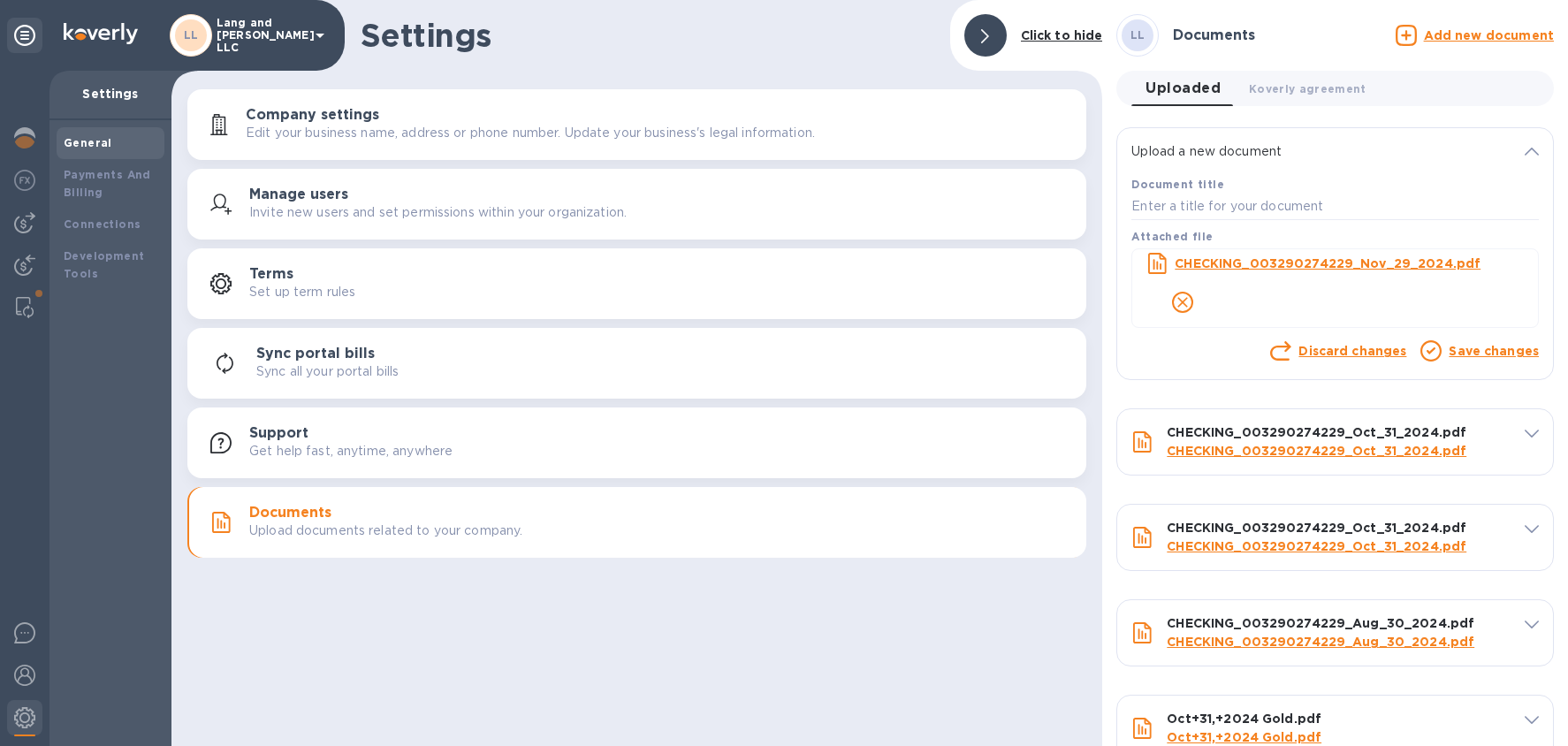
click at [1327, 351] on link "Save changes" at bounding box center [1494, 350] width 91 height 14
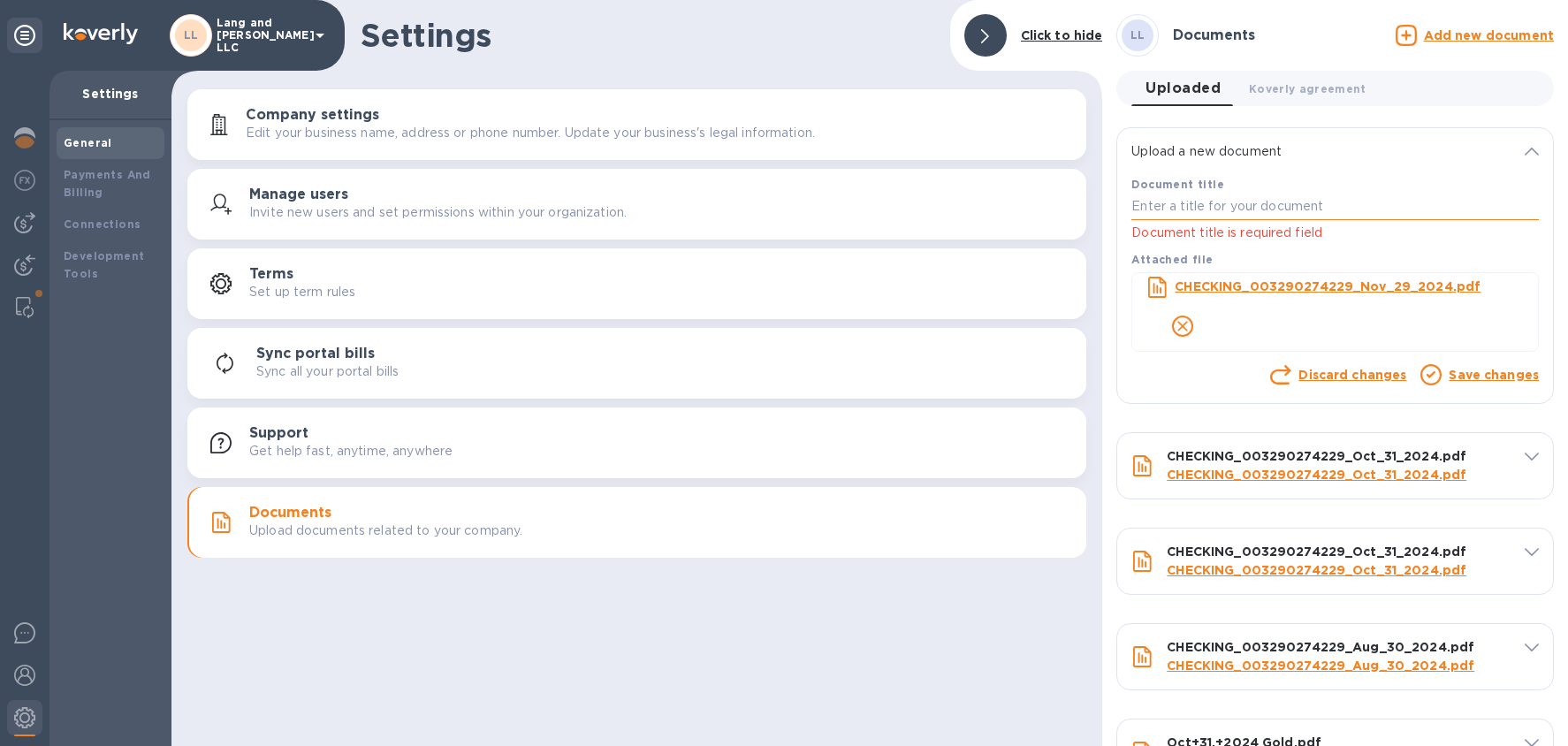
click at [1270, 205] on input "text" at bounding box center [1335, 206] width 408 height 27
drag, startPoint x: 1486, startPoint y: 287, endPoint x: 1218, endPoint y: 275, distance: 268.3
click at [1218, 275] on div "CHECKING_003290274229_Nov_29_2024.pdf" at bounding box center [1349, 287] width 356 height 26
click at [1198, 211] on input "text" at bounding box center [1335, 206] width 408 height 27
paste input "-- María Gabriela Zambrano"
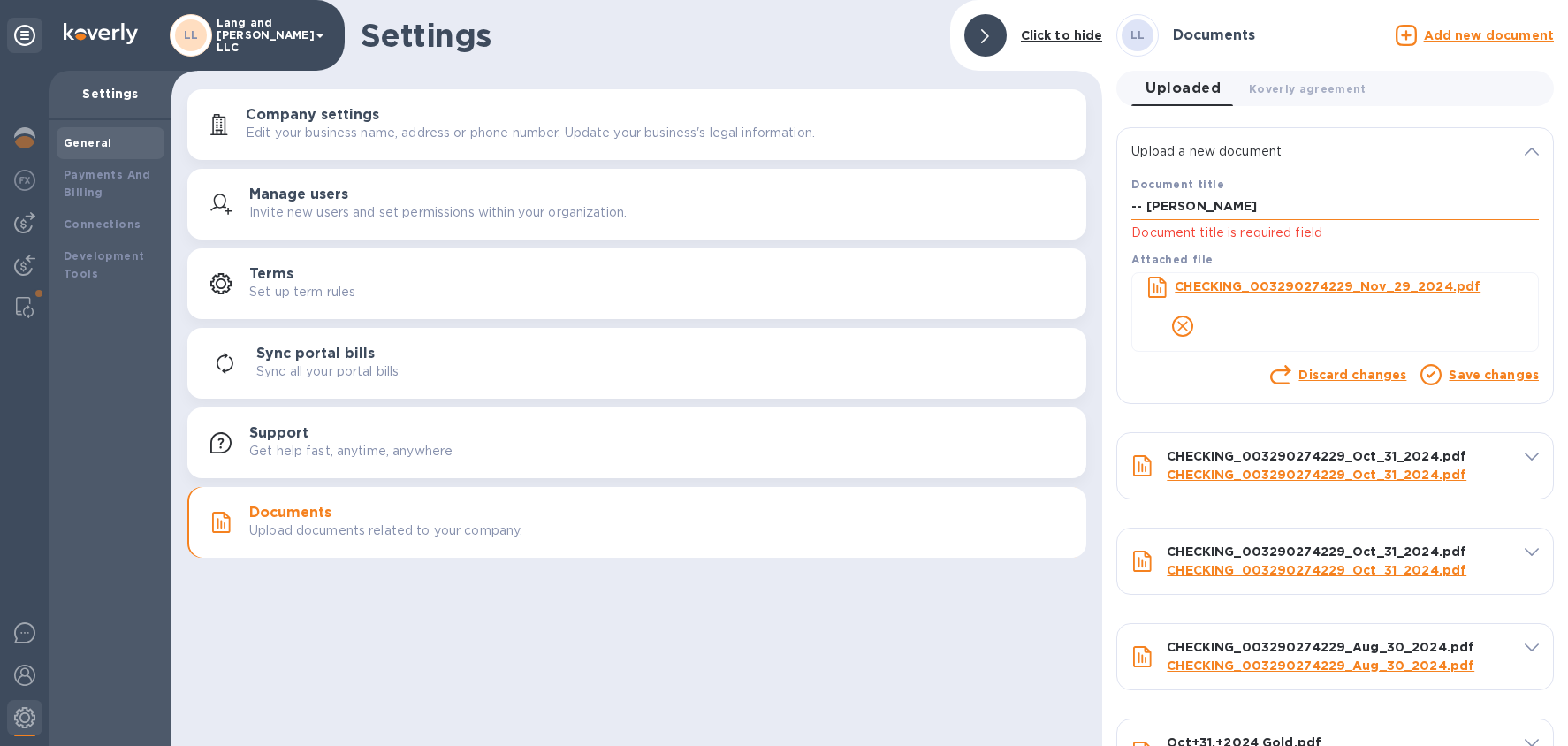
click at [1327, 211] on input "-- María Gabriela Zambrano" at bounding box center [1335, 206] width 408 height 27
click at [1326, 202] on input "-- María Gabriela Zambrano" at bounding box center [1335, 206] width 408 height 27
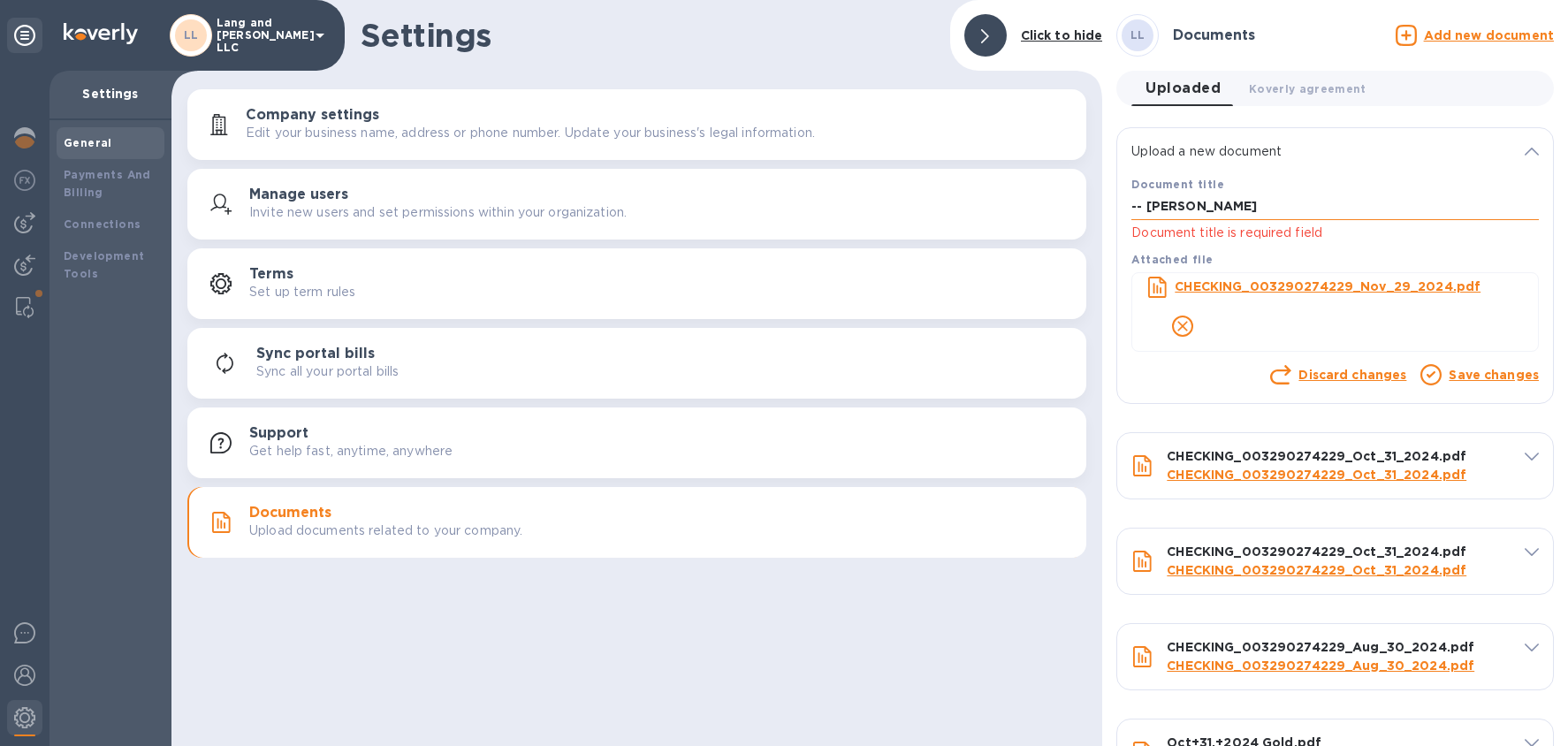
click at [1327, 202] on input "-- María Gabriela Zambrano" at bounding box center [1335, 206] width 408 height 27
paste input "CHECKING_003290274229_Nov_29_2024"
type input "CHECKING_003290274229_Nov_29_2024"
click at [1327, 375] on link "Save changes" at bounding box center [1494, 374] width 91 height 14
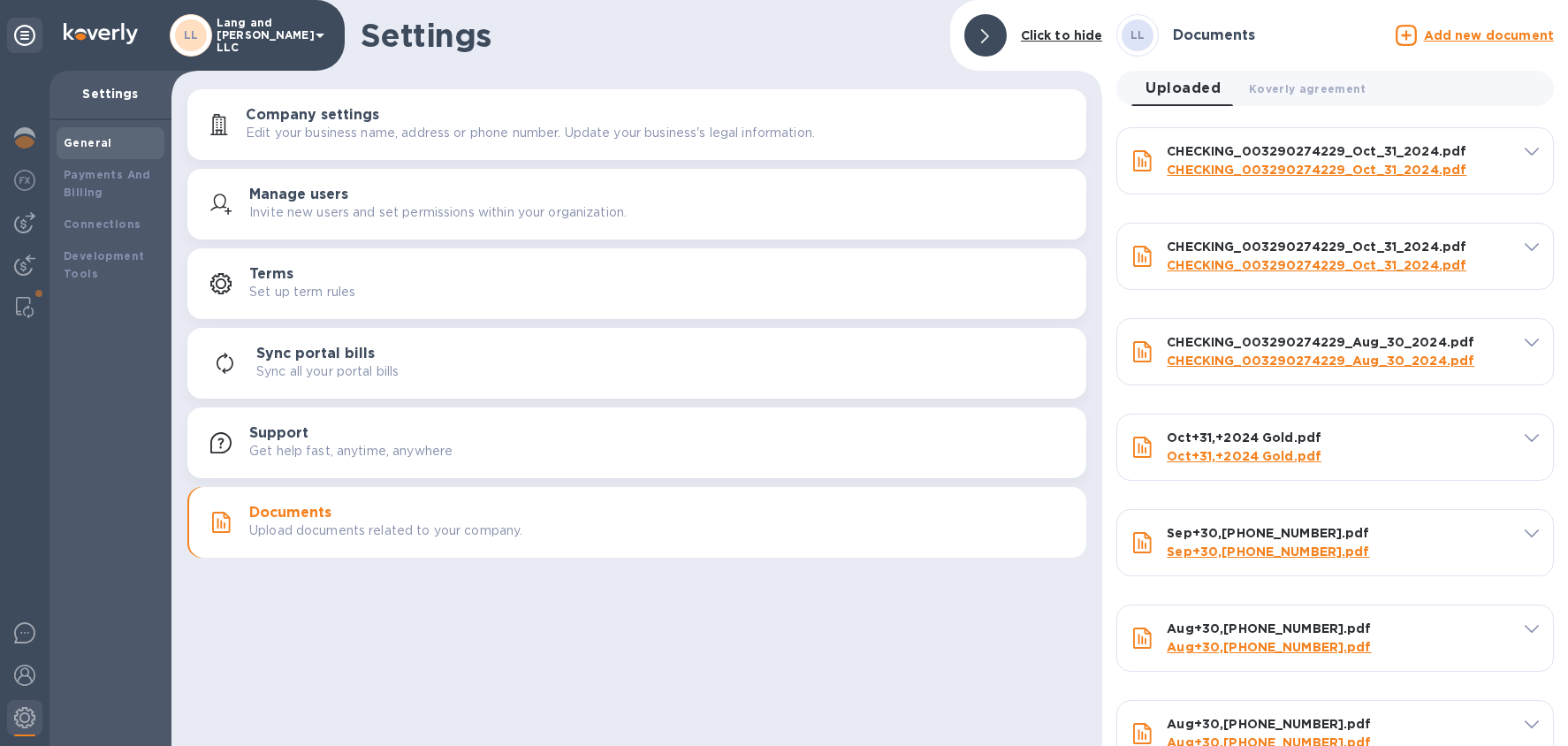
click at [1327, 36] on u "Add new document" at bounding box center [1488, 35] width 130 height 14
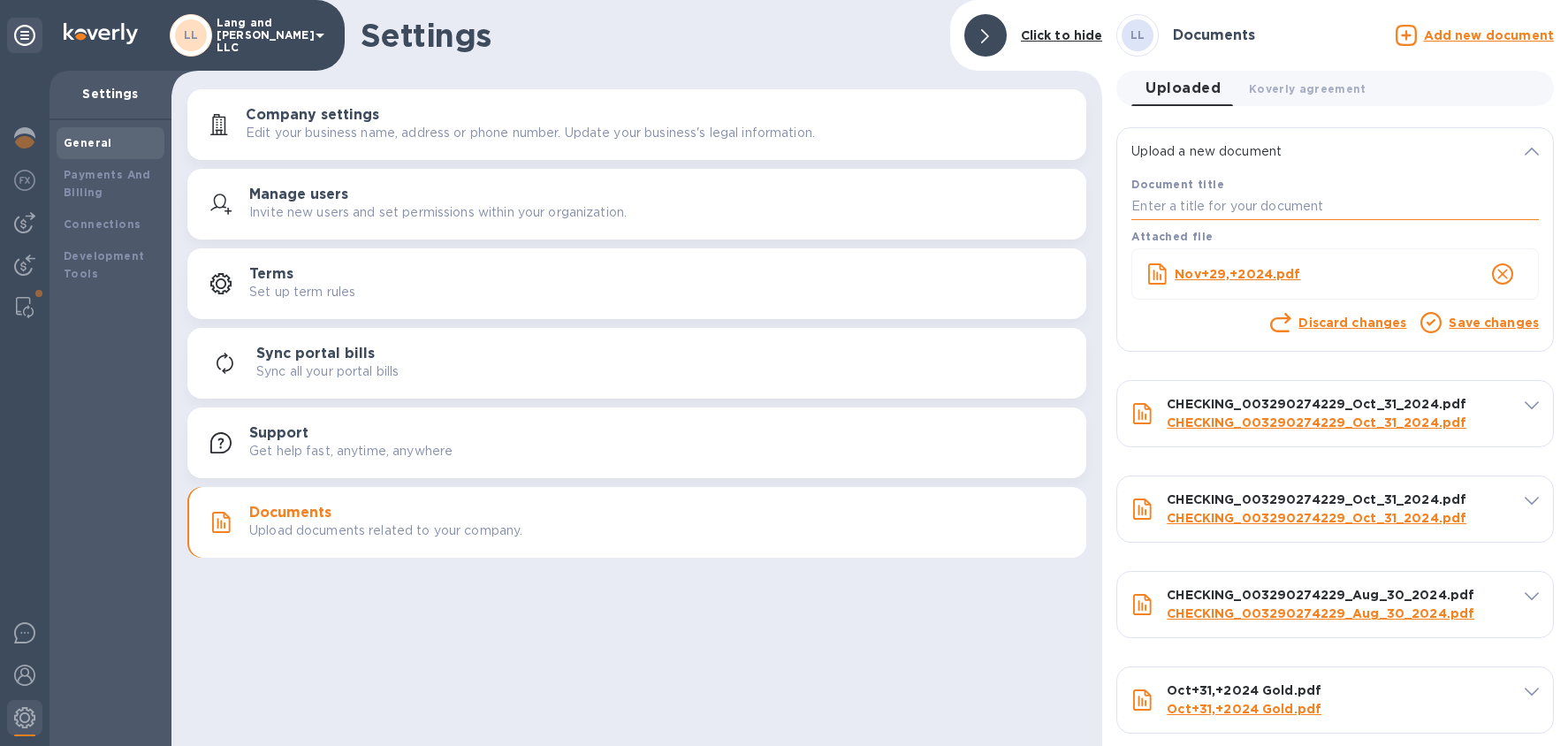
click at [1199, 195] on input "text" at bounding box center [1335, 206] width 408 height 27
paste input "Nov+29,+2024"
type input "Nov+29,+2024"
click at [1327, 322] on link "Save changes" at bounding box center [1494, 322] width 91 height 14
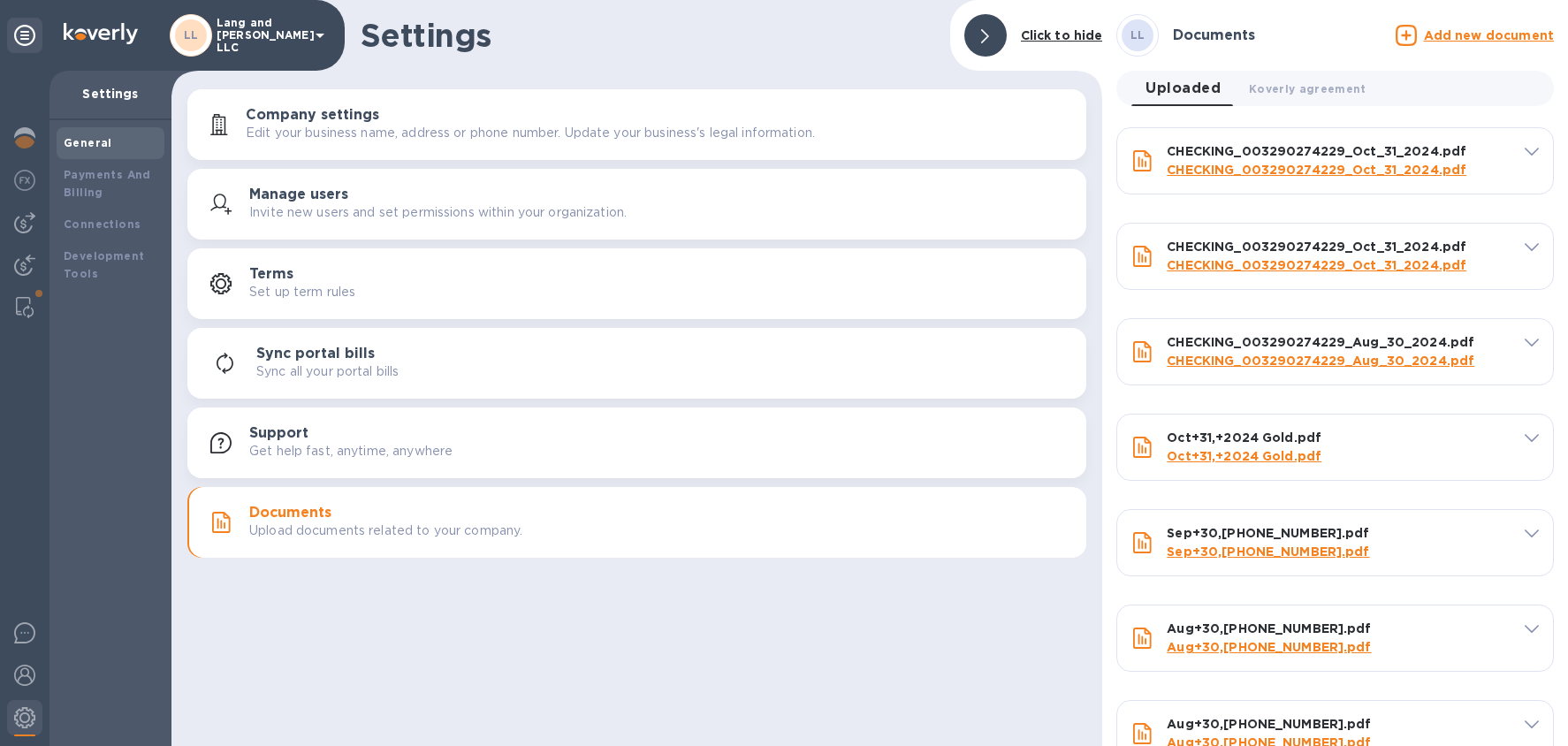
click at [1327, 34] on u "Add new document" at bounding box center [1488, 35] width 130 height 14
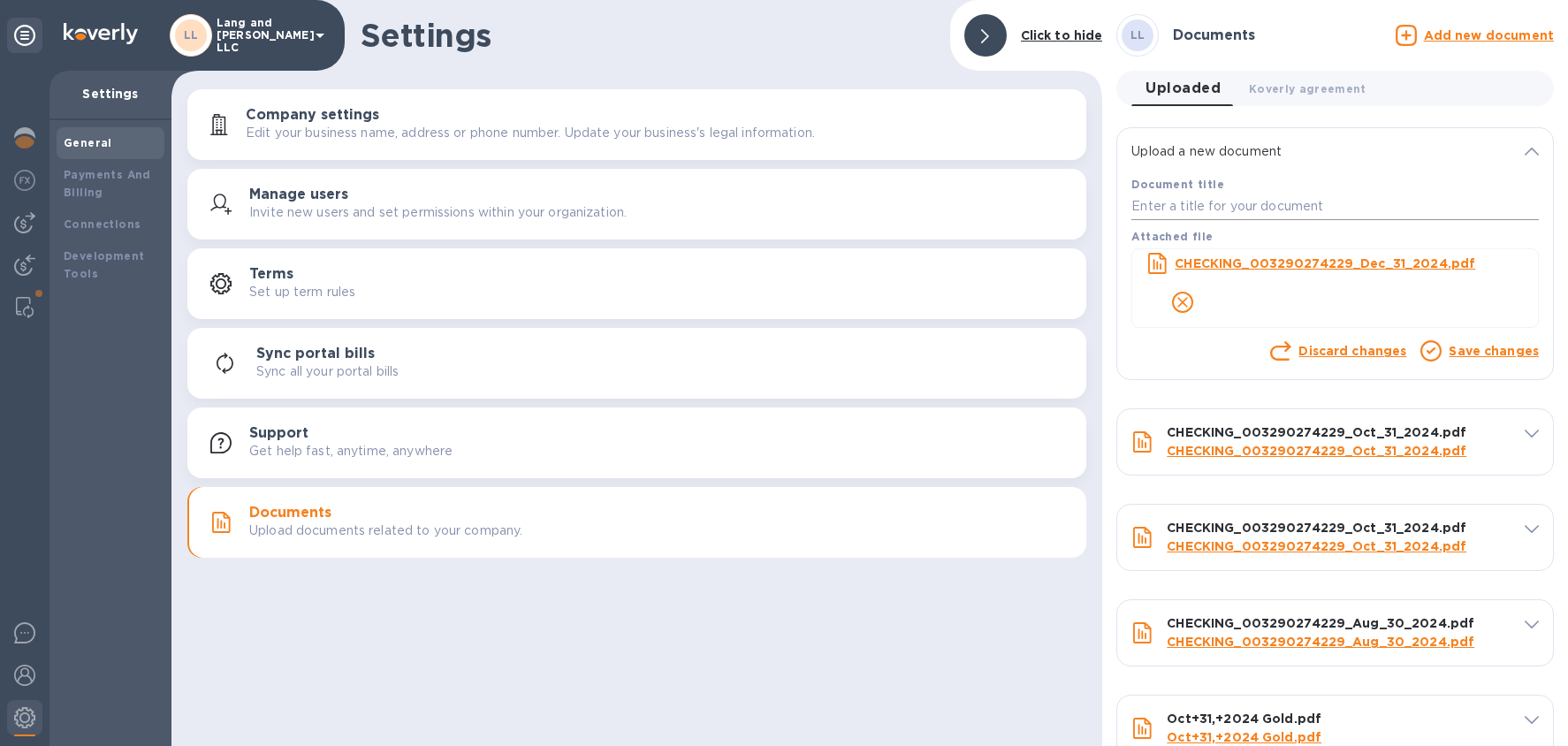
click at [1176, 198] on input "text" at bounding box center [1335, 206] width 408 height 27
paste input "CHECKING_003290274229_Dec_31_2024"
type input "CHECKING_003290274229_Dec_31_2024"
click at [1327, 352] on link "Save changes" at bounding box center [1494, 350] width 91 height 14
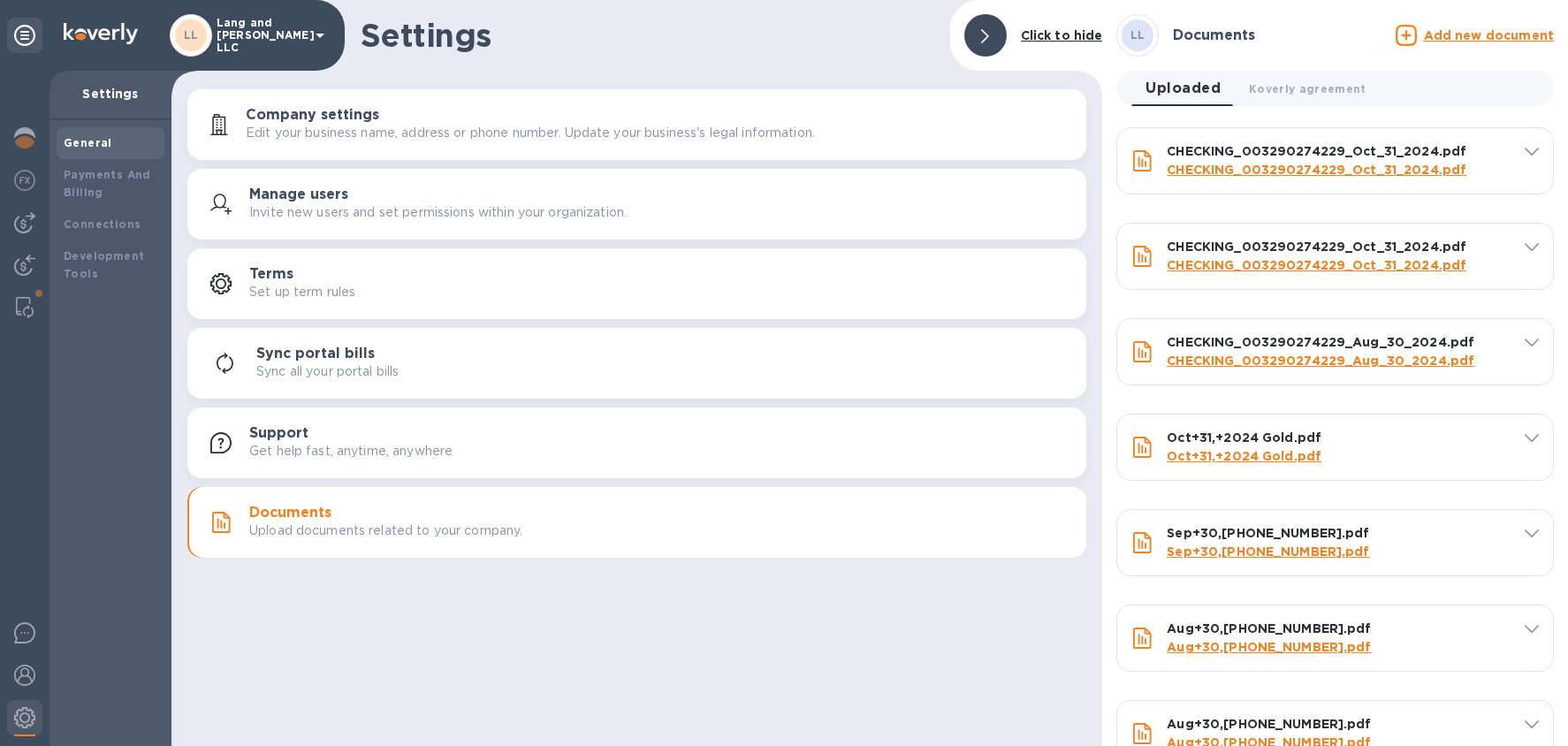
click at [1327, 39] on u "Add new document" at bounding box center [1488, 35] width 130 height 14
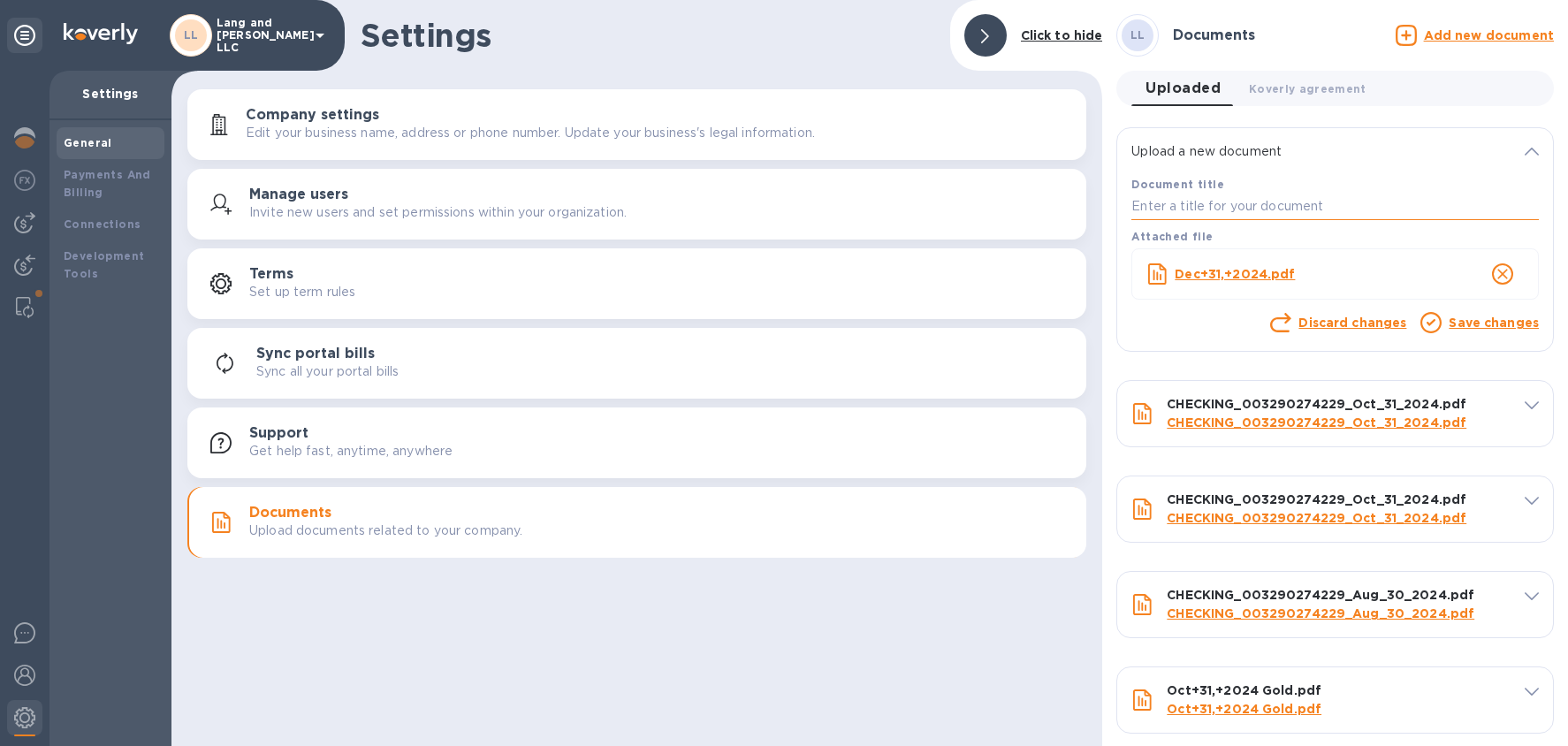
click at [1156, 211] on input "text" at bounding box center [1335, 206] width 408 height 27
paste input "Dec+31,+2024"
type input "Dec+31,+2024"
click at [1327, 327] on link "Save changes" at bounding box center [1494, 322] width 91 height 14
click at [1327, 323] on link "Save changes" at bounding box center [1494, 322] width 91 height 14
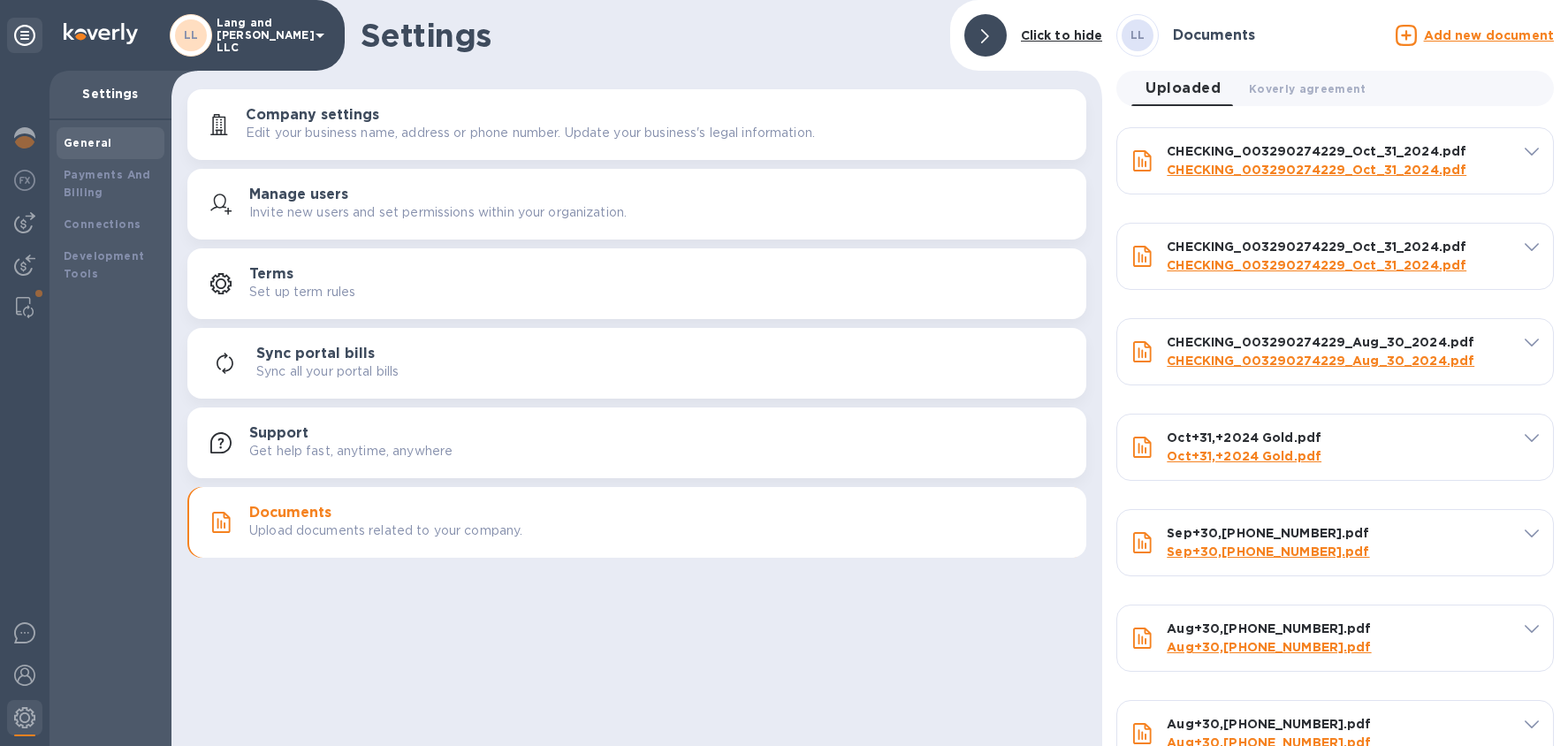
click at [1327, 34] on u "Add new document" at bounding box center [1488, 35] width 130 height 14
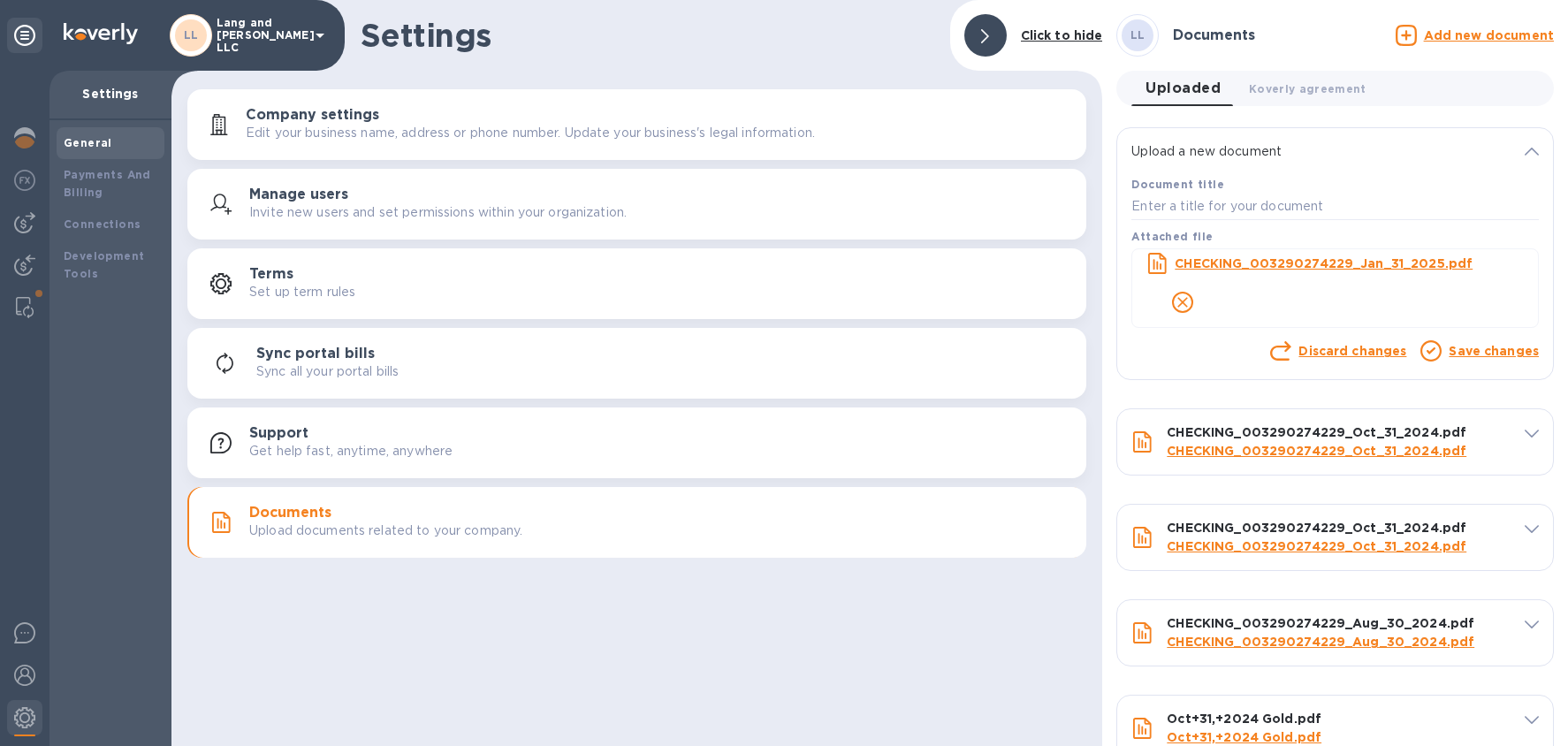
click at [1182, 165] on div "Upload a new document" at bounding box center [1334, 152] width 435 height 47
drag, startPoint x: 1181, startPoint y: 178, endPoint x: 1181, endPoint y: 190, distance: 12.0
click at [1181, 179] on b "Document title" at bounding box center [1178, 184] width 92 height 13
click at [1180, 193] on input "text" at bounding box center [1335, 206] width 408 height 27
paste input "CHECKING_003290274229_Jan_31_2025"
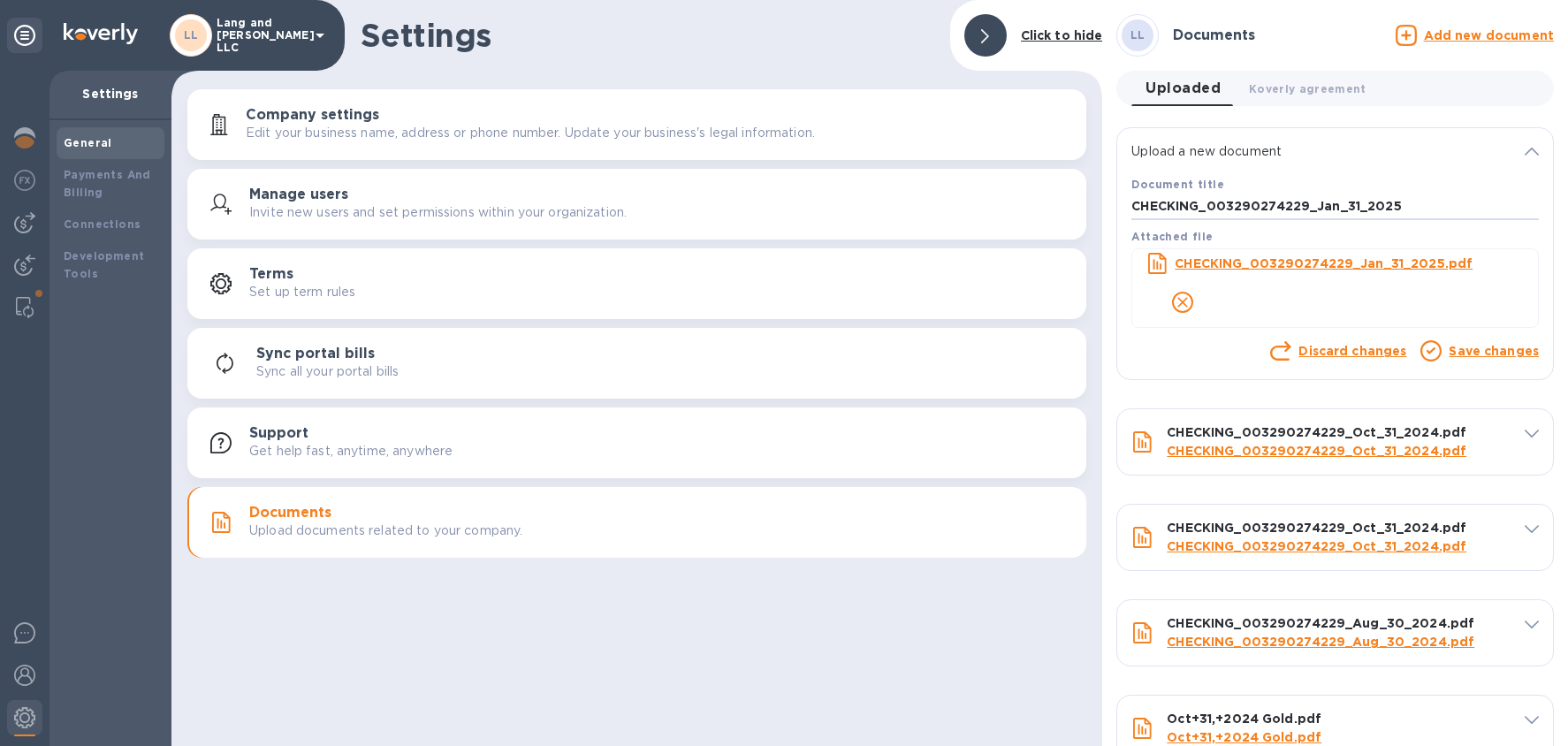
type input "CHECKING_003290274229_Jan_31_2025"
click at [1327, 350] on link "Save changes" at bounding box center [1494, 350] width 91 height 14
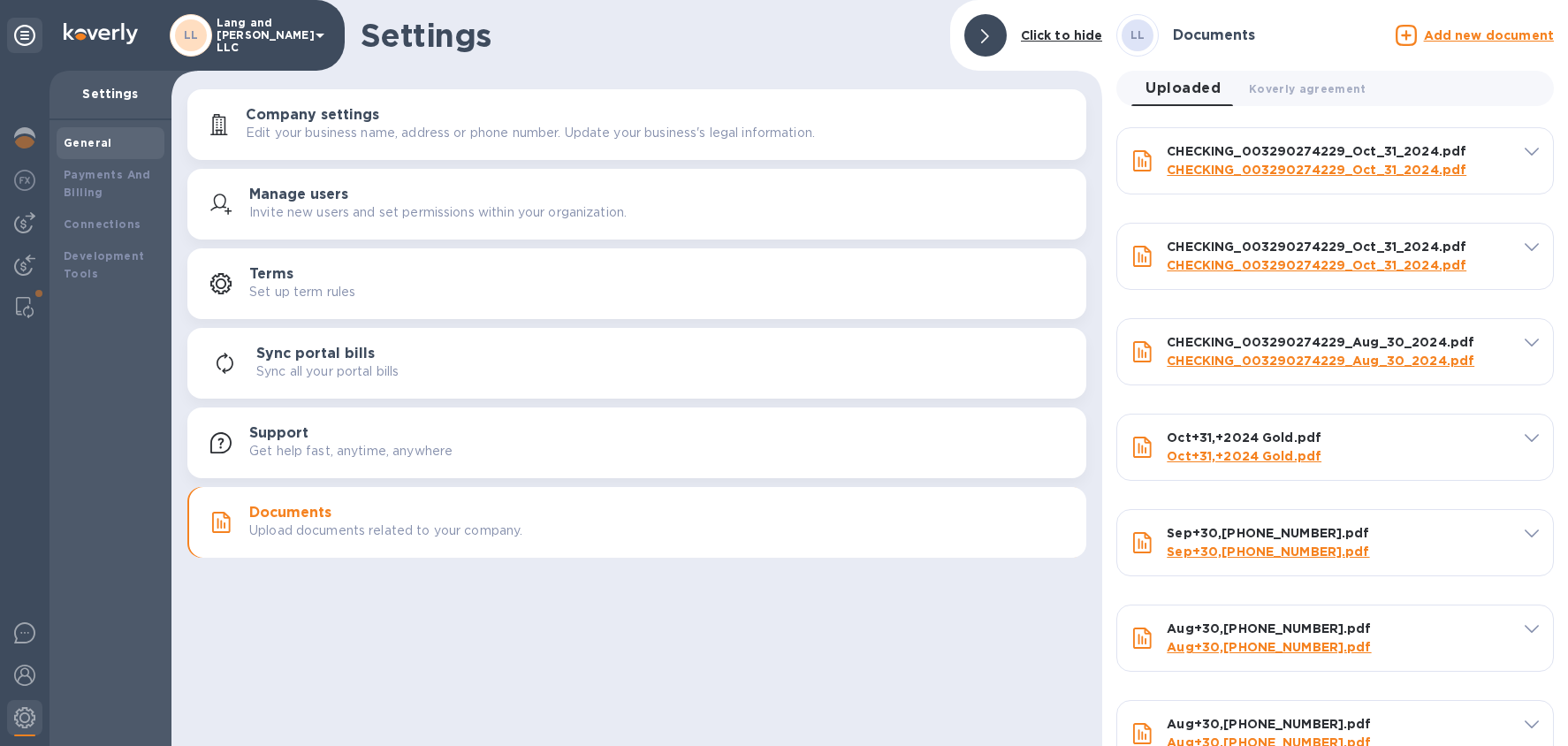
click at [1327, 39] on u "Add new document" at bounding box center [1488, 35] width 130 height 14
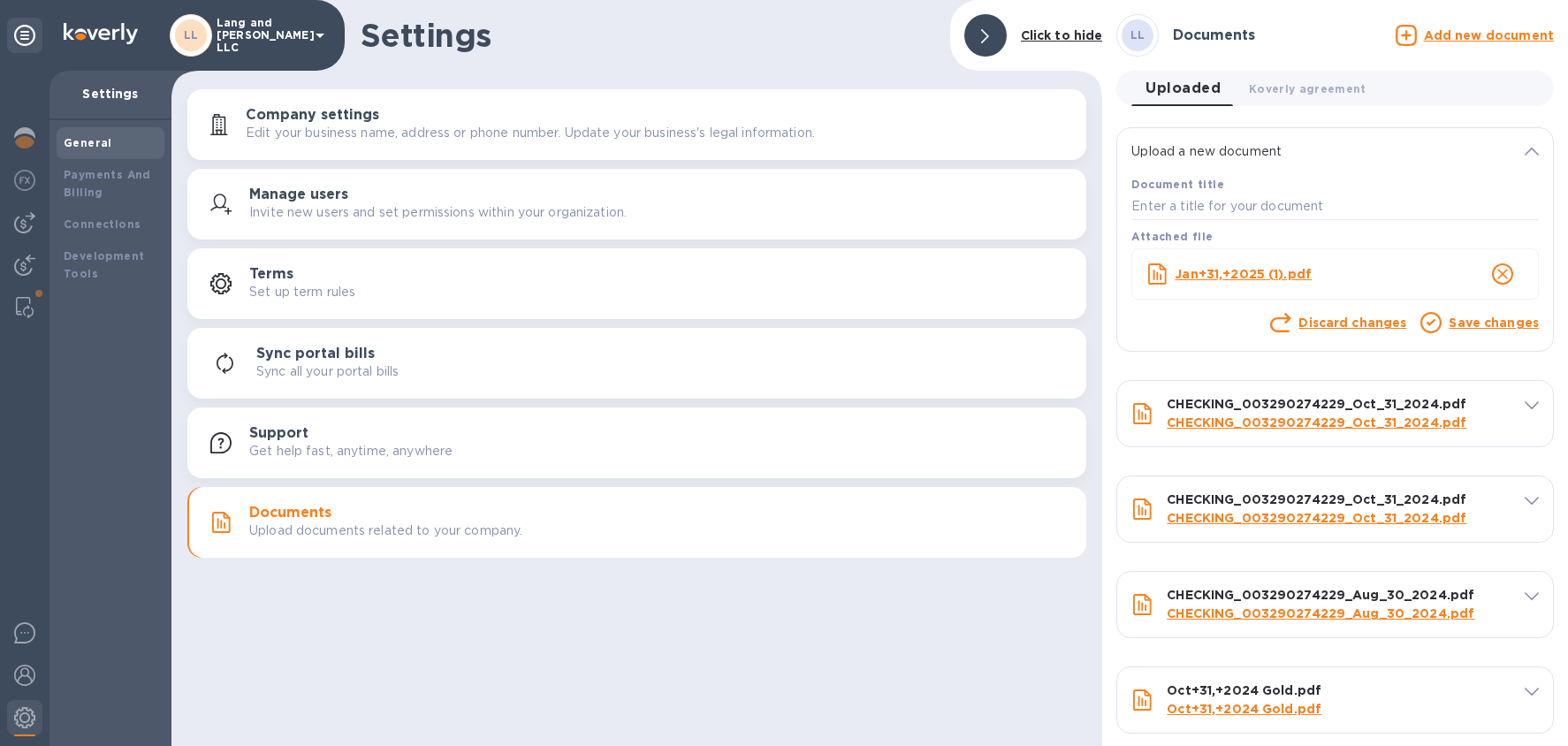
click at [1182, 176] on div "Document title" at bounding box center [1335, 197] width 414 height 52
click at [1184, 194] on input "text" at bounding box center [1335, 206] width 408 height 27
paste input "Jan+31,+2025 (1)"
type input "Jan+31,+2025 (1)"
click at [1327, 329] on link "Save changes" at bounding box center [1494, 322] width 91 height 14
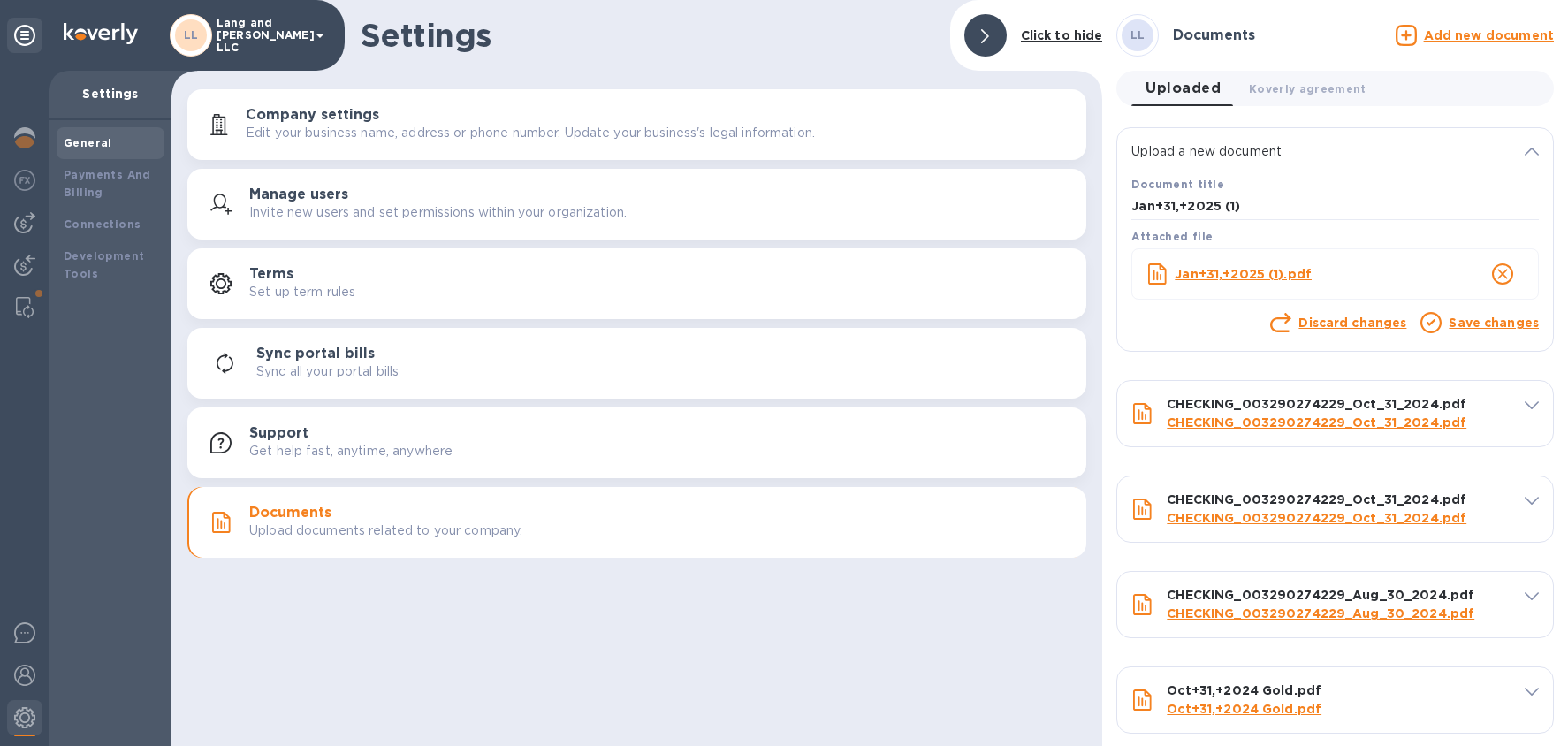
click at [1327, 319] on link "Save changes" at bounding box center [1494, 322] width 91 height 14
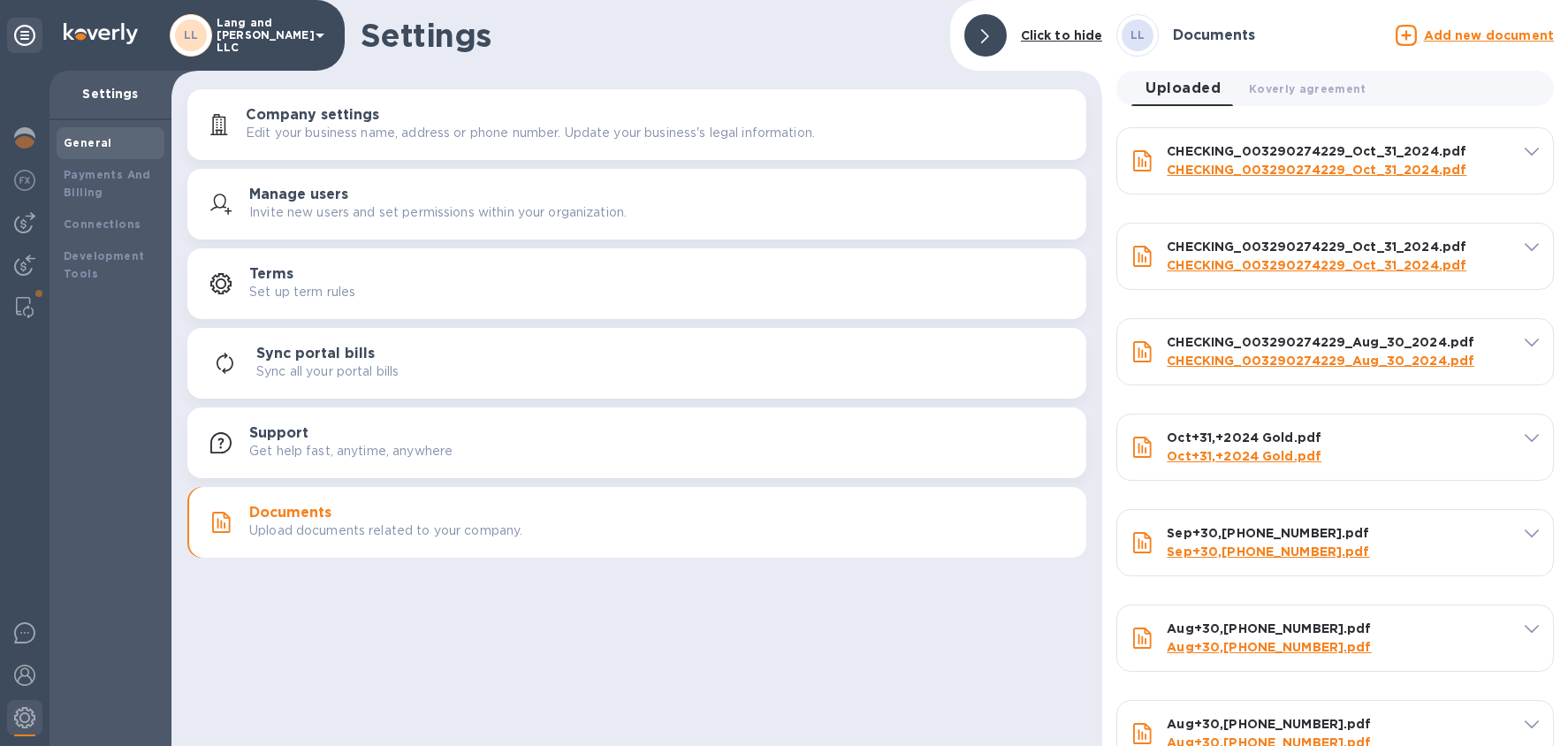
click at [1327, 39] on u "Add new document" at bounding box center [1488, 35] width 130 height 14
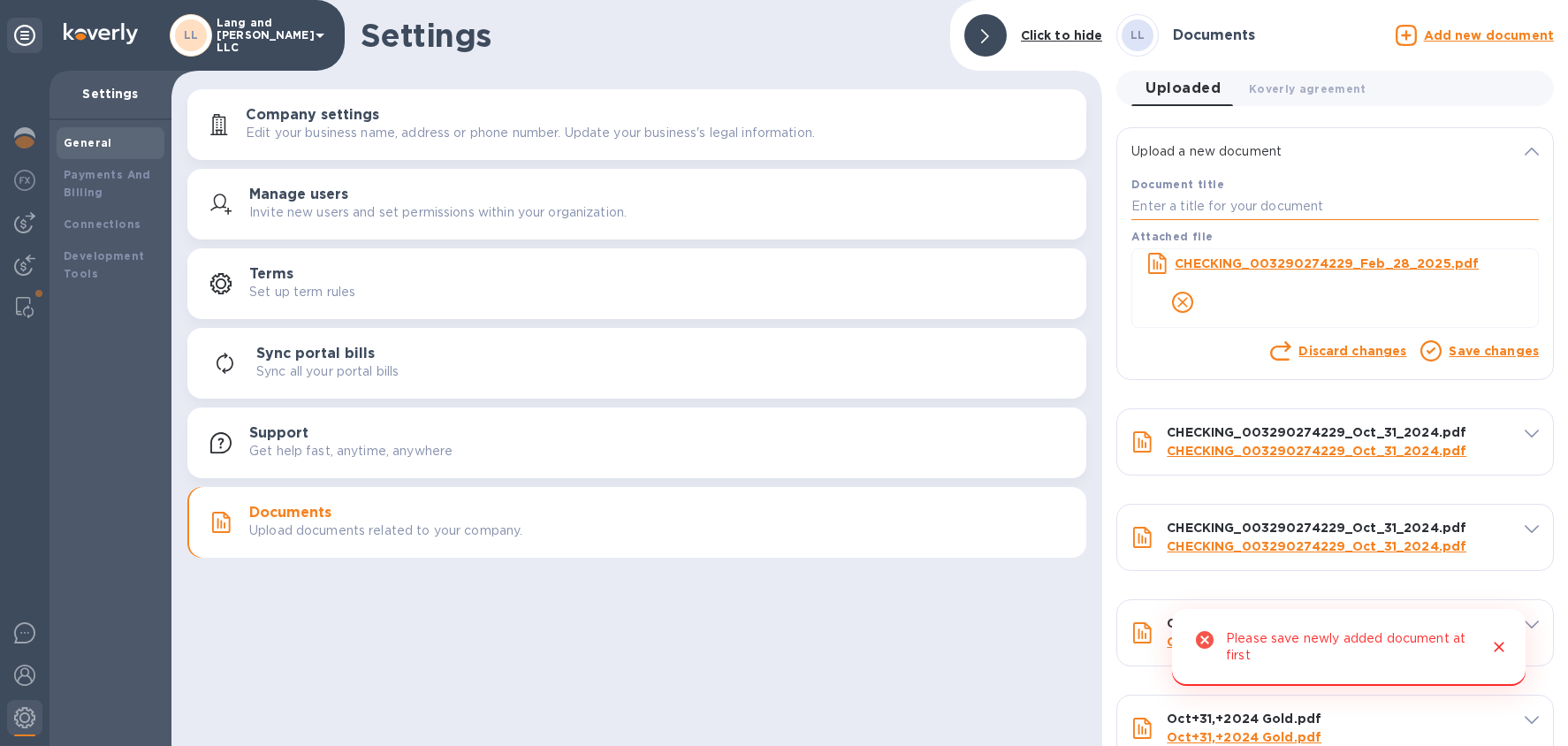
click at [1178, 211] on input "text" at bounding box center [1335, 206] width 408 height 27
paste input "CHECKING_003290274229_Feb_28_2025"
type input "CHECKING_003290274229_Feb_28_2025"
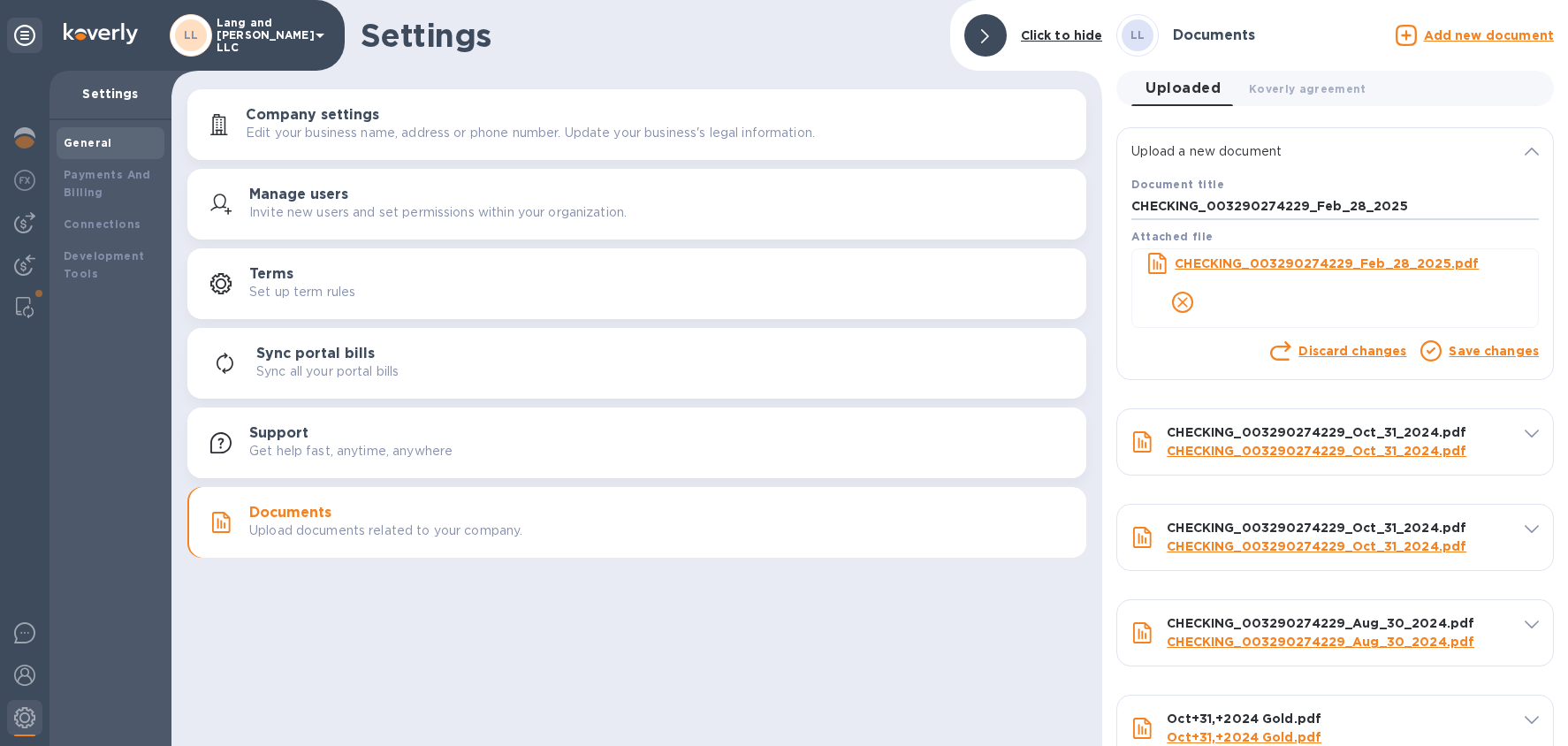
click at [1327, 345] on link "Save changes" at bounding box center [1494, 350] width 91 height 14
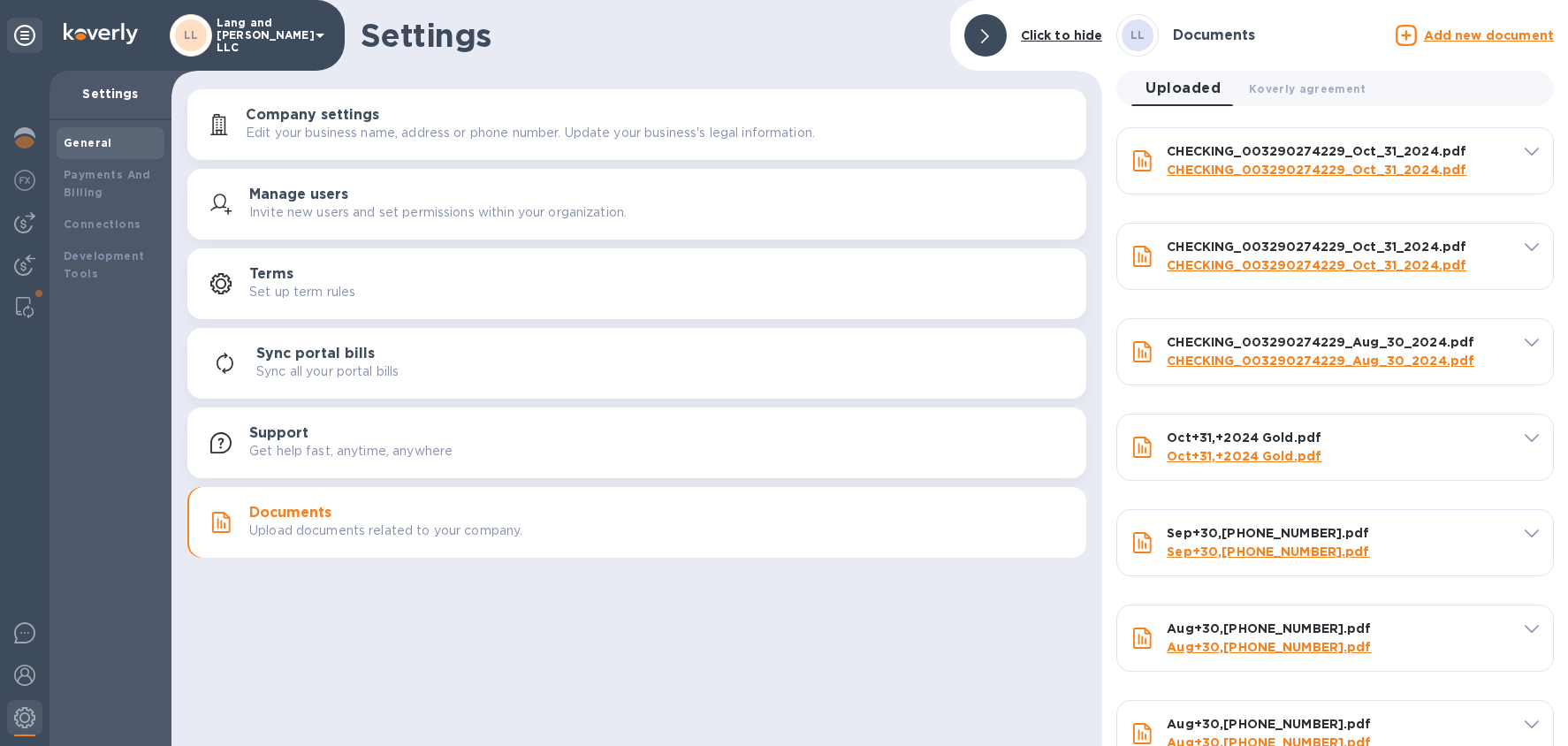
click at [1327, 38] on u "Add new document" at bounding box center [1488, 35] width 130 height 14
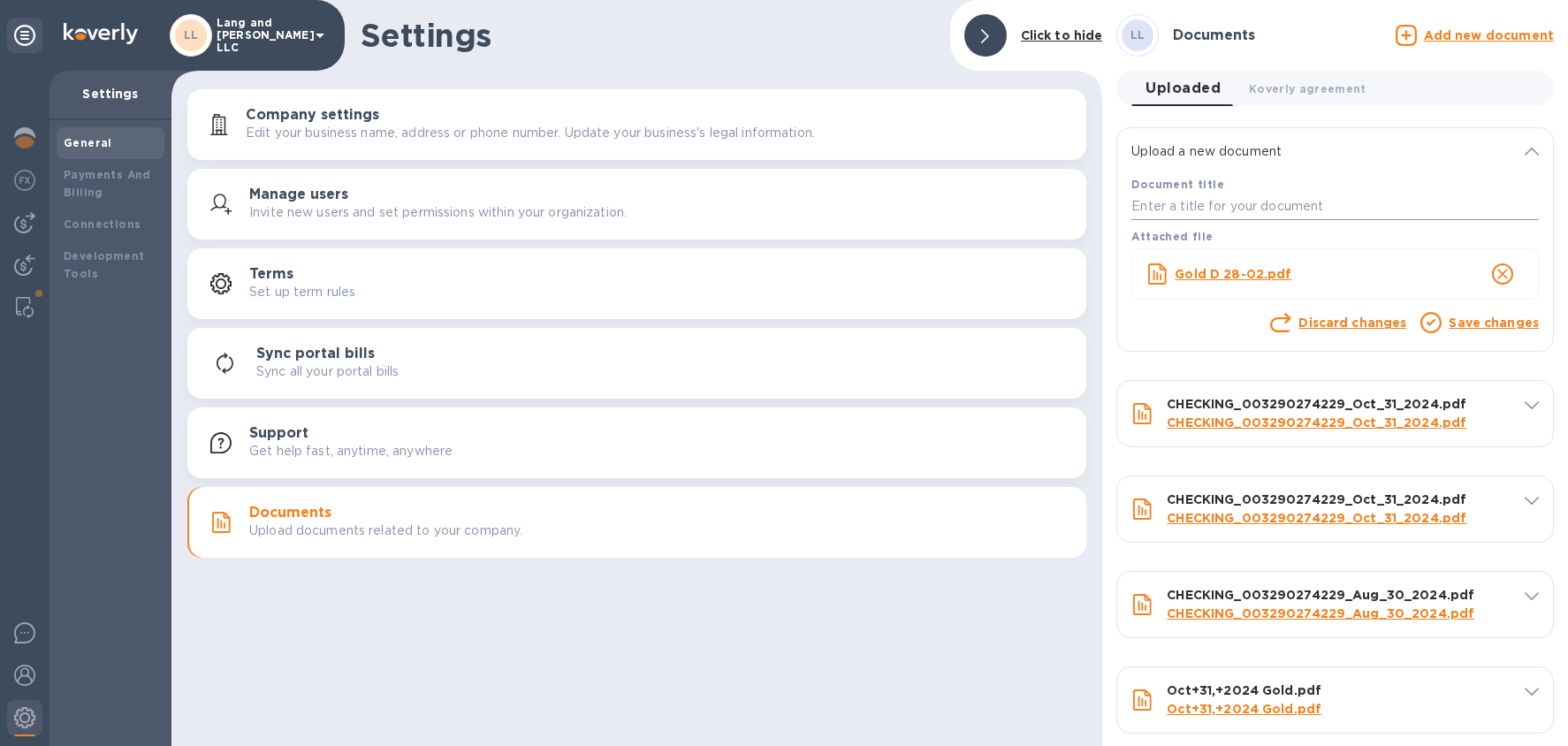
click at [1194, 199] on input "text" at bounding box center [1335, 206] width 408 height 27
paste input "Gold D 28-02"
type input "Gold D 28-02"
click at [1327, 325] on link "Save changes" at bounding box center [1494, 322] width 91 height 14
click at [1327, 324] on link "Save changes" at bounding box center [1494, 322] width 91 height 14
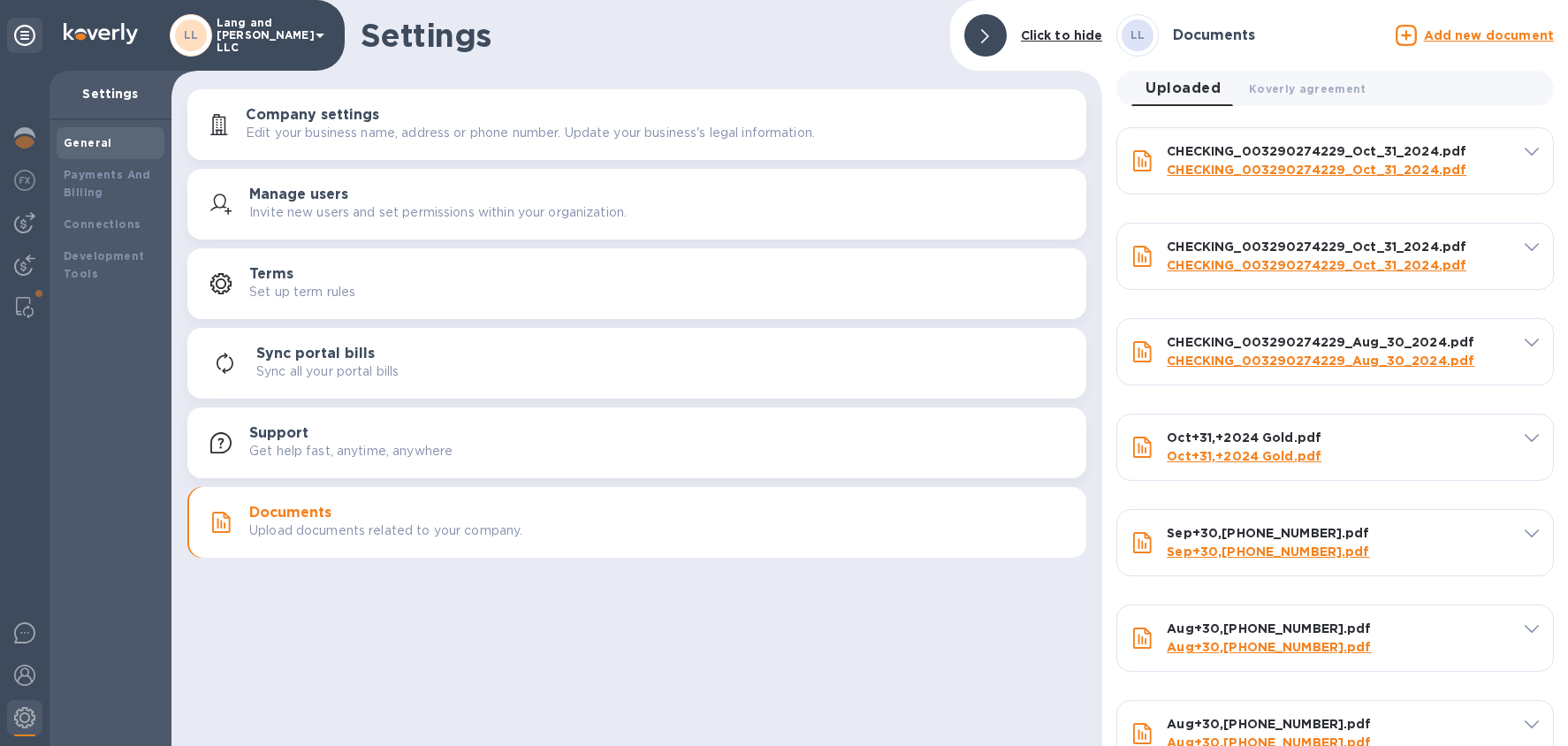
click at [1327, 38] on u "Add new document" at bounding box center [1488, 35] width 130 height 14
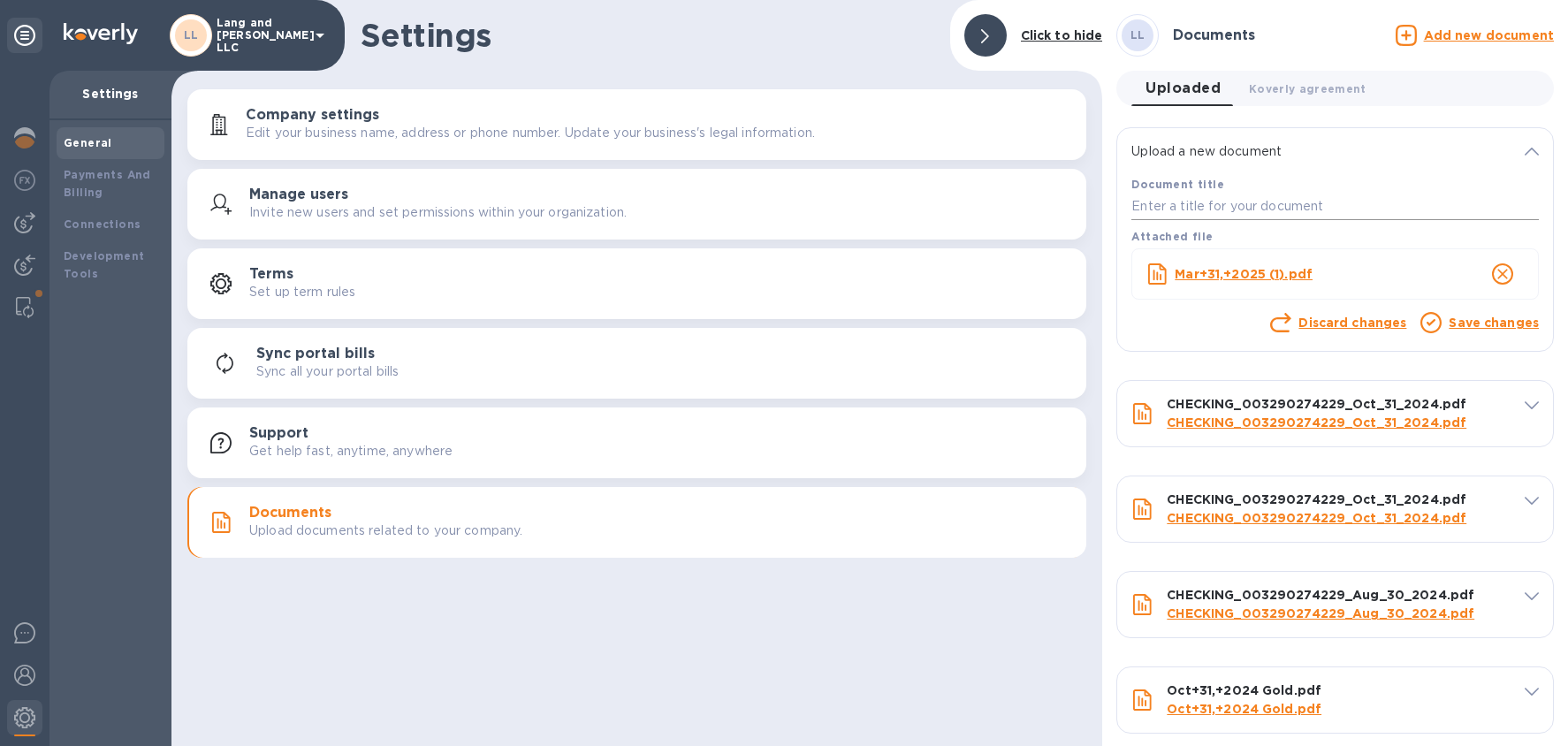
click at [1162, 190] on b "Document title" at bounding box center [1178, 184] width 92 height 13
click at [1164, 201] on input "text" at bounding box center [1335, 206] width 408 height 27
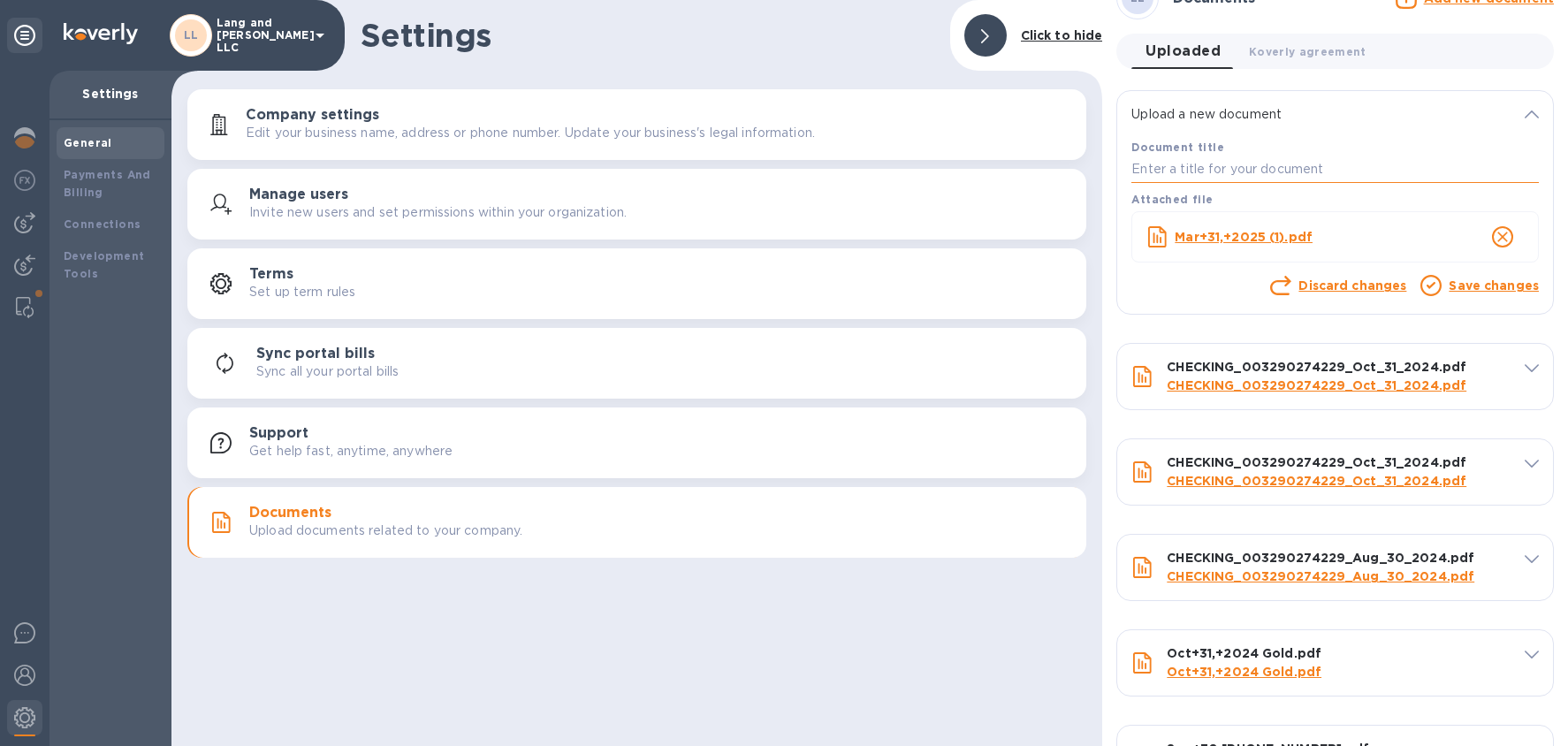
paste input "Mar+31,+2025 (1)"
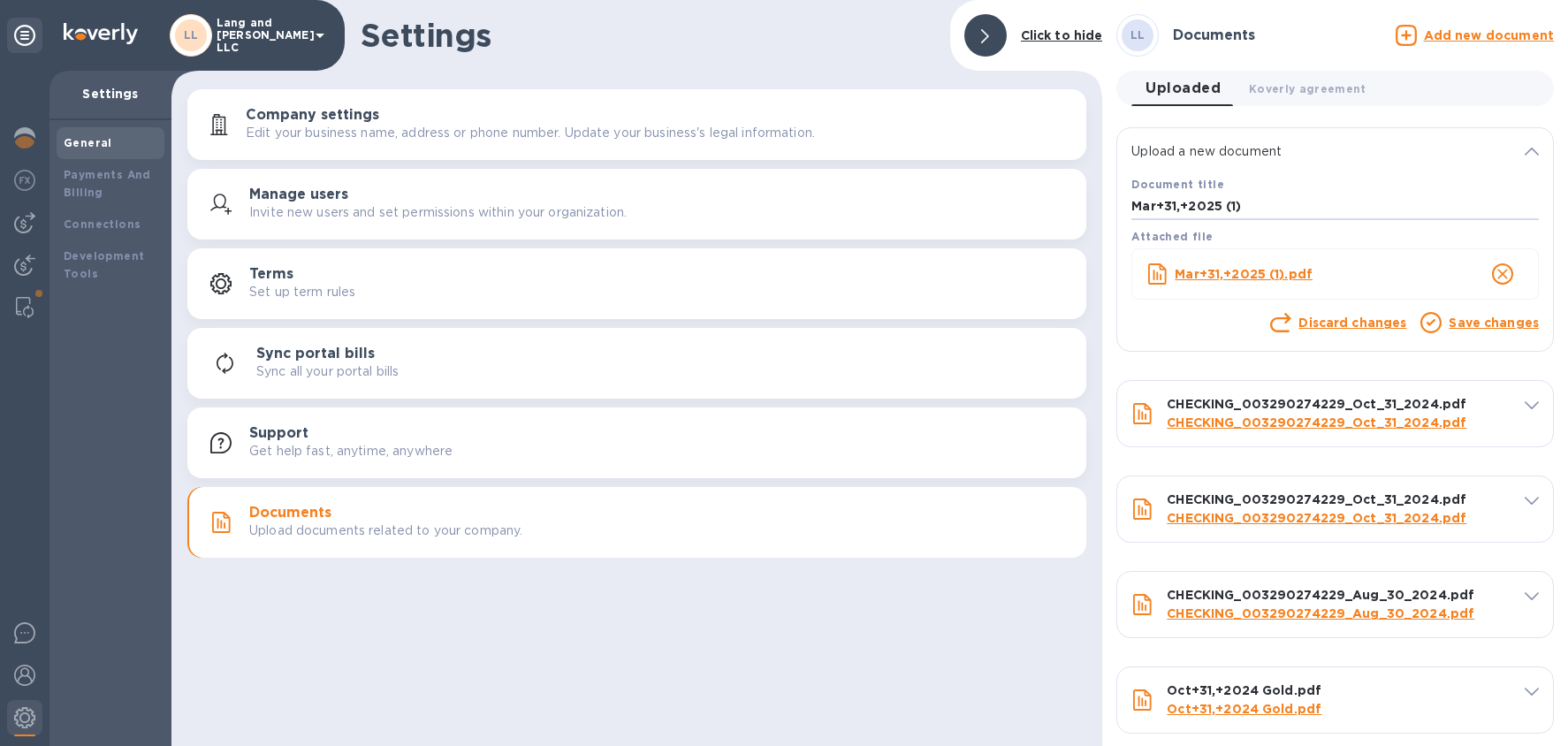
type input "Mar+31,+2025 (1)"
click at [1327, 327] on link "Save changes" at bounding box center [1494, 322] width 91 height 14
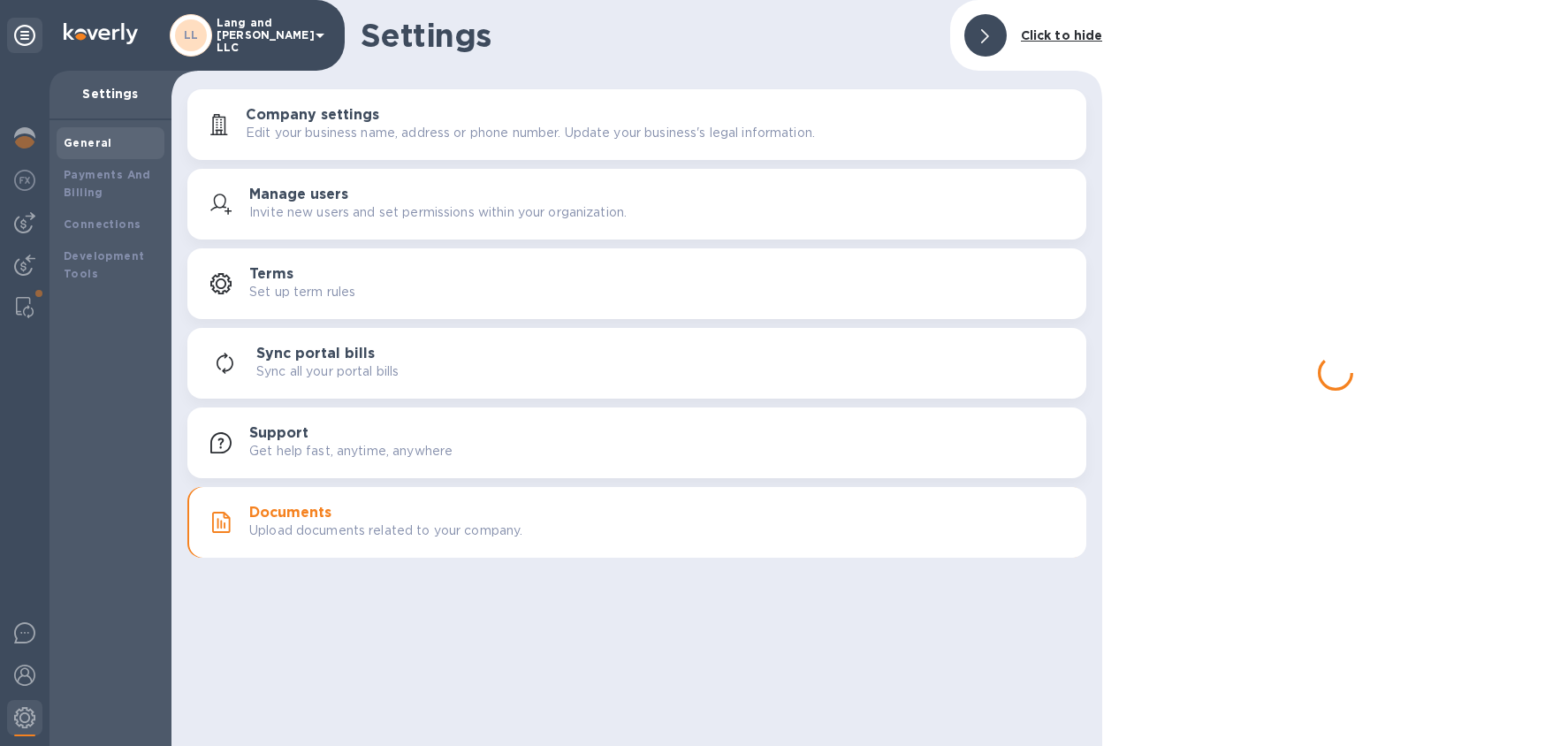
click at [1327, 323] on div at bounding box center [1335, 373] width 466 height 746
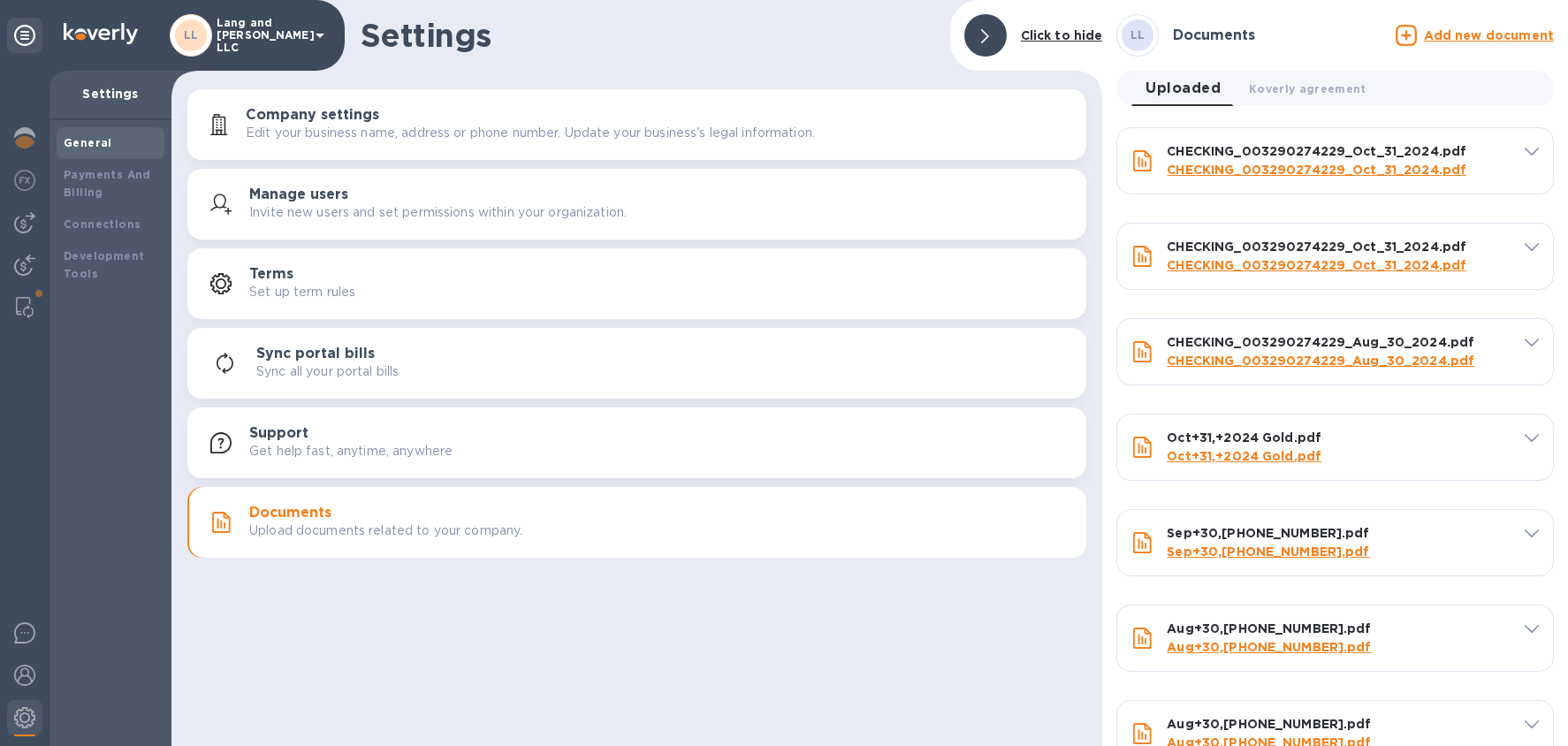
click at [1327, 31] on u "Add new document" at bounding box center [1488, 35] width 130 height 14
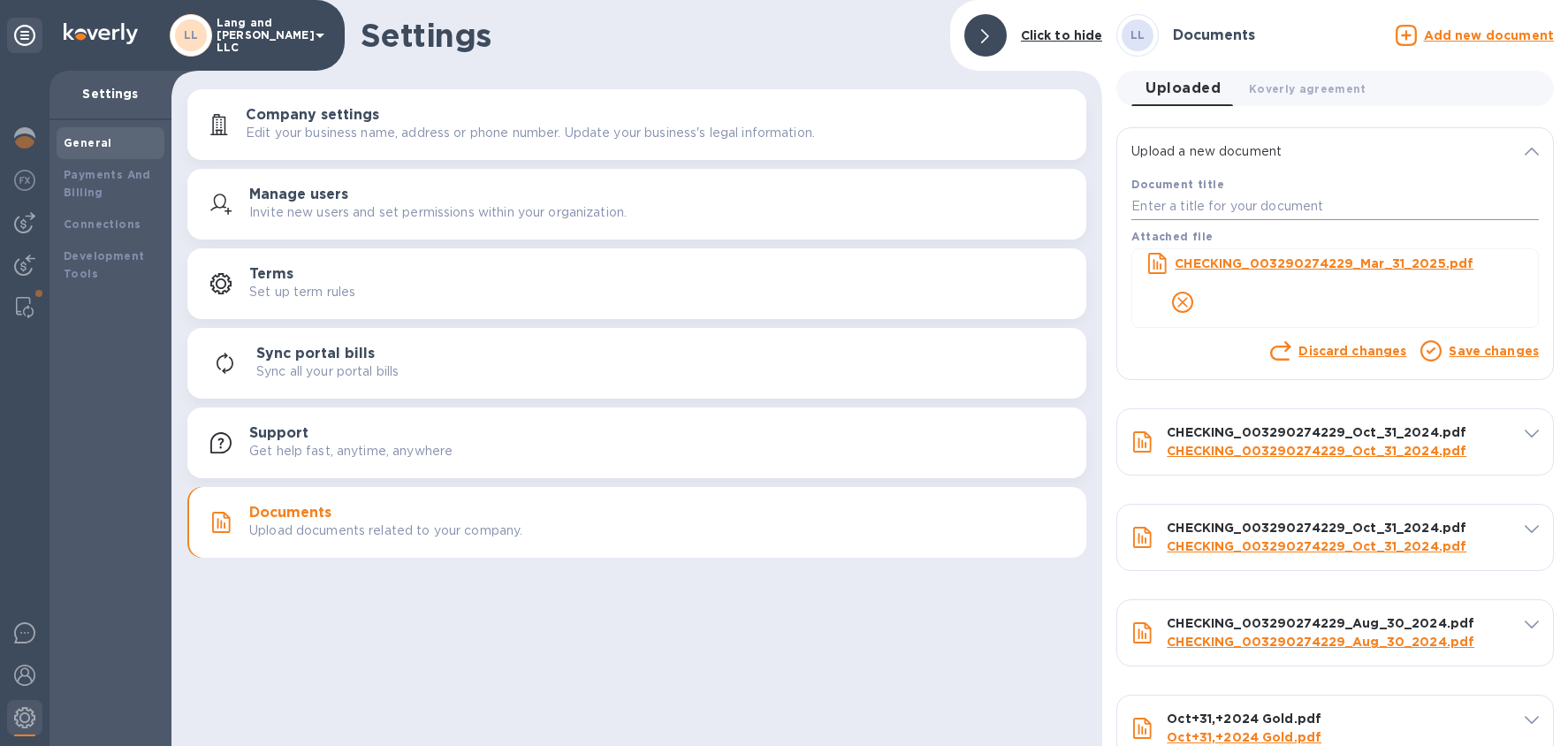
click at [1213, 204] on input "text" at bounding box center [1335, 206] width 408 height 27
paste input "CHECKING_003290274229_Mar_31_2025"
type input "CHECKING_003290274229_Mar_31_2025"
click at [1327, 356] on link "Save changes" at bounding box center [1494, 350] width 91 height 14
click at [1327, 352] on link "Save changes" at bounding box center [1494, 350] width 91 height 14
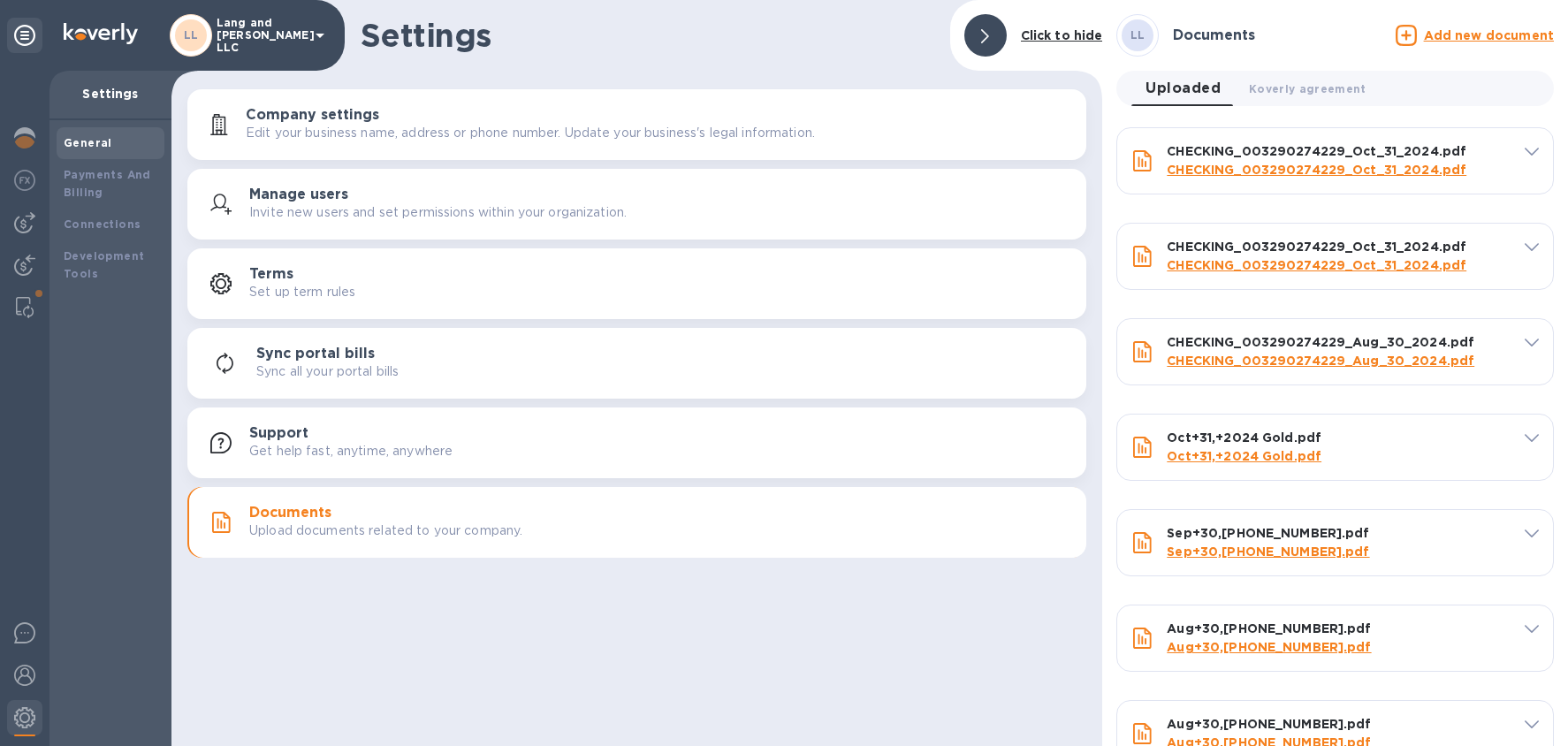
click at [1327, 35] on u "Add new document" at bounding box center [1488, 35] width 130 height 14
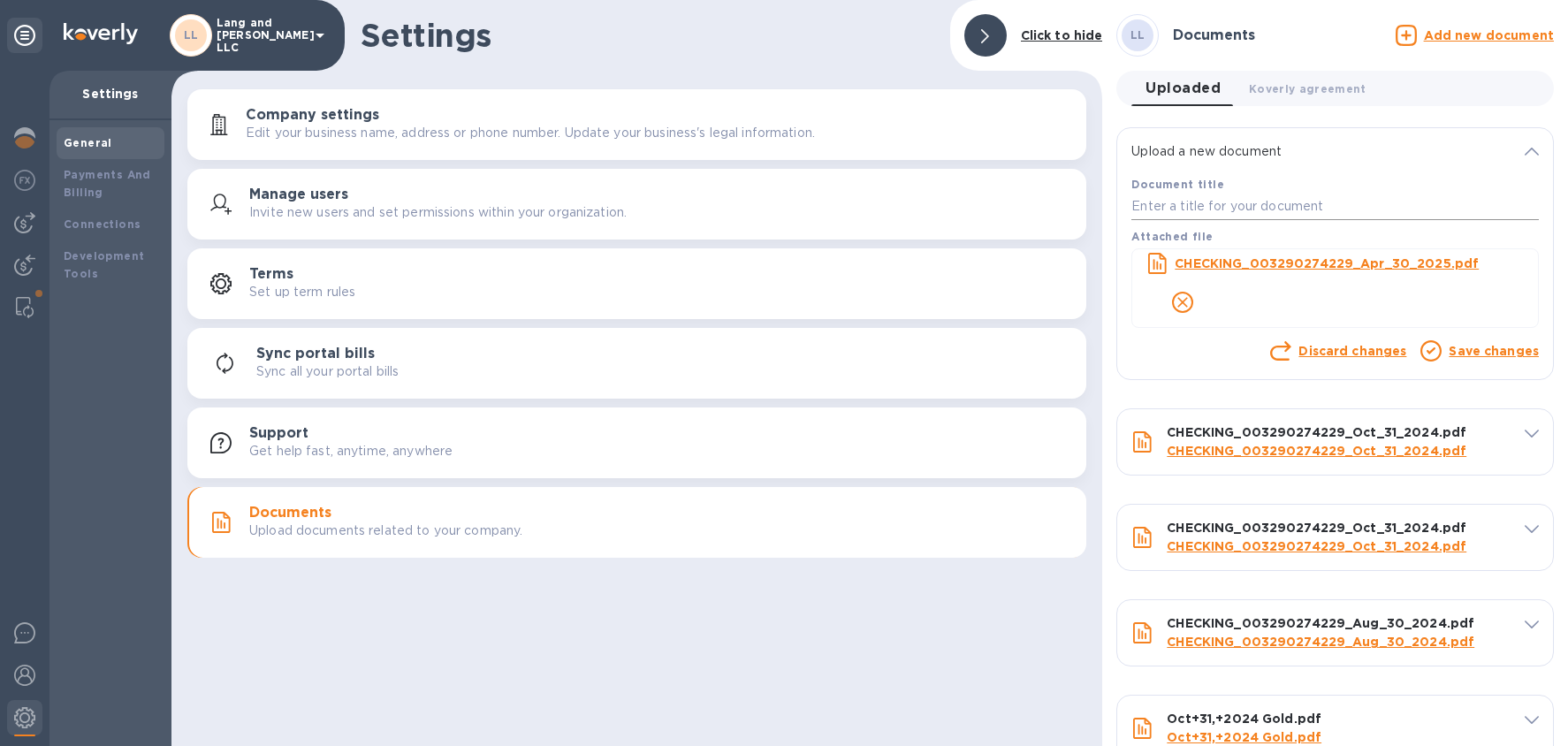
click at [1191, 195] on input "text" at bounding box center [1335, 206] width 408 height 27
paste input "CHECKING_003290274229_Apr_30_2025"
type input "CHECKING_003290274229_Apr_30_2025"
click at [1327, 353] on link "Save changes" at bounding box center [1494, 350] width 91 height 14
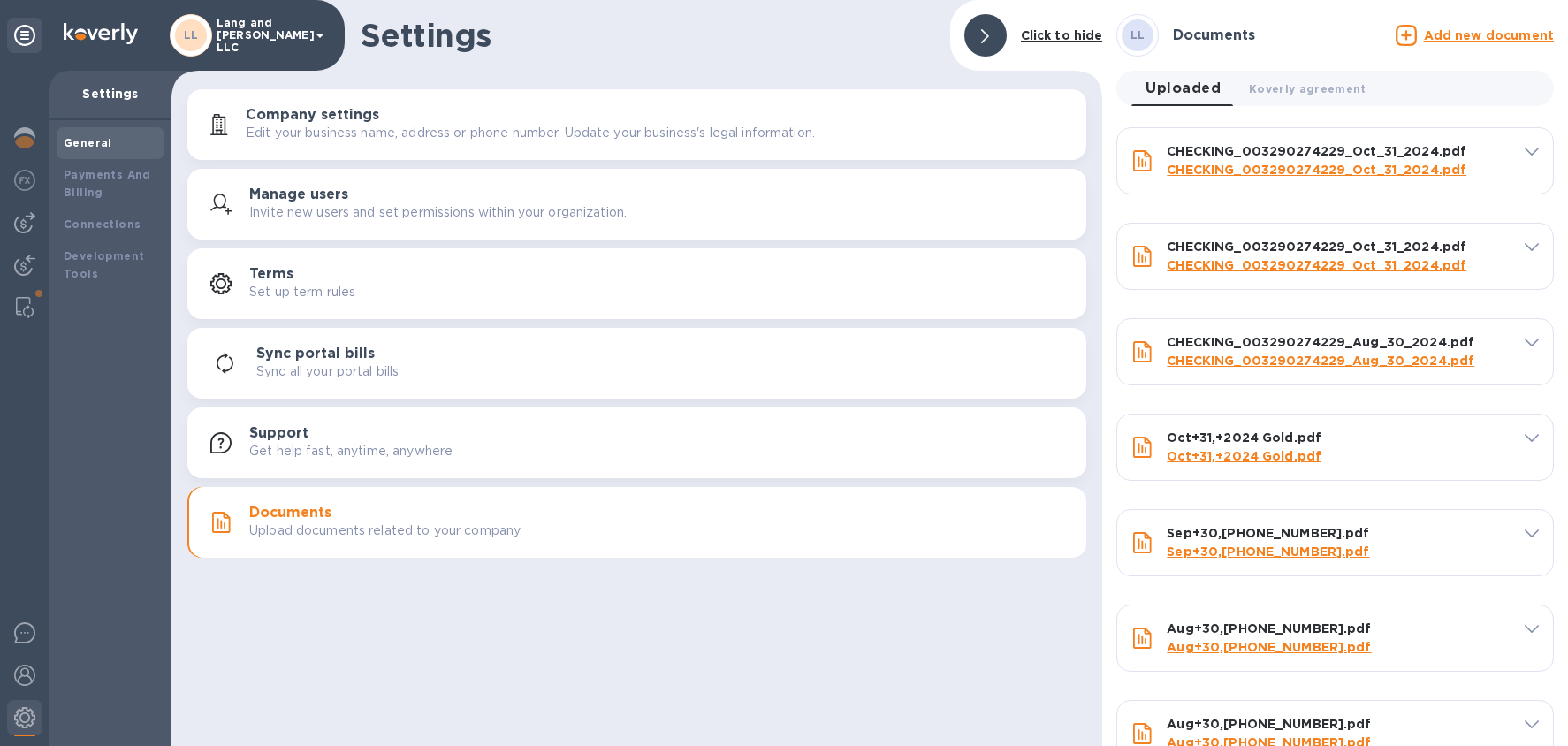
click at [1327, 35] on u "Add new document" at bounding box center [1488, 35] width 130 height 14
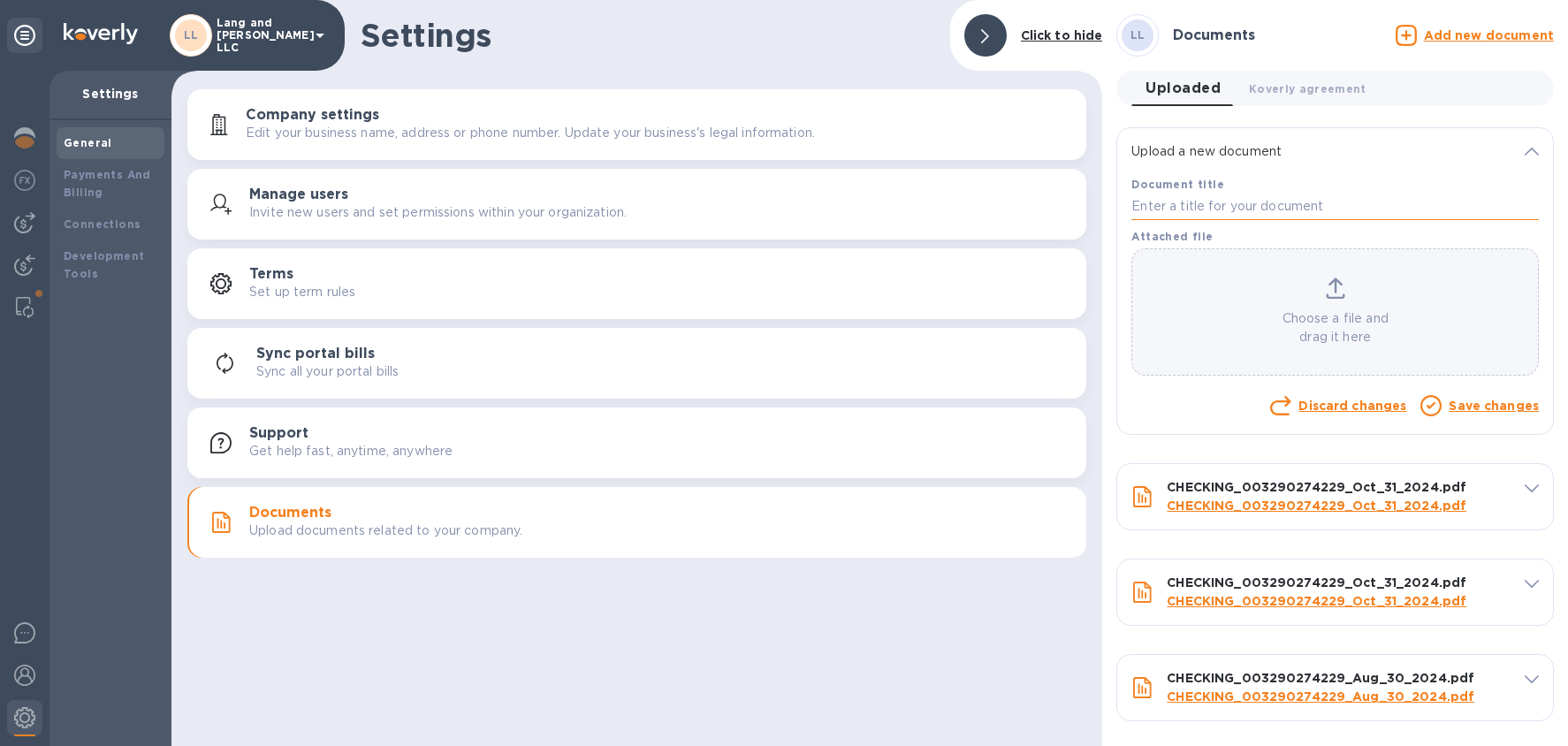
click at [1233, 207] on input "text" at bounding box center [1335, 206] width 408 height 27
paste input "Apr 30, 2025"
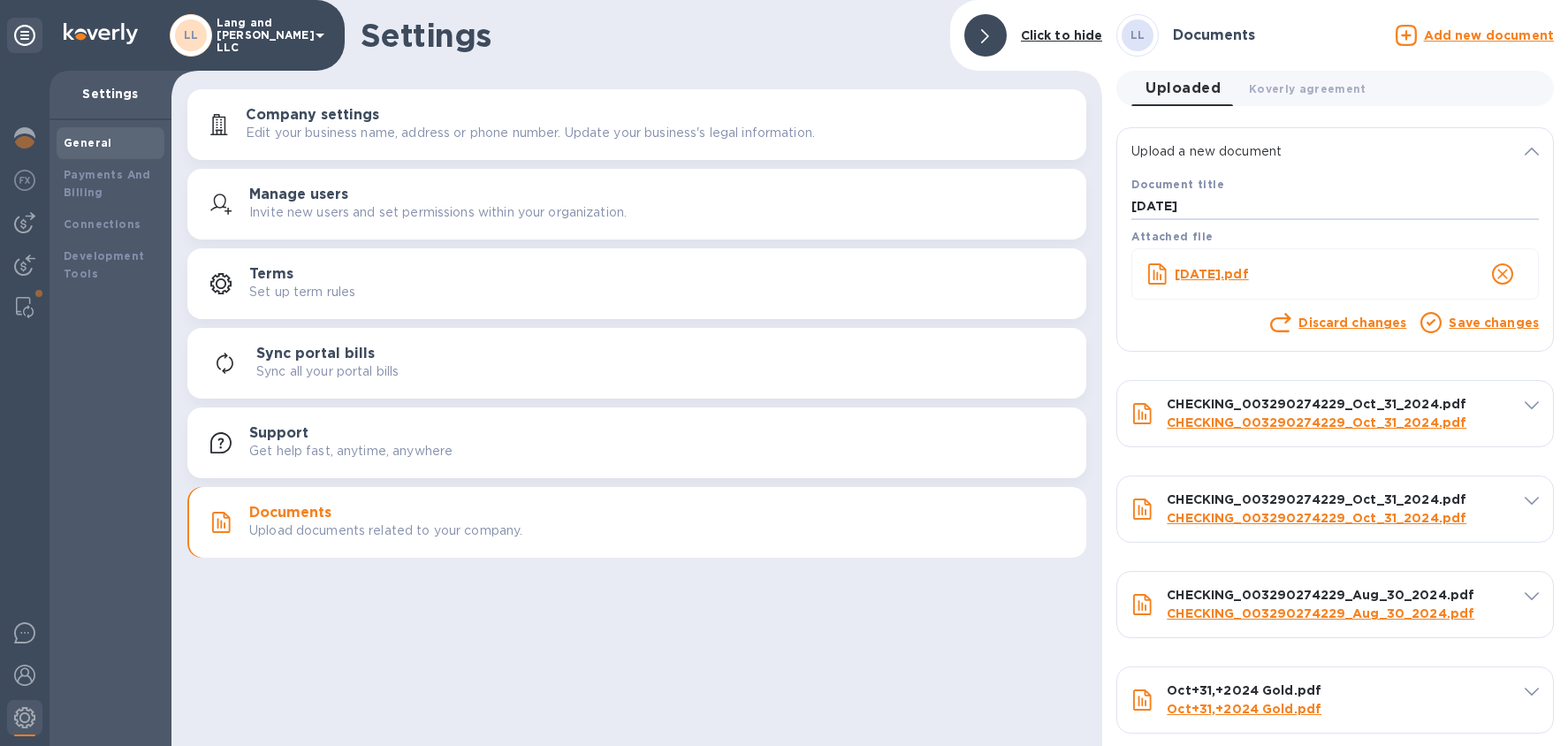
type input "Apr 30, 2025"
click at [1327, 322] on link "Save changes" at bounding box center [1494, 322] width 91 height 14
click at [1327, 319] on link "Save changes" at bounding box center [1494, 322] width 91 height 14
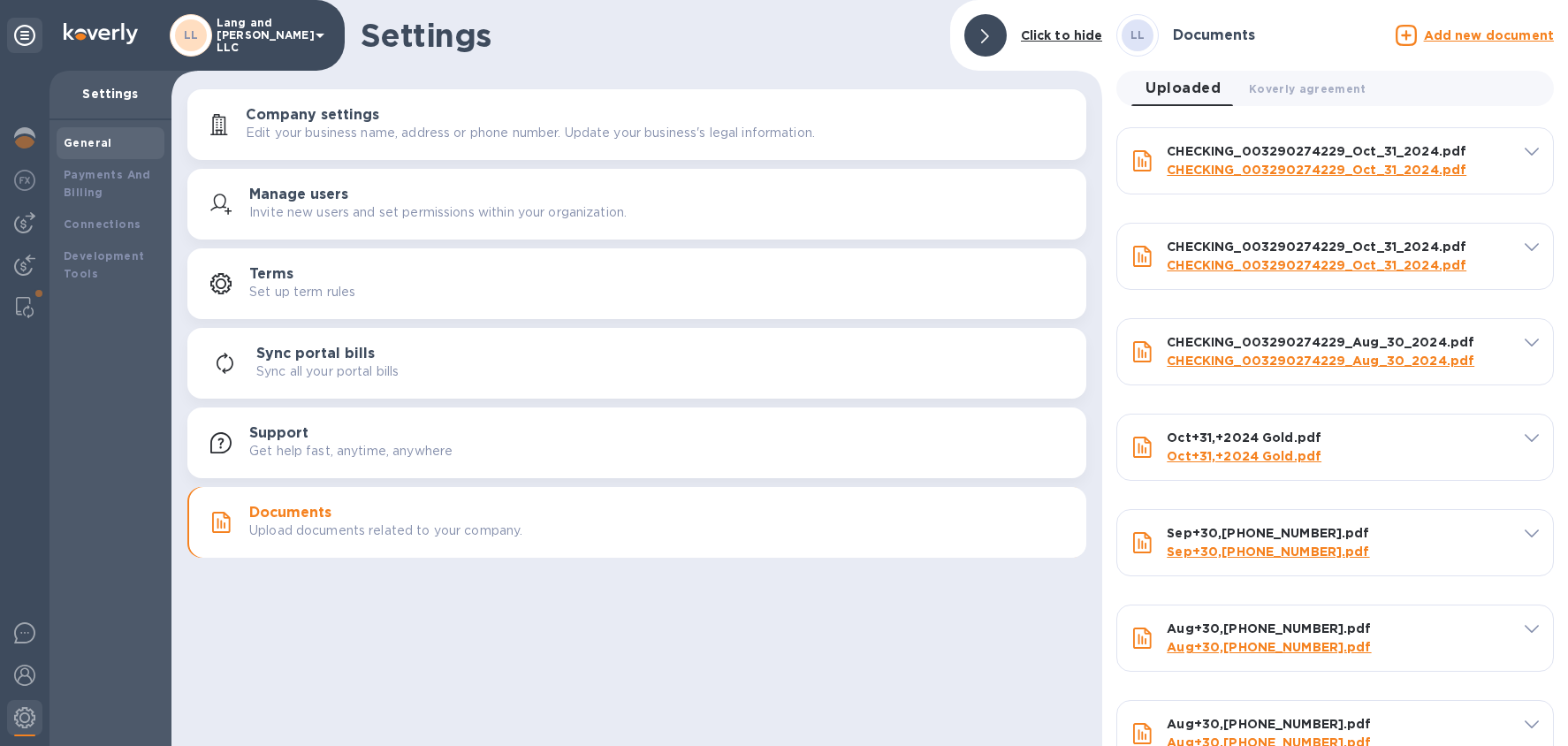
click at [1327, 34] on u "Add new document" at bounding box center [1488, 35] width 130 height 14
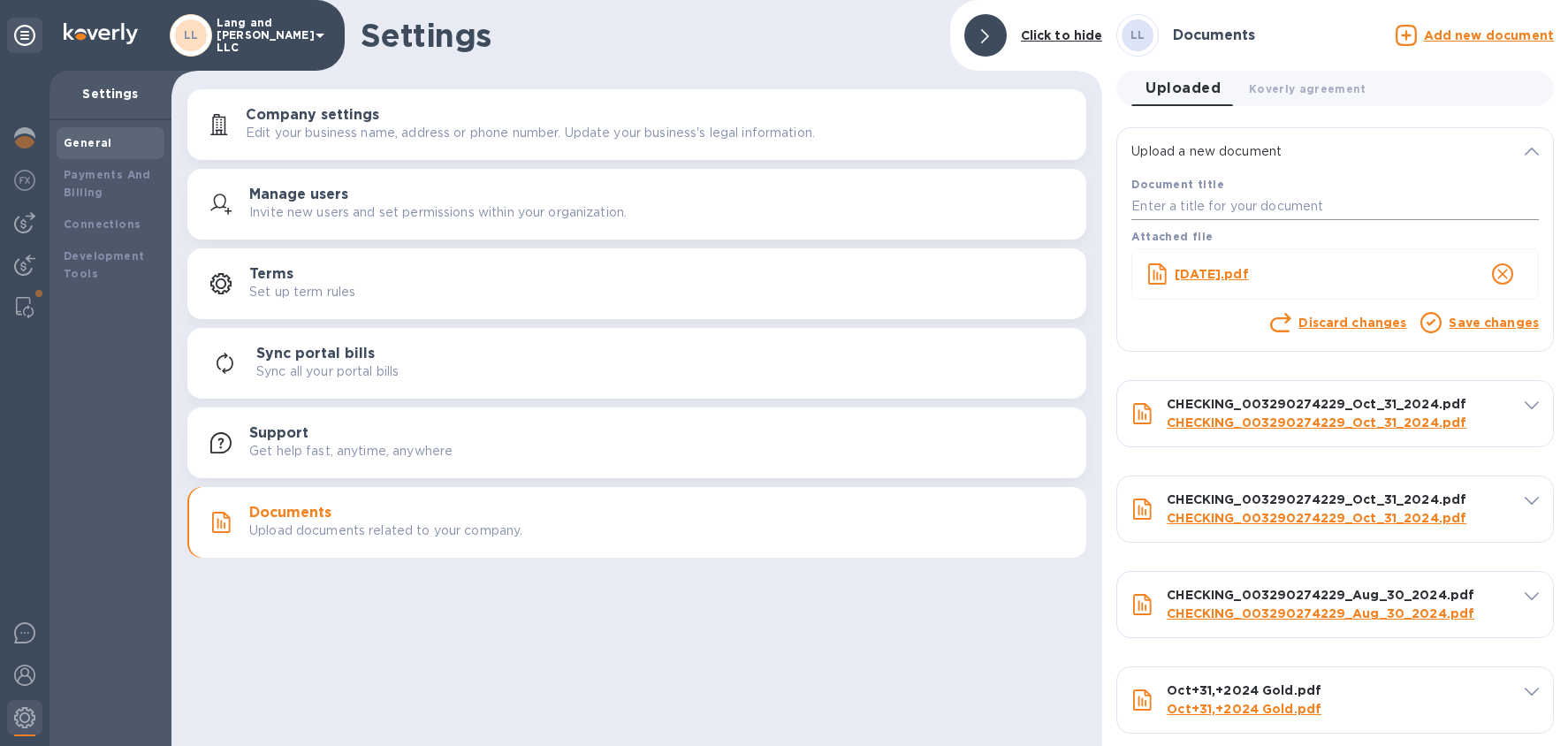
click at [1189, 211] on input "text" at bounding box center [1335, 206] width 408 height 27
paste input "May 30, 2025"
type input "May 30, 2025"
click at [1327, 328] on link "Save changes" at bounding box center [1494, 322] width 91 height 14
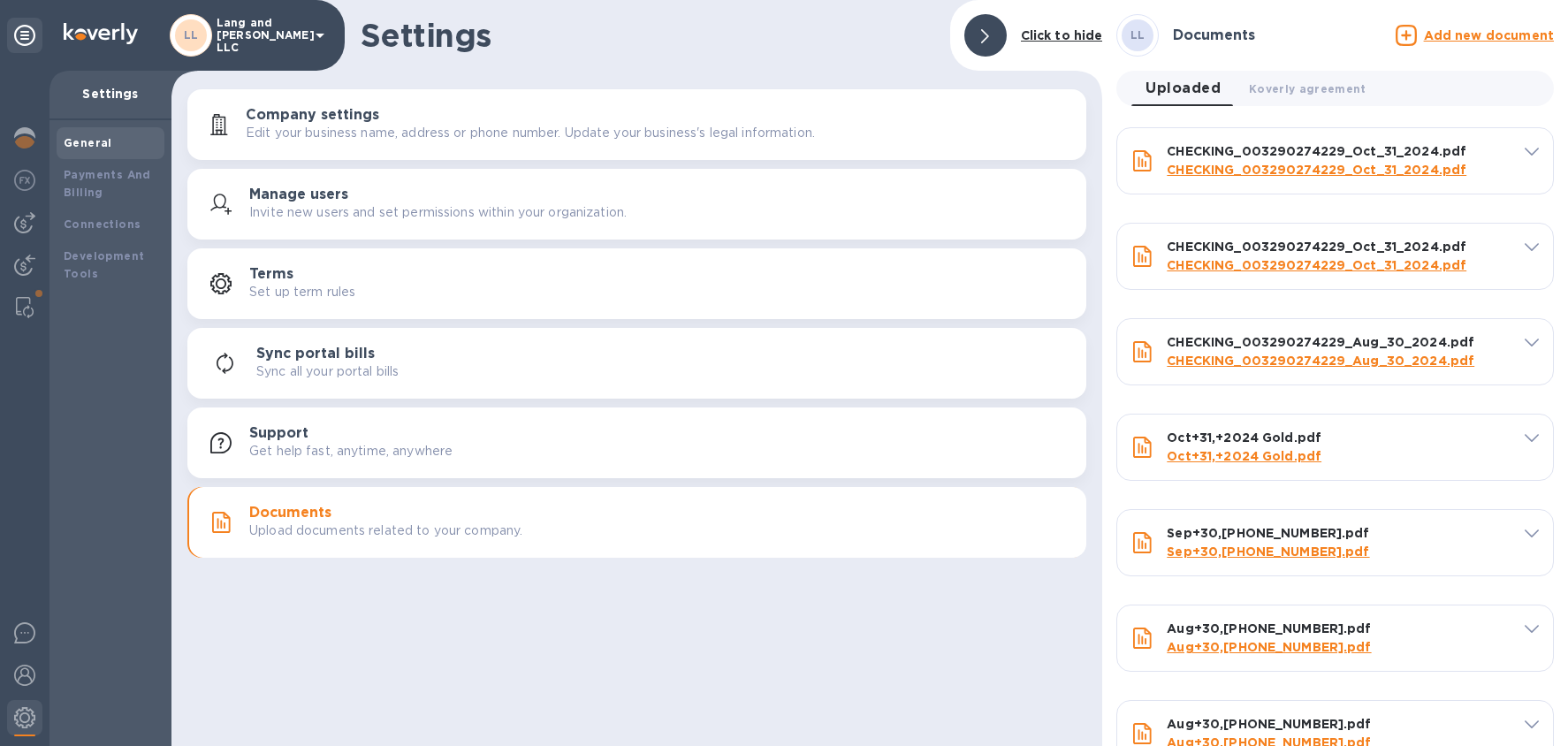
click at [1327, 34] on u "Add new document" at bounding box center [1488, 35] width 130 height 14
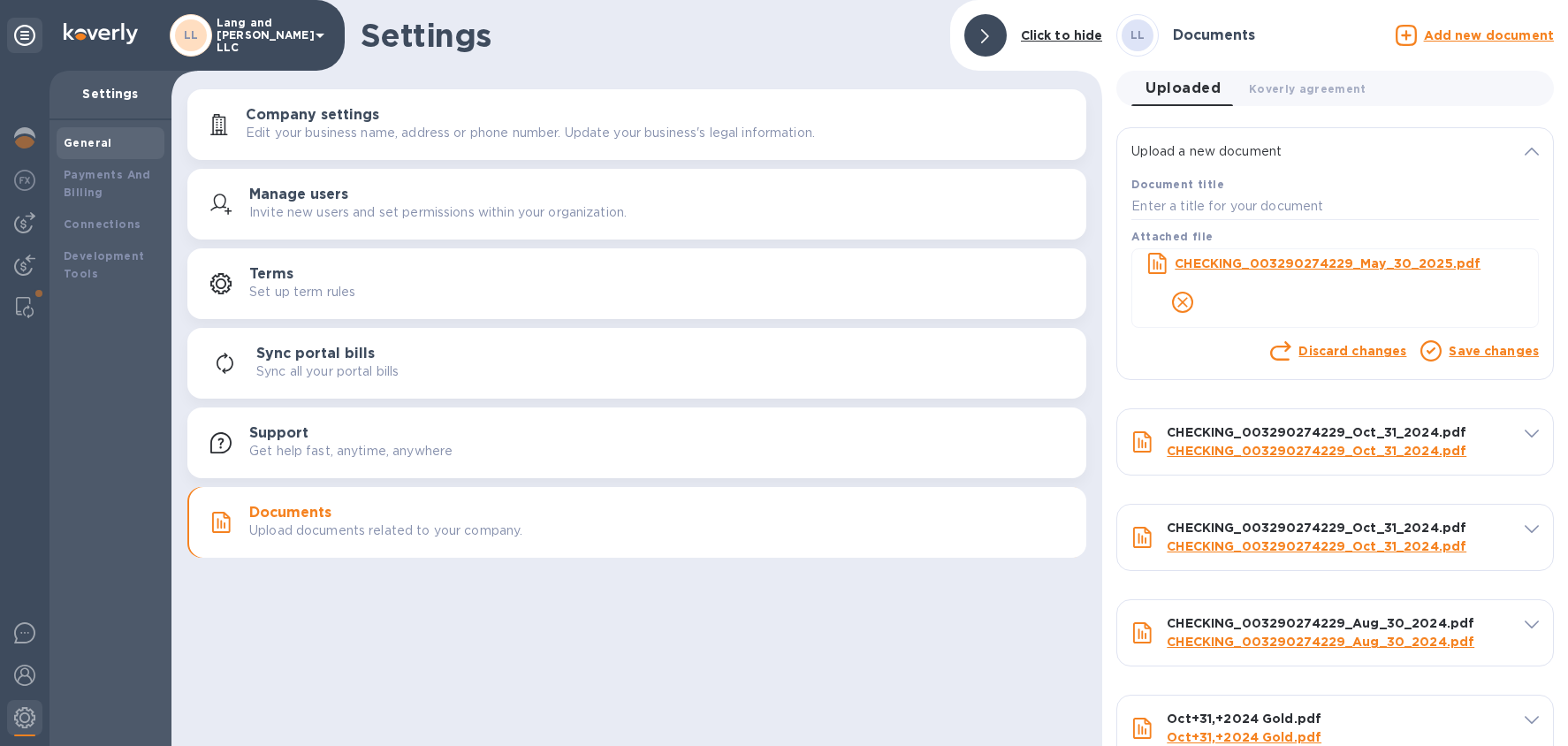
click at [1199, 220] on div "Document title" at bounding box center [1335, 197] width 414 height 52
click at [1190, 207] on input "text" at bounding box center [1335, 206] width 408 height 27
paste input "CHECKING_003290274229_May_30_2025"
type input "CHECKING_003290274229_May_30_2025"
click at [1327, 351] on link "Save changes" at bounding box center [1494, 350] width 91 height 14
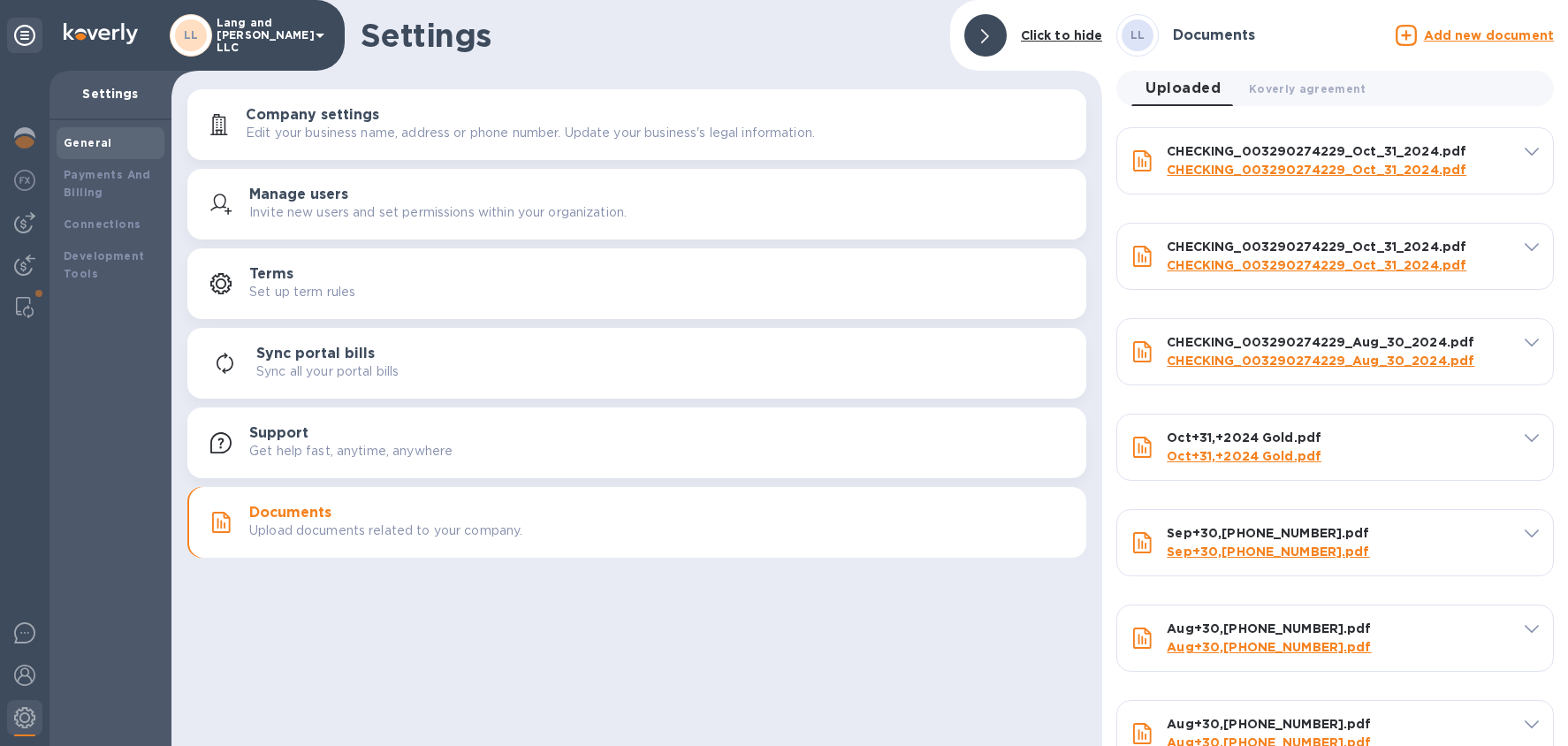
click at [1327, 30] on u "Add new document" at bounding box center [1488, 35] width 130 height 14
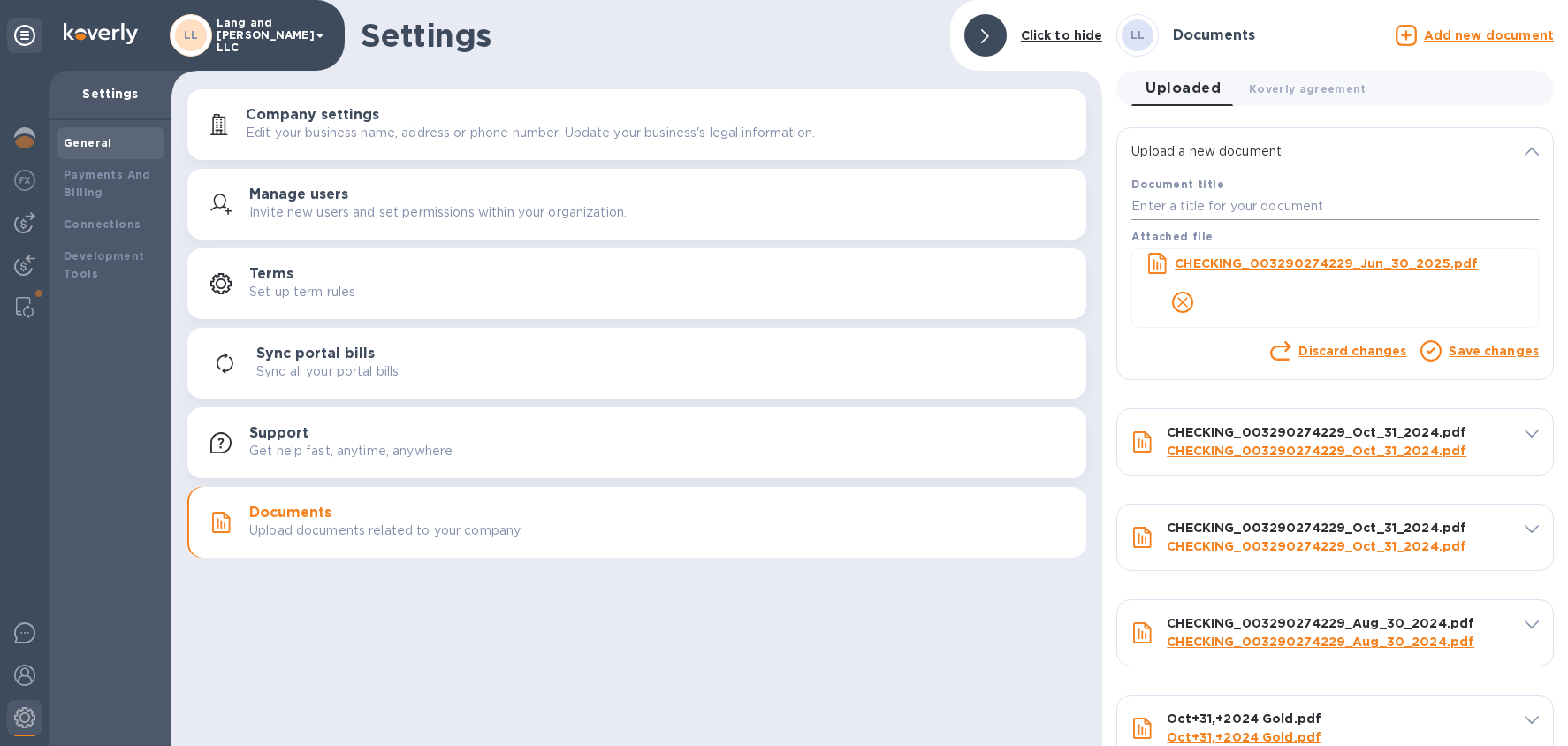
click at [1194, 204] on input "text" at bounding box center [1335, 206] width 408 height 27
paste input "CHECKING_003290274229_Jun_30_2025"
type input "CHECKING_003290274229_Jun_30_2025"
click at [1327, 351] on link "Save changes" at bounding box center [1494, 350] width 91 height 14
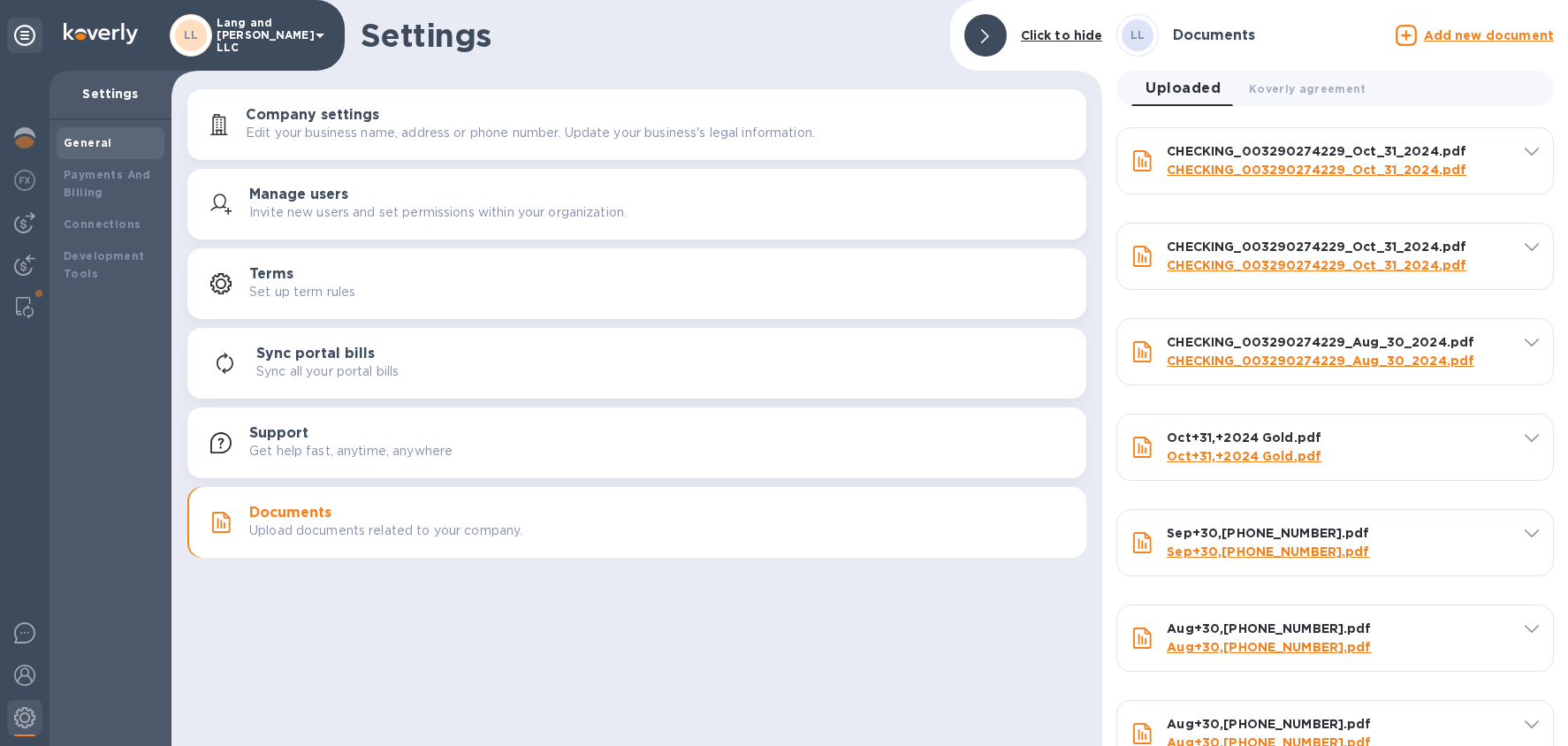
click at [1327, 37] on u "Add new document" at bounding box center [1488, 35] width 130 height 14
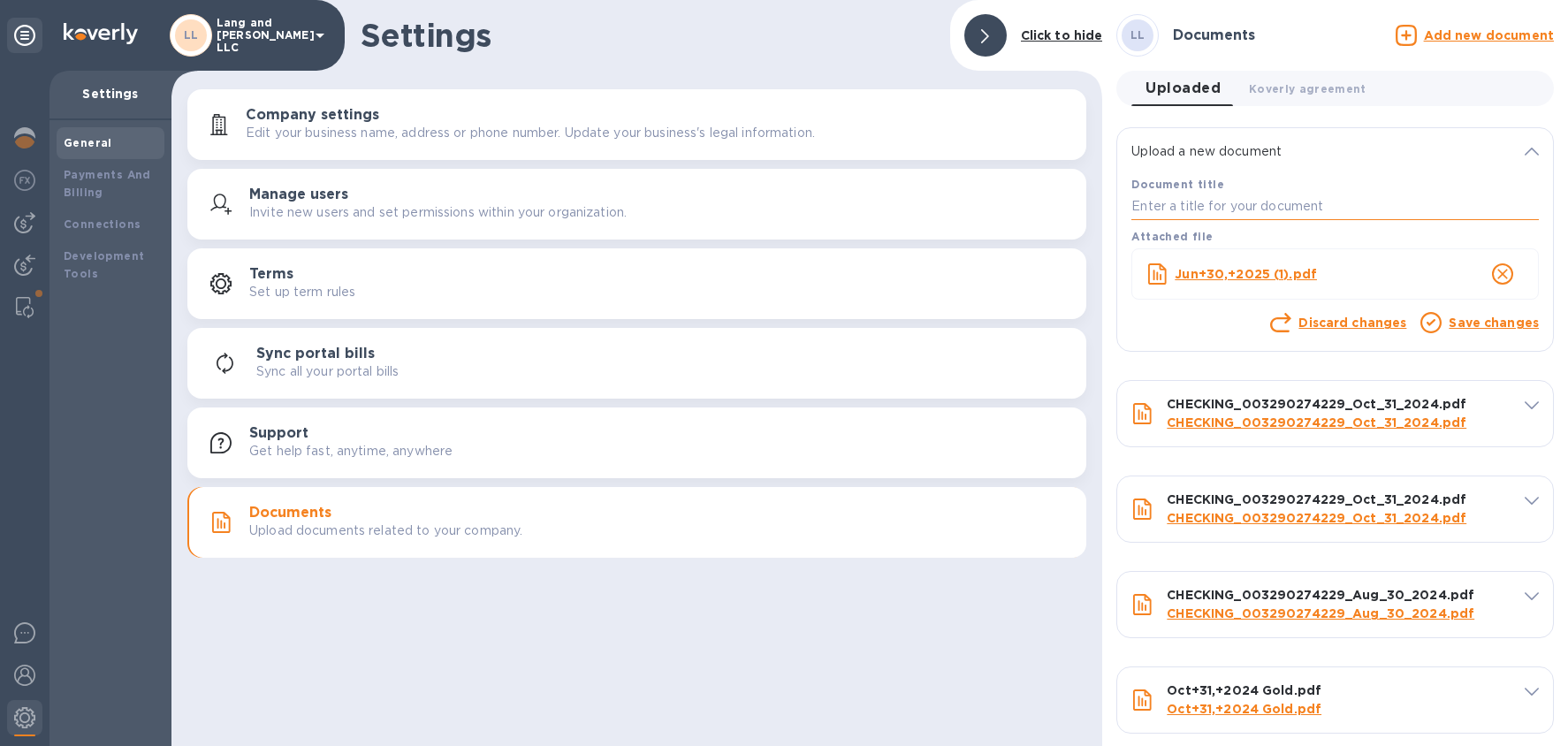
click at [1181, 209] on input "text" at bounding box center [1335, 206] width 408 height 27
paste input "Jun+30,+2025 (1)"
type input "Jun+30,+2025 (1)"
click at [1327, 328] on link "Save changes" at bounding box center [1494, 322] width 91 height 14
click at [1327, 323] on link "Save changes" at bounding box center [1494, 322] width 91 height 14
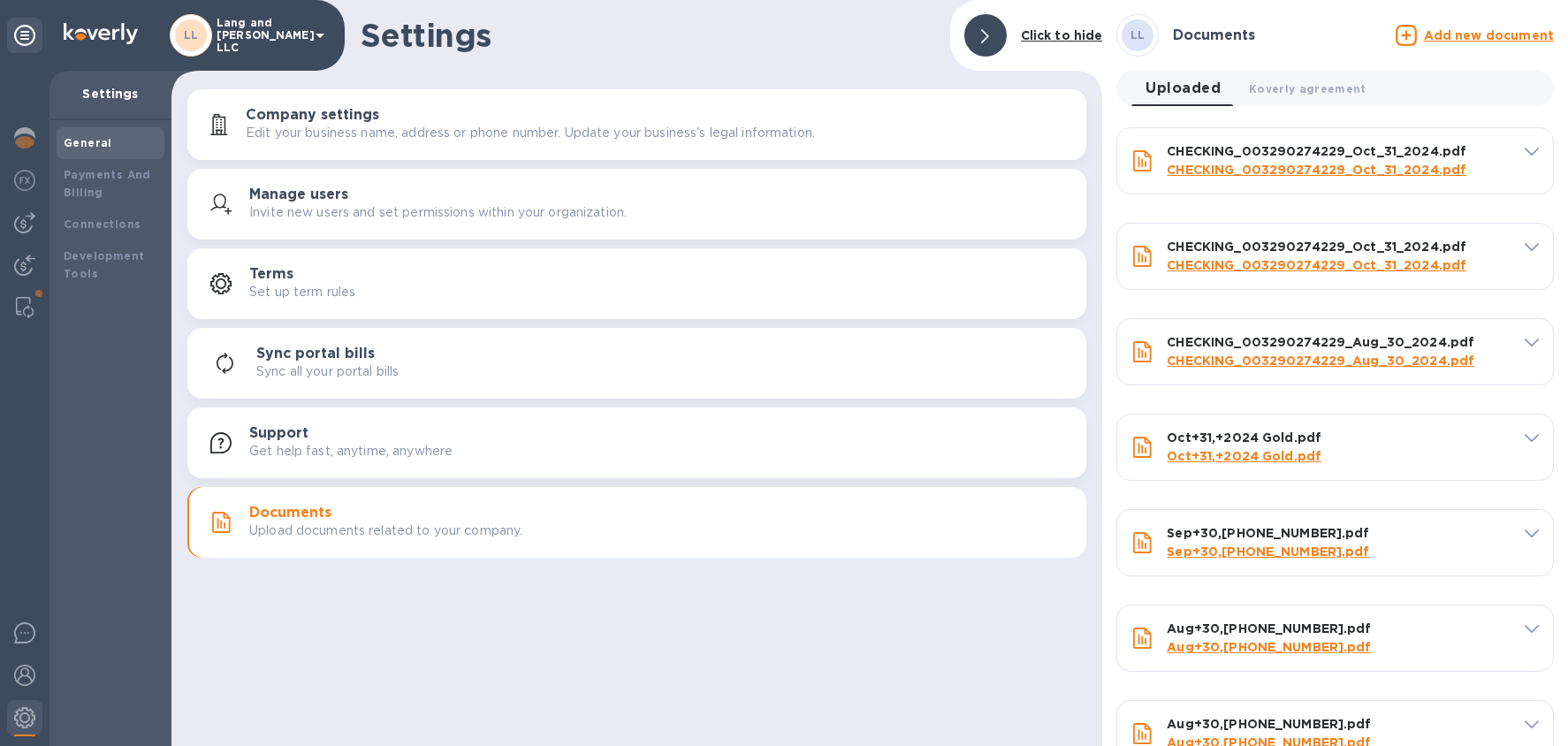
click at [1327, 34] on u "Add new document" at bounding box center [1488, 35] width 130 height 14
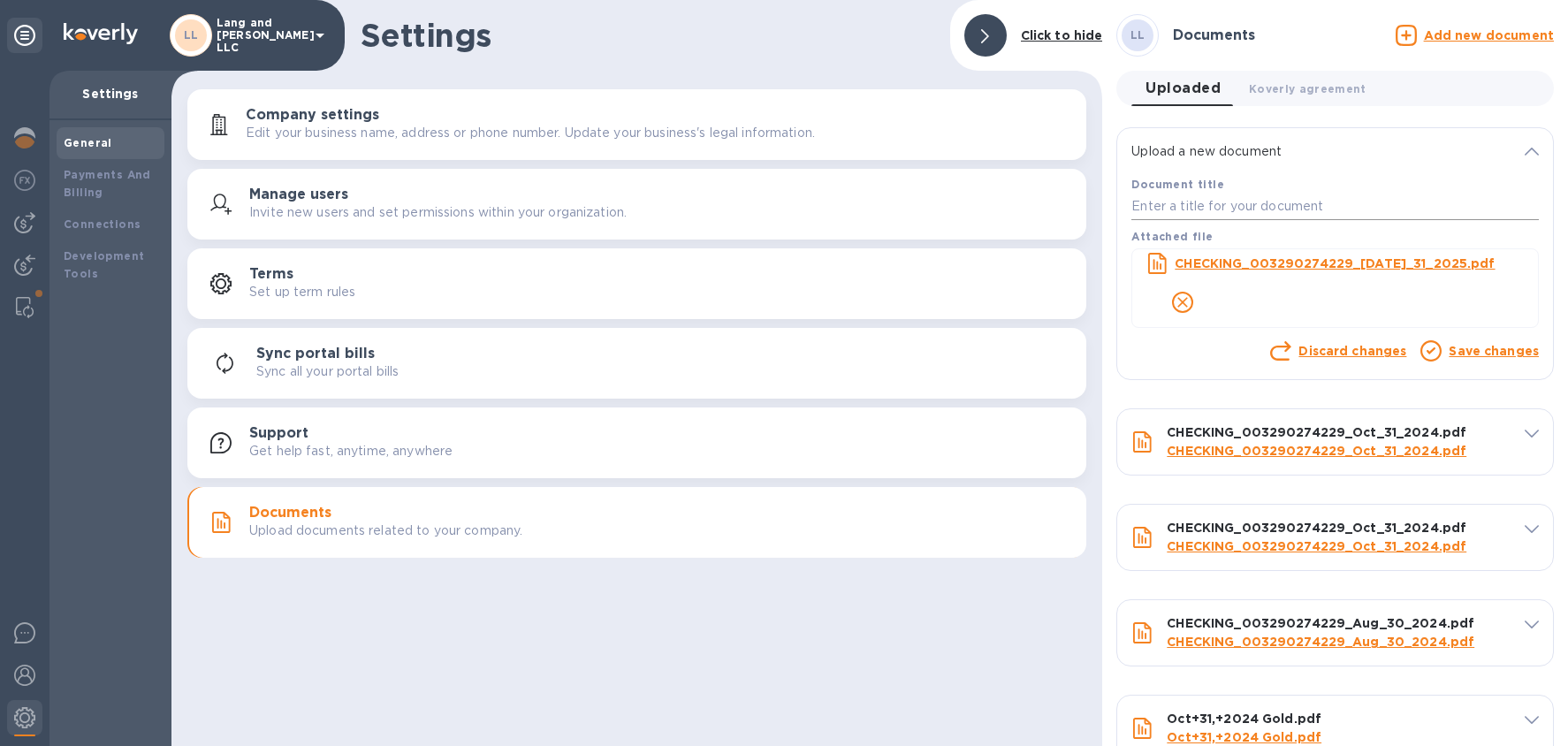
click at [1175, 194] on input "text" at bounding box center [1335, 206] width 408 height 27
paste input "CHECKING_003290274229_Jul_31_2025"
type input "CHECKING_003290274229_Jul_31_2025"
click at [1327, 352] on link "Save changes" at bounding box center [1494, 350] width 91 height 14
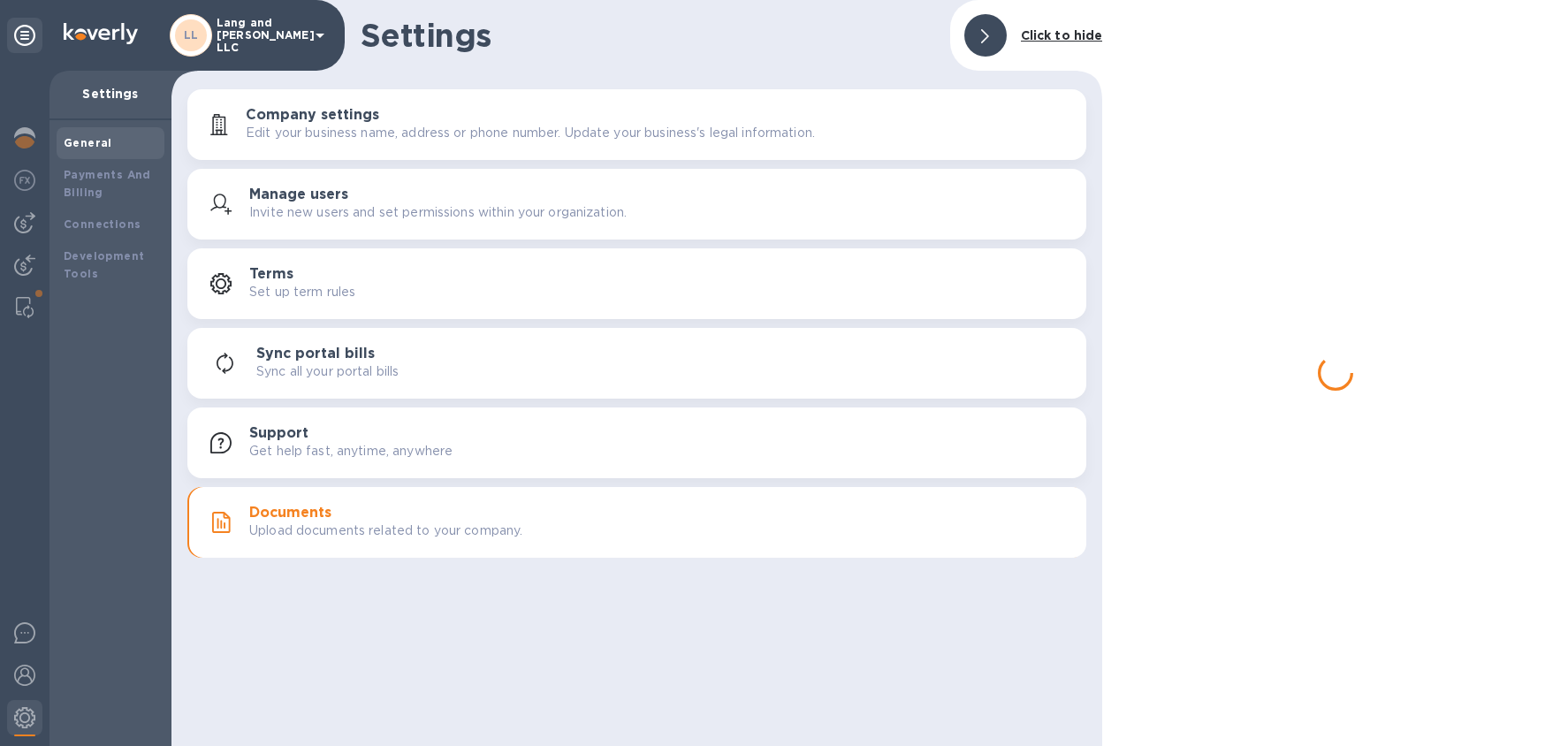
click at [1327, 352] on div at bounding box center [1335, 373] width 466 height 746
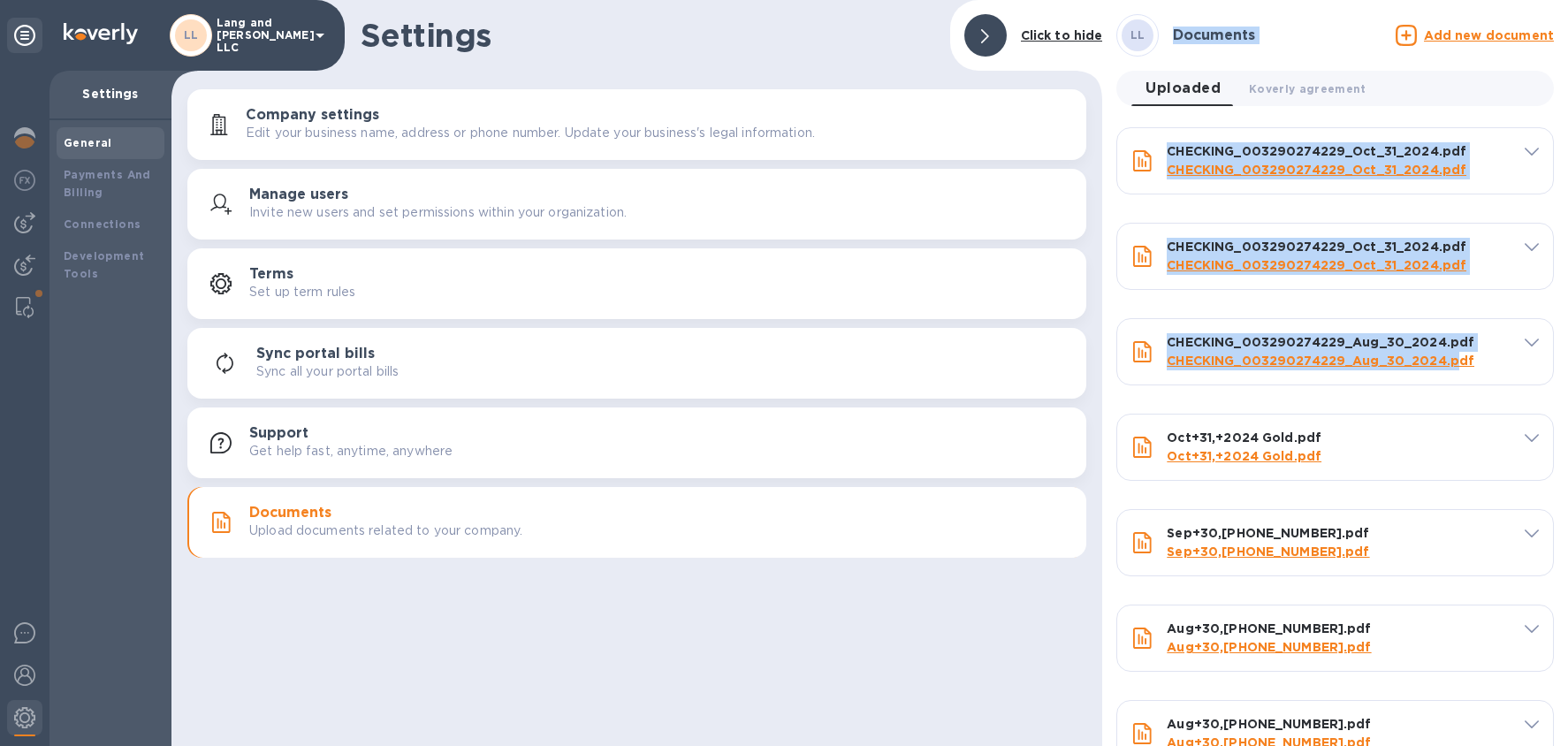
click at [1327, 37] on u "Add new document" at bounding box center [1488, 35] width 130 height 14
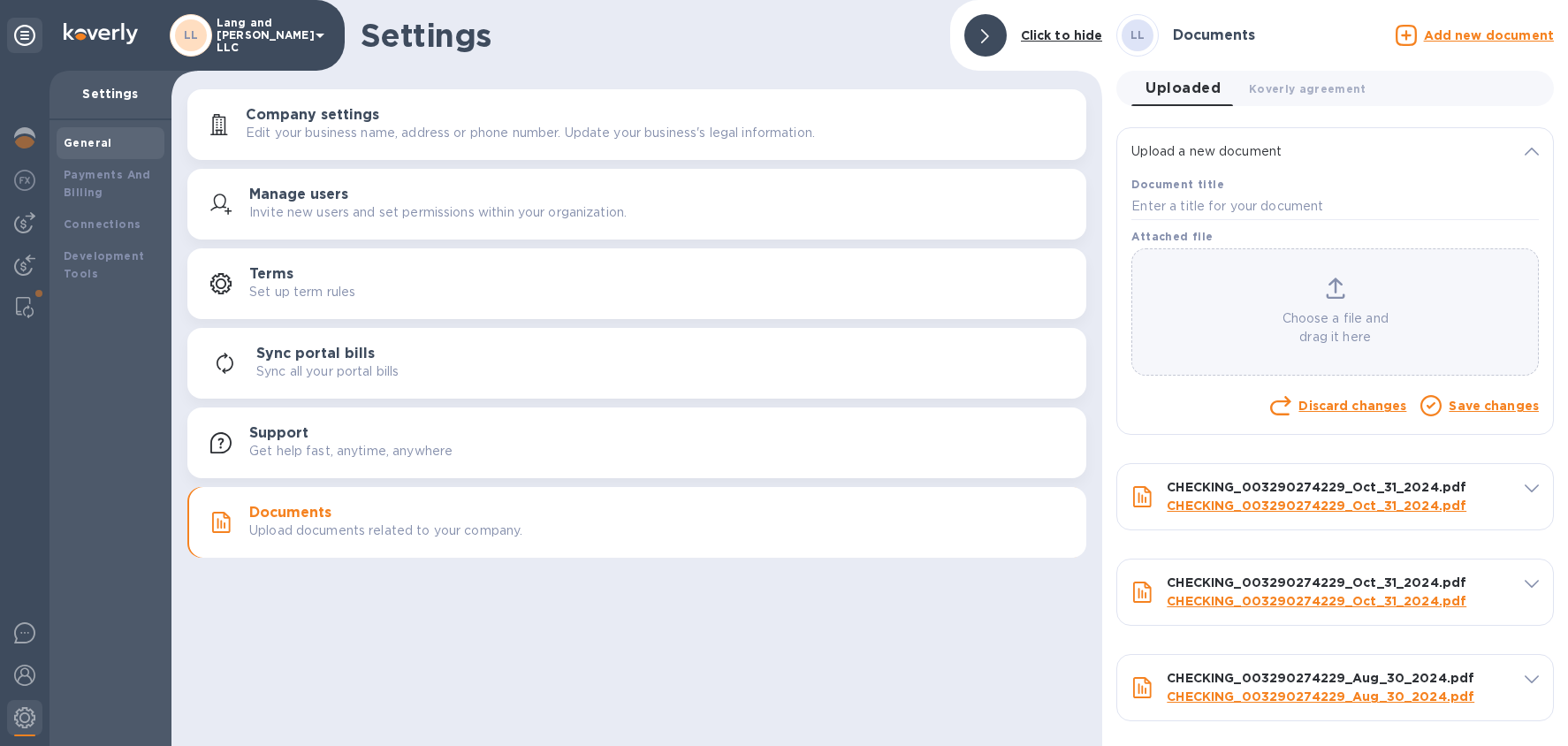
click at [1194, 326] on p "Choose a file and drag it here" at bounding box center [1335, 328] width 406 height 37
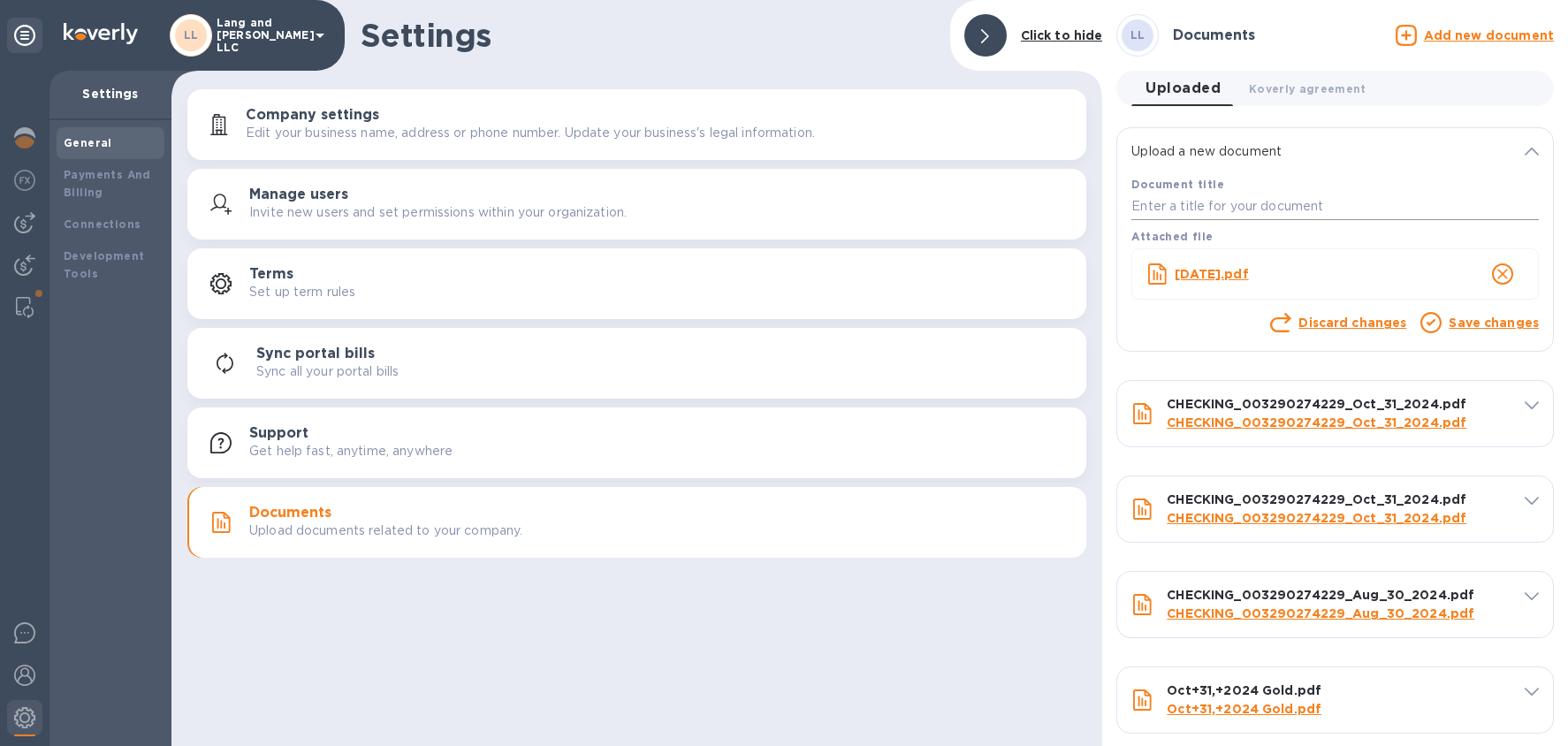
click at [1159, 206] on input "text" at bounding box center [1335, 206] width 408 height 27
paste input "Jul 31, 2025"
type input "Jul 31, 2025"
click at [1327, 322] on link "Save changes" at bounding box center [1494, 322] width 91 height 14
